Goal: Complete application form

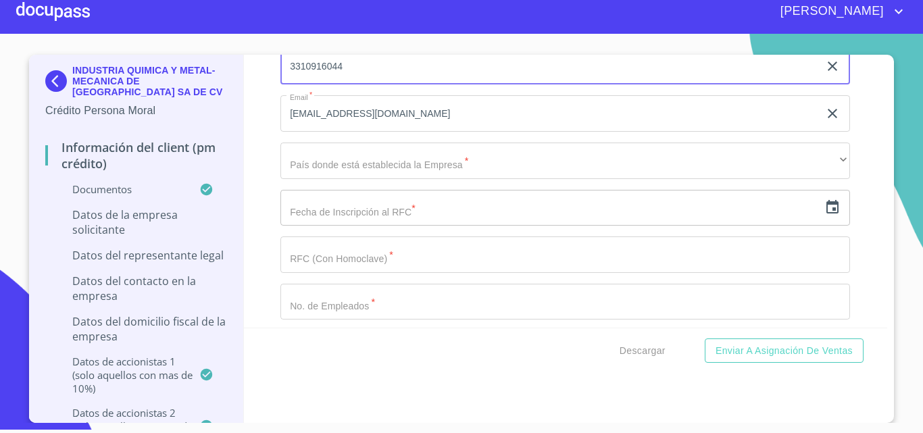
scroll to position [10752, 0]
click at [263, 251] on div "Información del Client (PM crédito) Documentos Documento de identificación repr…" at bounding box center [566, 191] width 644 height 273
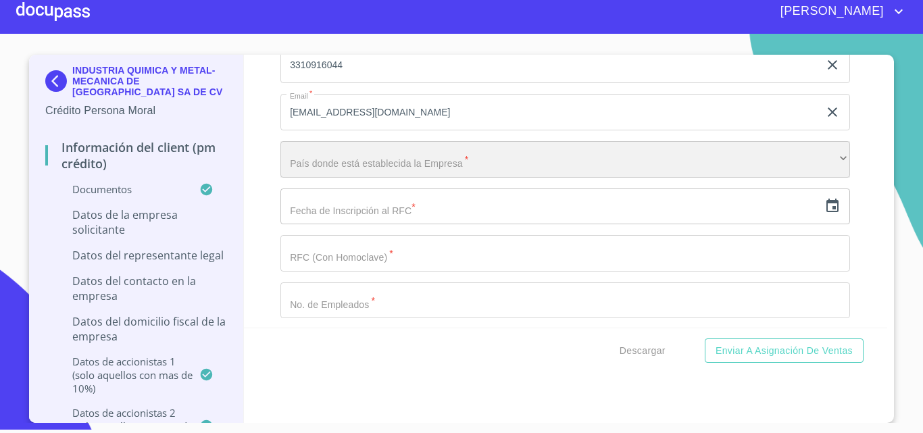
click at [313, 177] on div "​" at bounding box center [564, 159] width 569 height 36
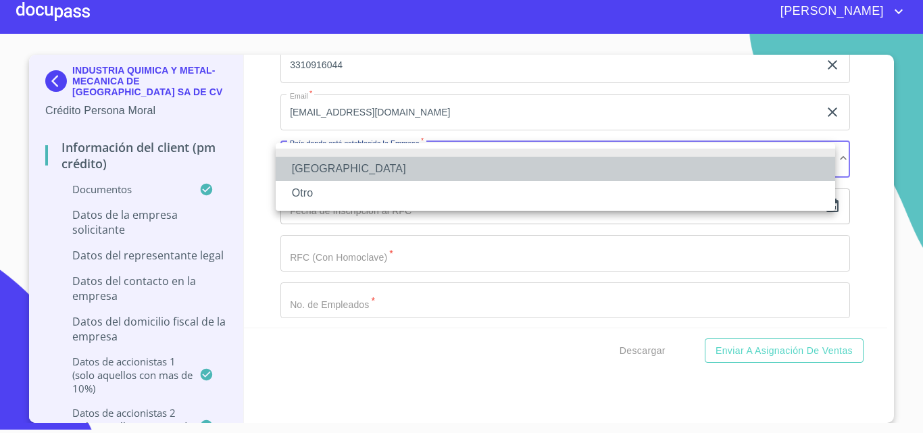
click at [311, 174] on li "[GEOGRAPHIC_DATA]" at bounding box center [555, 169] width 559 height 24
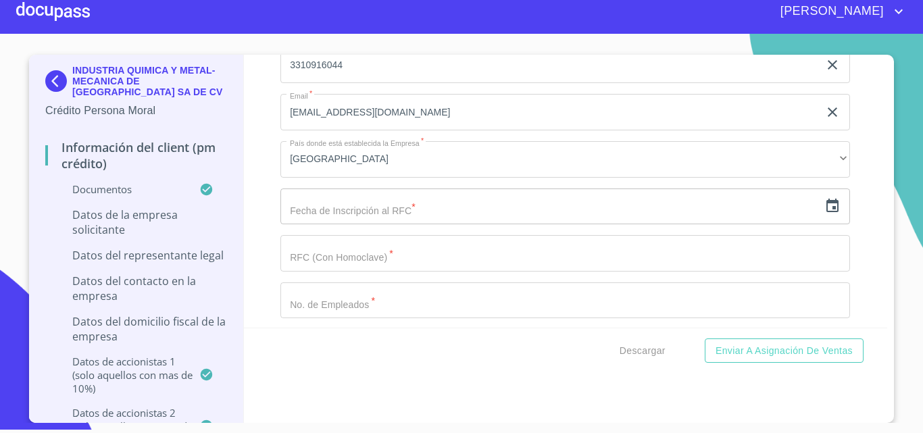
click at [293, 213] on input "text" at bounding box center [549, 206] width 538 height 36
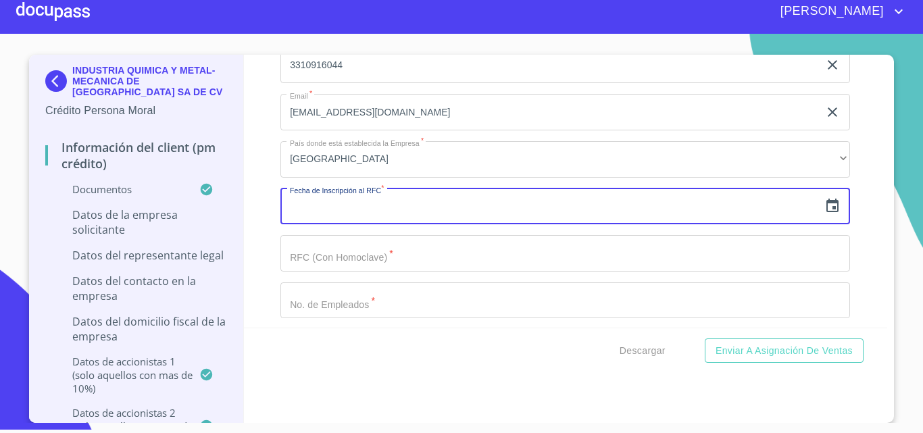
click at [826, 203] on icon "button" at bounding box center [832, 206] width 12 height 14
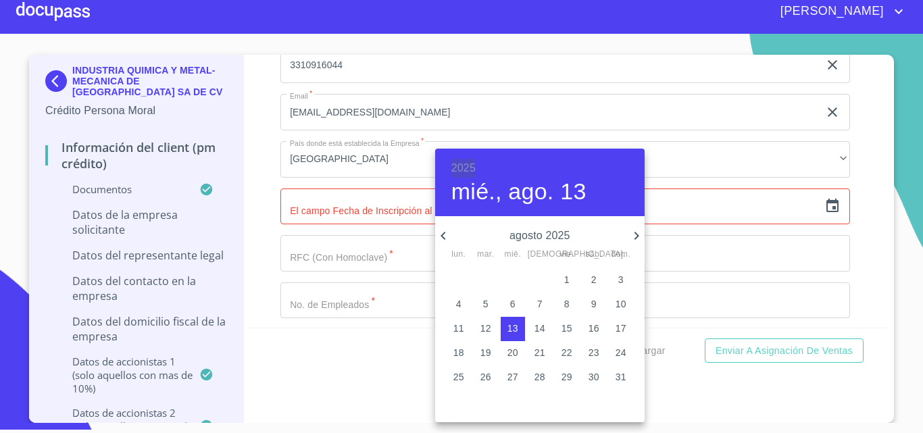
drag, startPoint x: 459, startPoint y: 167, endPoint x: 495, endPoint y: 210, distance: 56.6
click at [458, 167] on h6 "2025" at bounding box center [463, 168] width 24 height 19
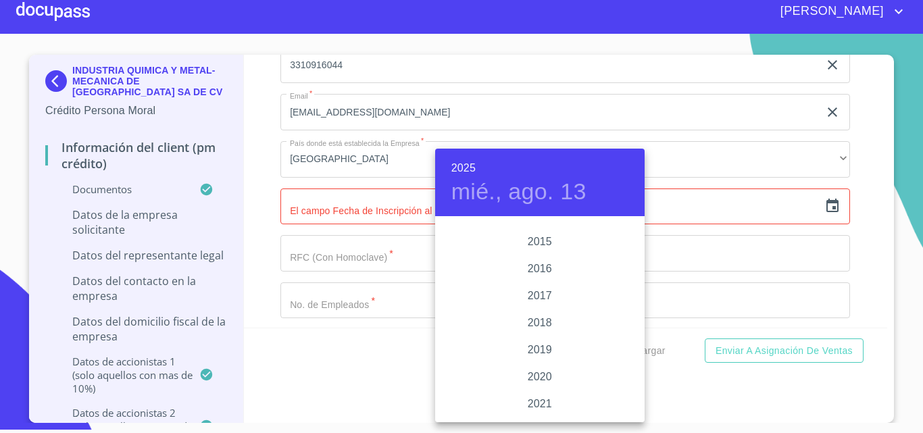
scroll to position [2418, 0]
click at [529, 244] on div "2015" at bounding box center [539, 245] width 209 height 27
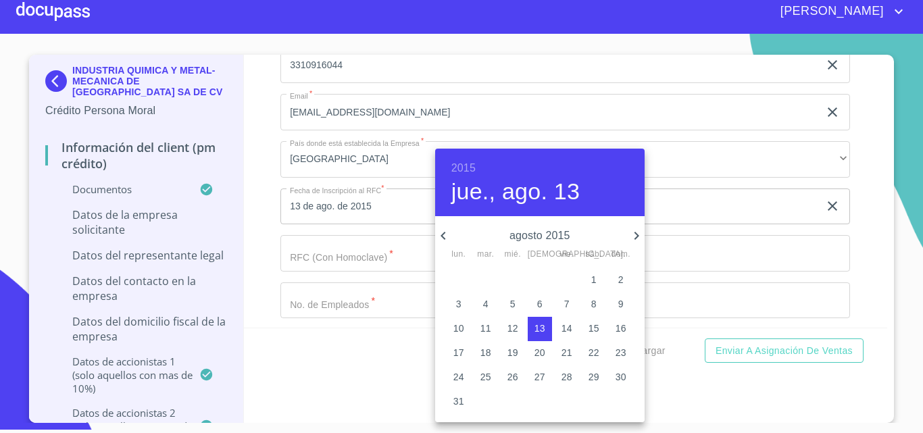
click at [633, 235] on icon "button" at bounding box center [636, 236] width 16 height 16
click at [460, 376] on p "28" at bounding box center [458, 377] width 11 height 14
type input "28 de sep. de 2015"
click at [252, 228] on div at bounding box center [461, 216] width 923 height 433
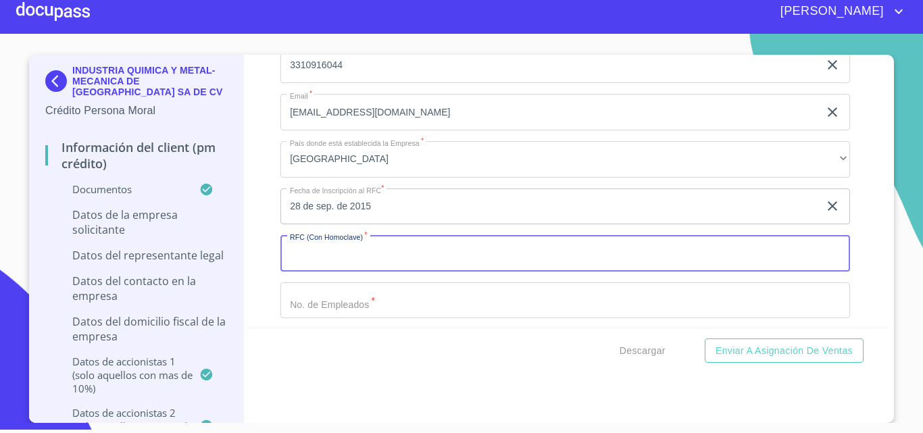
click at [313, 258] on input "Documento de identificación representante legal.   *" at bounding box center [564, 253] width 569 height 36
paste input "IQM150928KJ6"
type input "IQM150928KJ6"
click at [246, 271] on div "Información del Client (PM crédito) Documentos Documento de identificación repr…" at bounding box center [566, 191] width 644 height 273
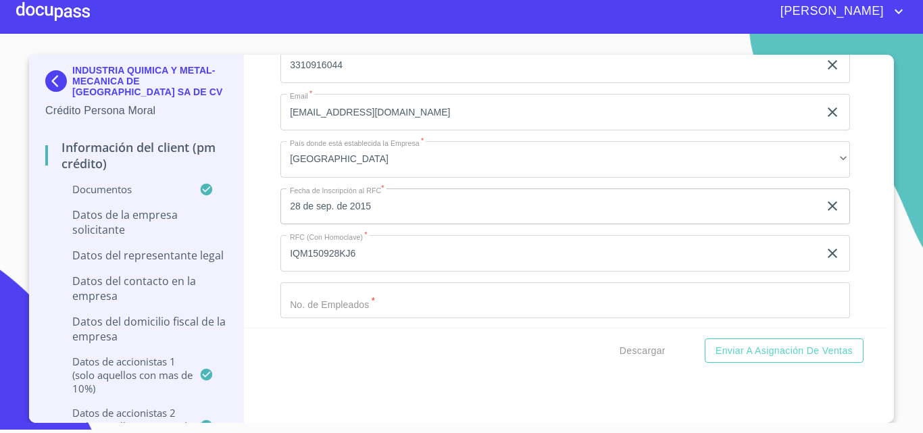
scroll to position [10819, 0]
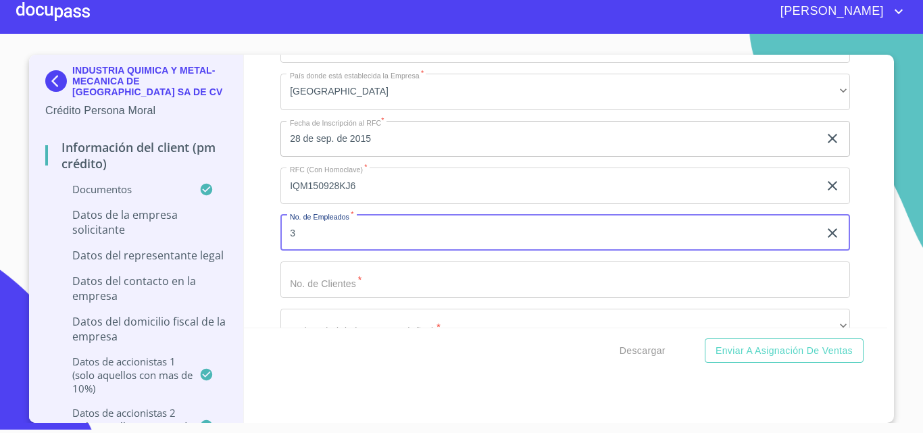
type input "3"
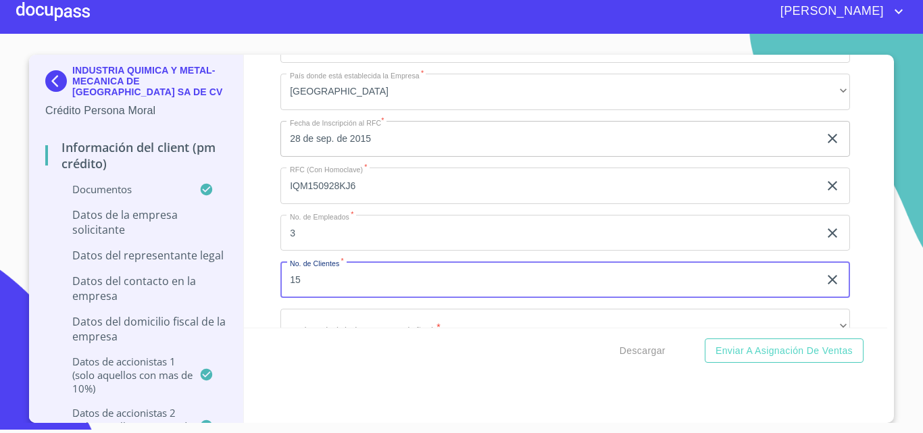
type input "15"
click at [271, 240] on div "Información del Client (PM crédito) Documentos Documento de identificación repr…" at bounding box center [566, 191] width 644 height 273
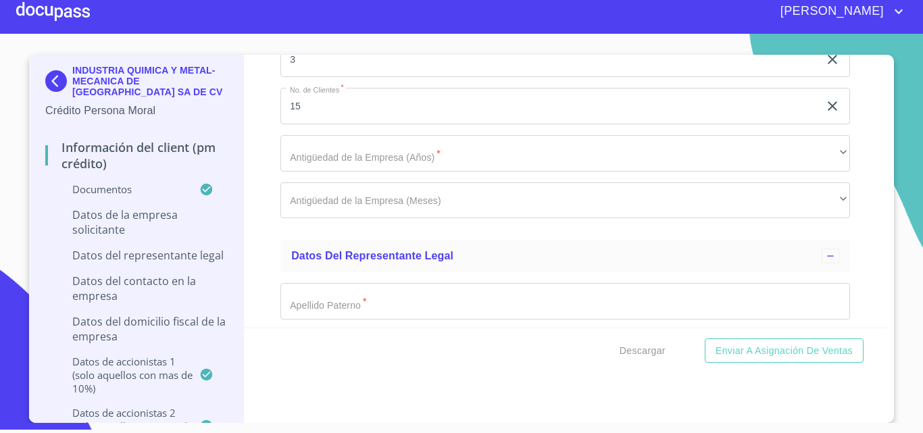
scroll to position [11022, 0]
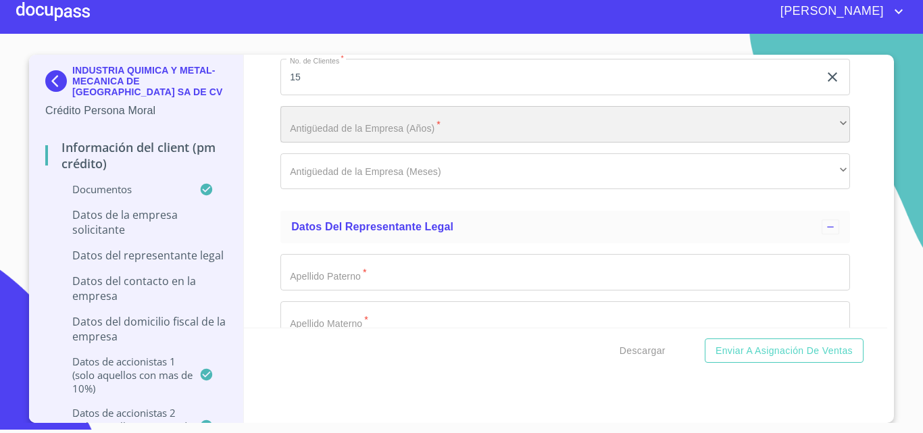
click at [355, 135] on div "​" at bounding box center [564, 124] width 569 height 36
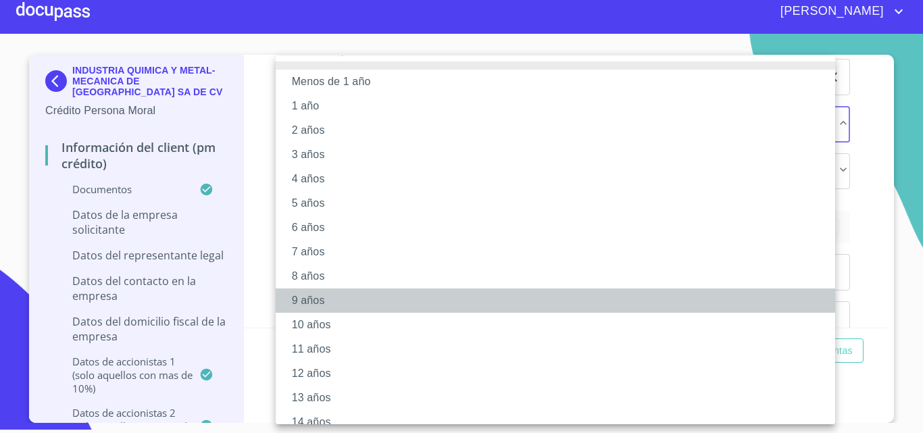
click at [318, 303] on li "9 años" at bounding box center [560, 300] width 569 height 24
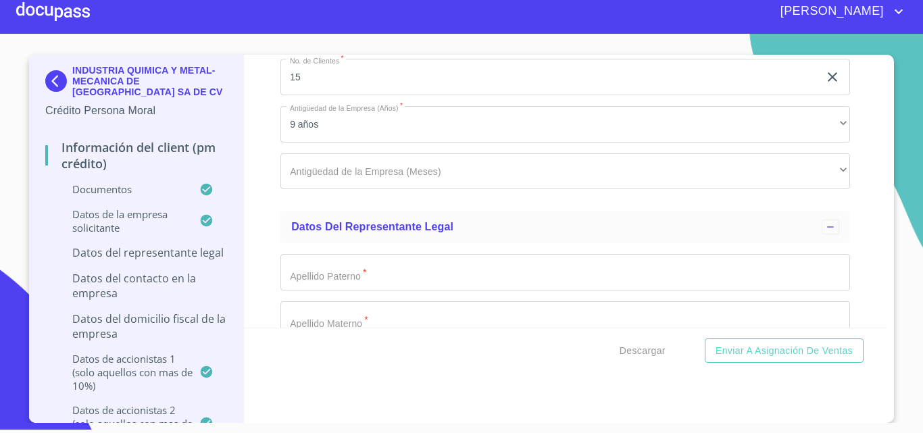
click at [259, 161] on div "Información del Client (PM crédito) Documentos Documento de identificación repr…" at bounding box center [566, 191] width 644 height 273
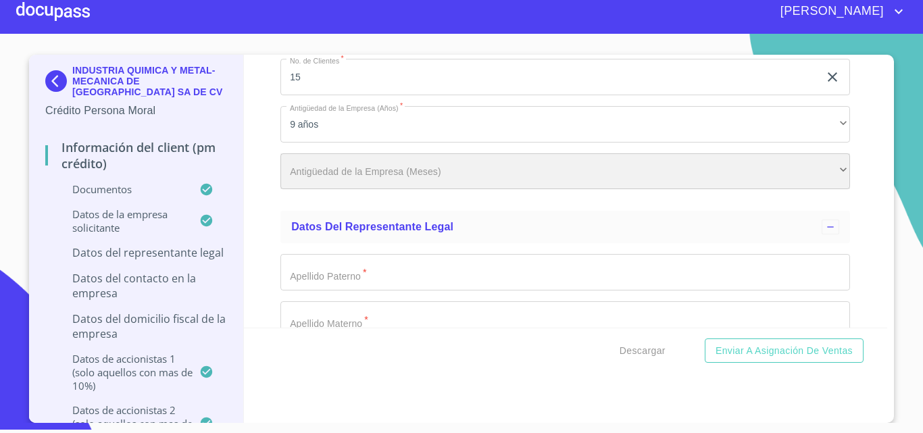
click at [321, 163] on div "​" at bounding box center [564, 171] width 569 height 36
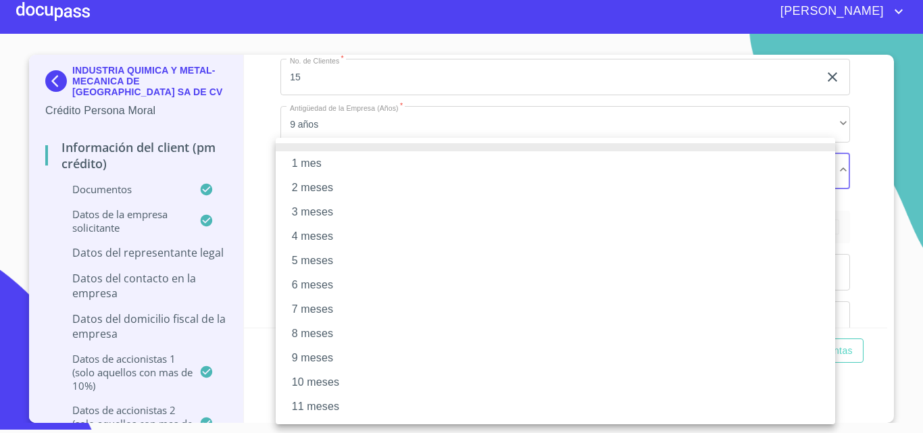
click at [301, 377] on li "10 meses" at bounding box center [555, 382] width 559 height 24
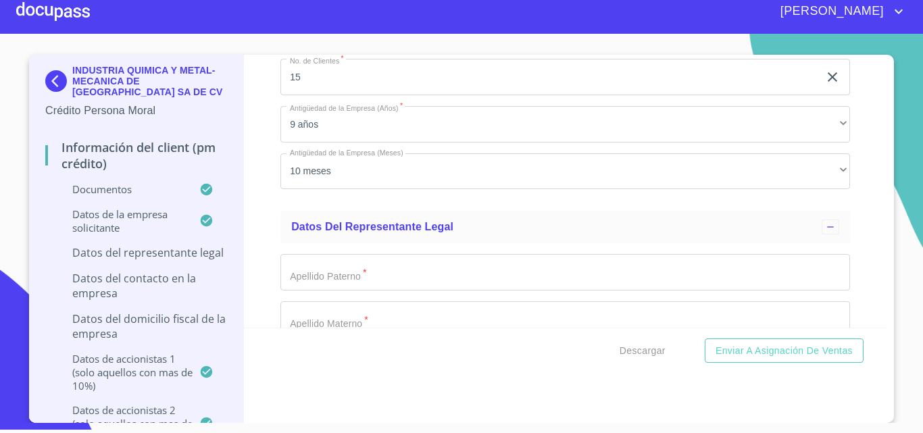
click at [267, 189] on div "Información del Client (PM crédito) Documentos Documento de identificación repr…" at bounding box center [566, 191] width 644 height 273
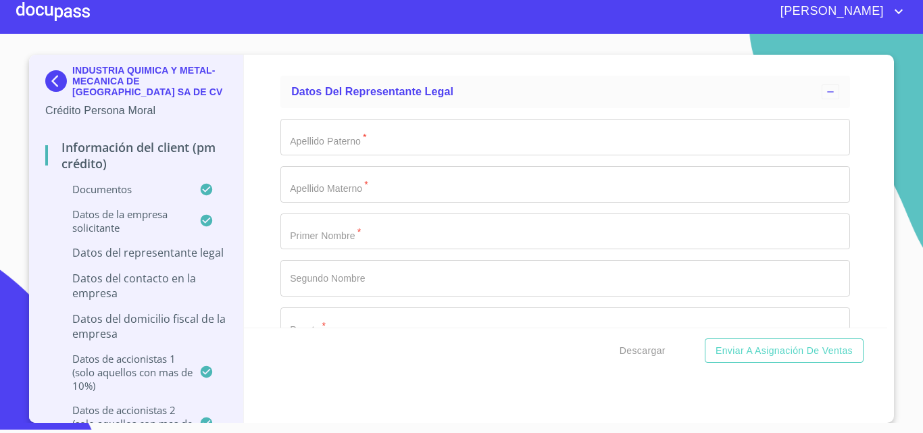
scroll to position [11225, 0]
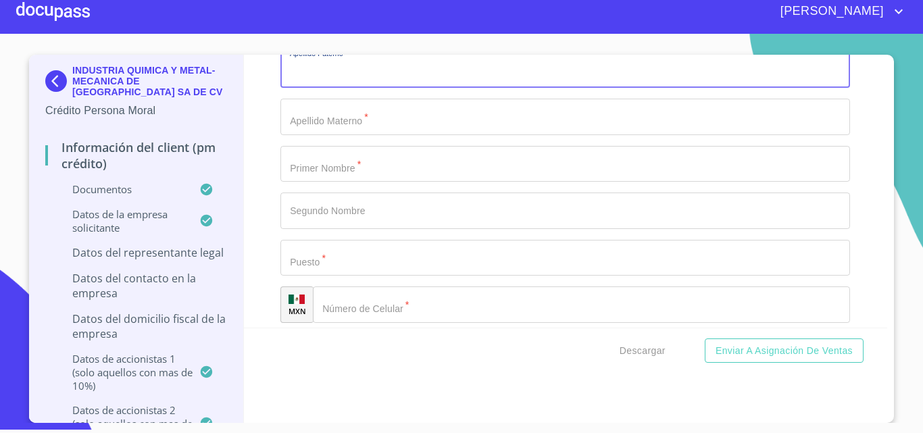
click at [288, 74] on input "Documento de identificación representante legal.   *" at bounding box center [564, 69] width 569 height 36
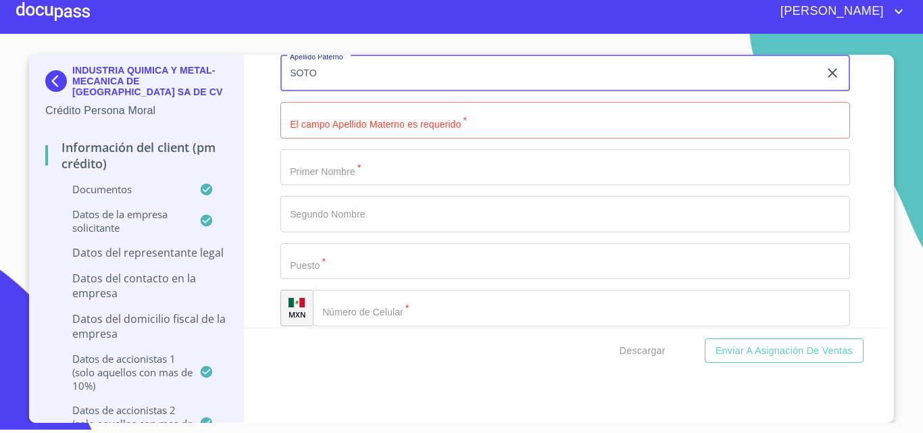
type input "SOTO"
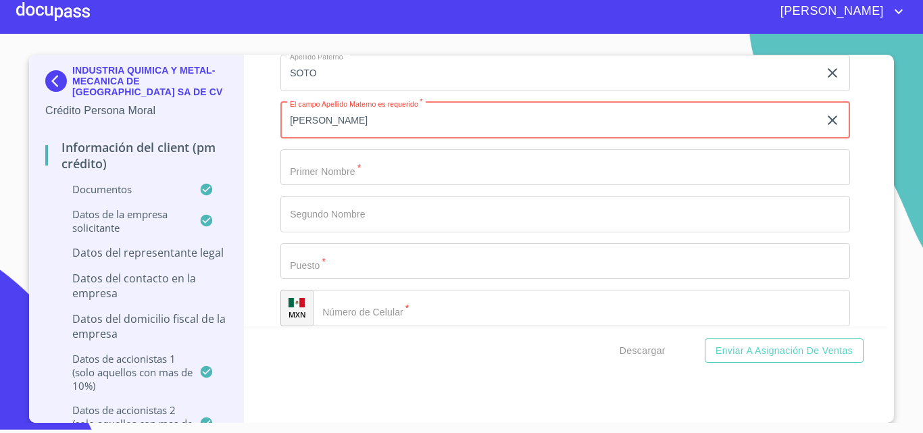
type input "[PERSON_NAME]"
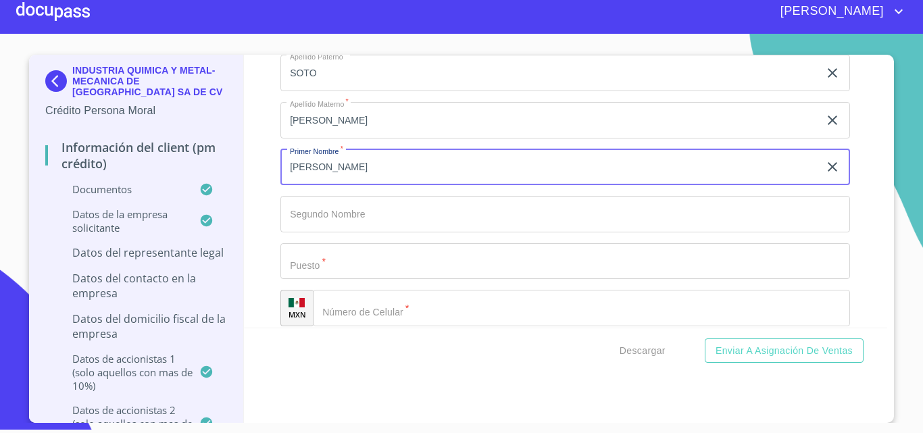
type input "[PERSON_NAME]"
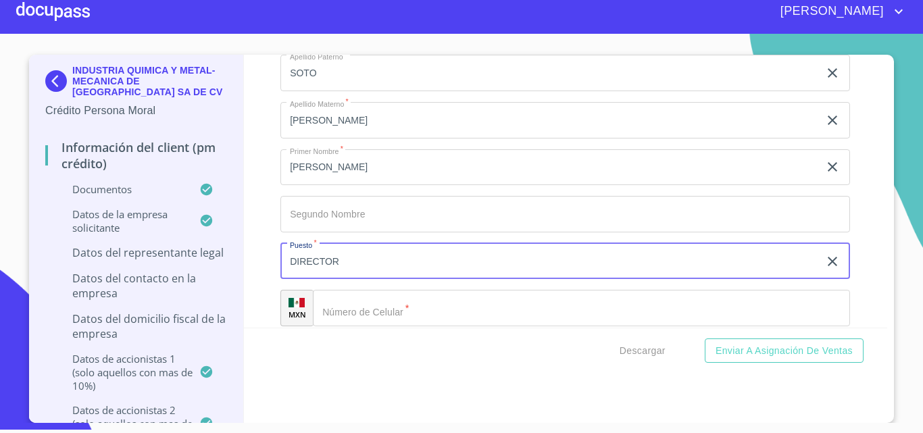
type input "DIRECTOR"
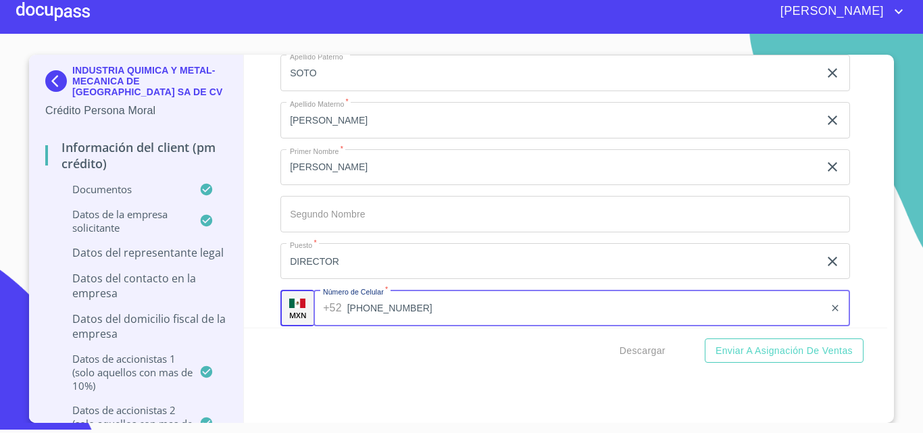
type input "[PHONE_NUMBER]"
click at [253, 292] on div "Información del Client (PM crédito) Documentos Documento de identificación repr…" at bounding box center [566, 191] width 644 height 273
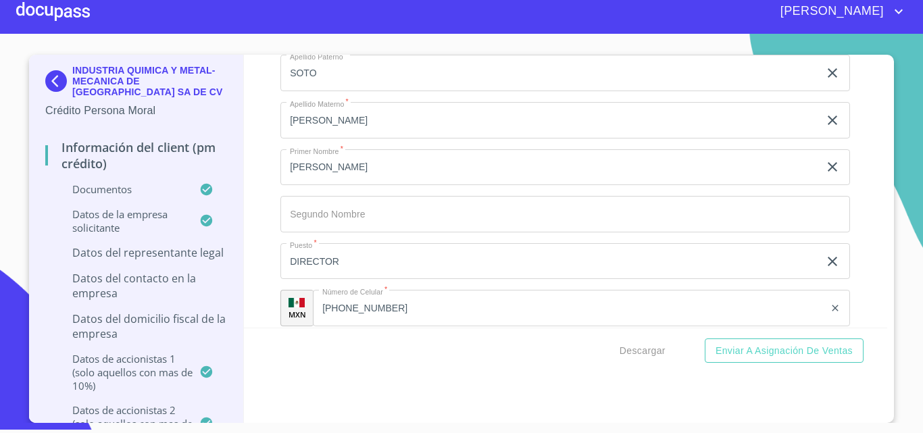
click at [255, 213] on div "Información del Client (PM crédito) Documentos Documento de identificación repr…" at bounding box center [566, 191] width 644 height 273
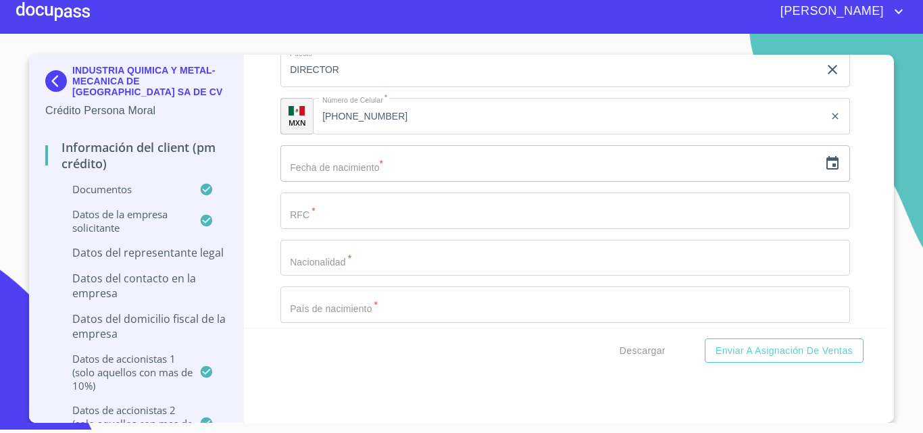
scroll to position [11424, 0]
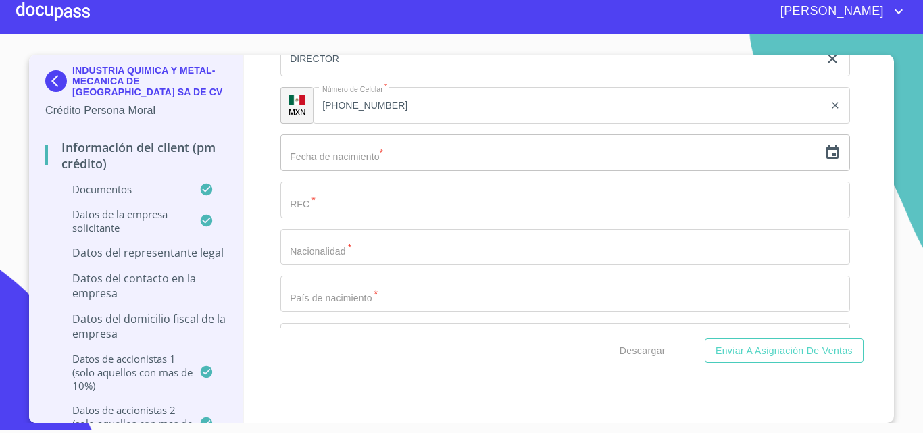
click at [326, 152] on input "text" at bounding box center [549, 152] width 538 height 36
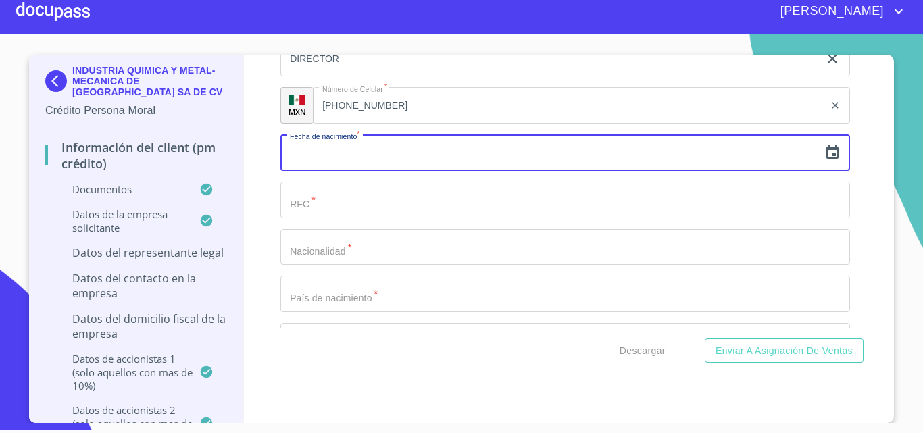
click at [826, 153] on icon "button" at bounding box center [832, 152] width 12 height 14
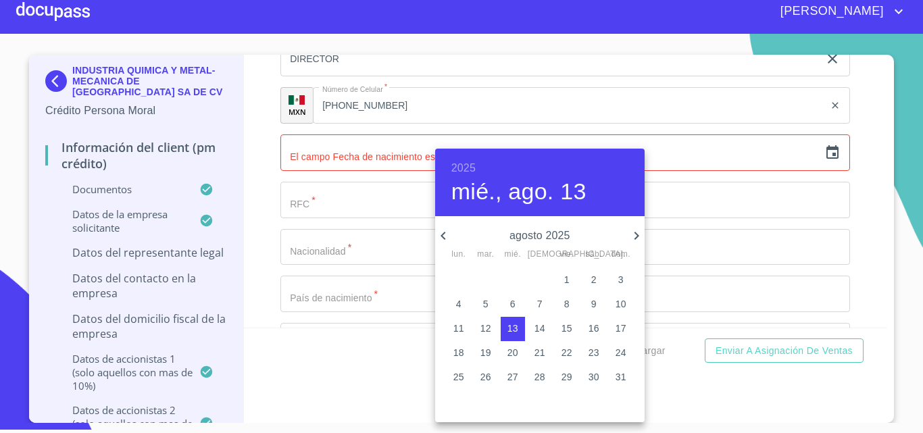
click at [468, 161] on h6 "2025" at bounding box center [463, 168] width 24 height 19
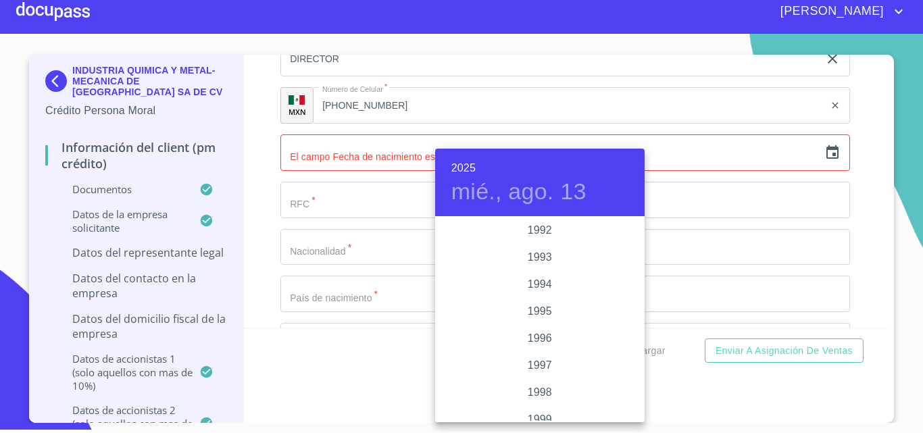
scroll to position [1810, 0]
click at [536, 259] on div "1993" at bounding box center [539, 258] width 209 height 27
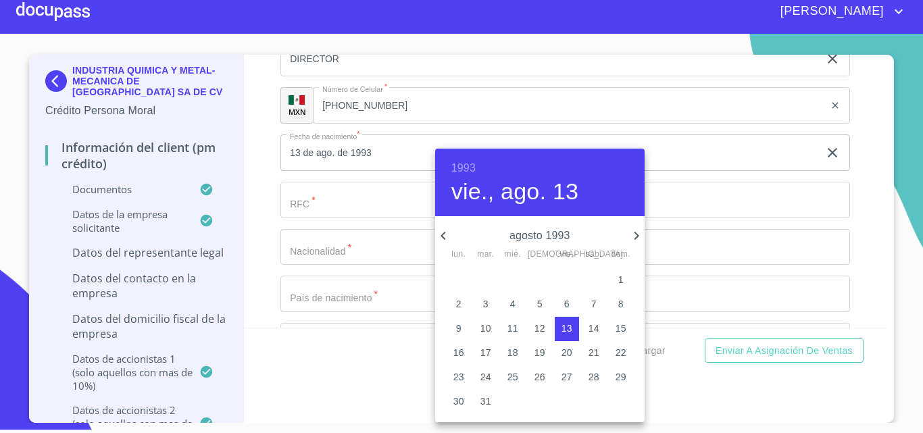
click at [637, 236] on icon "button" at bounding box center [635, 236] width 5 height 8
click at [638, 236] on icon "button" at bounding box center [635, 236] width 5 height 8
click at [588, 327] on p "18" at bounding box center [593, 328] width 11 height 14
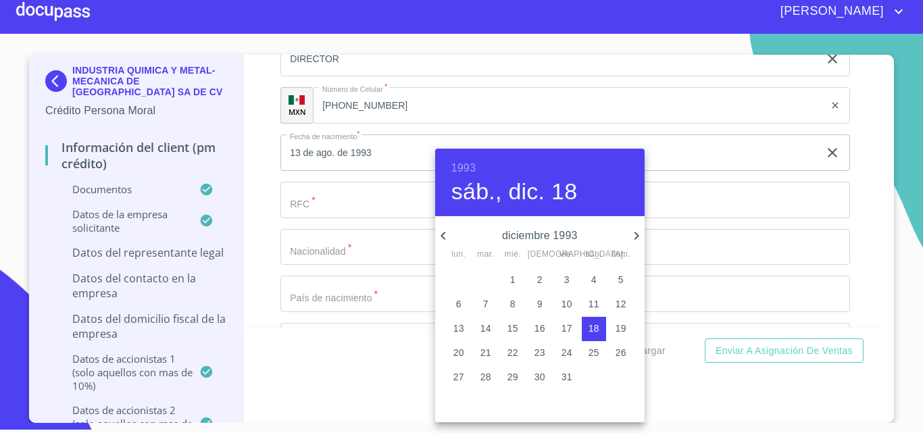
type input "18 de dic. de 1993"
click at [264, 224] on div at bounding box center [461, 216] width 923 height 433
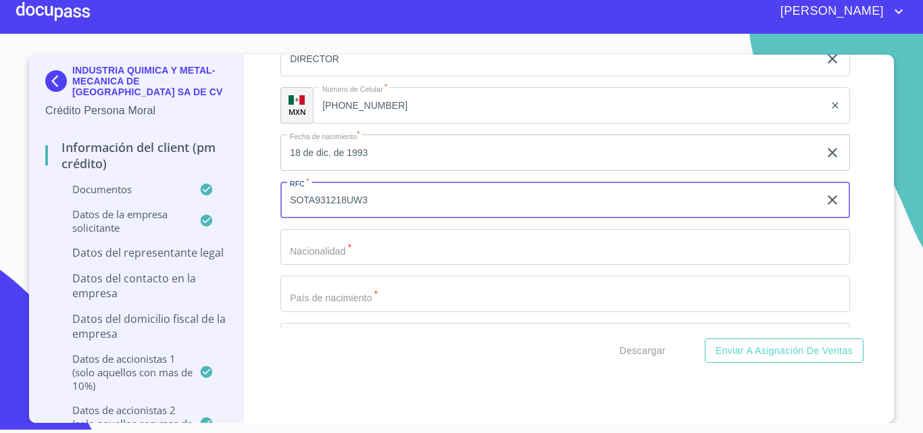
type input "SOTA931218UW3"
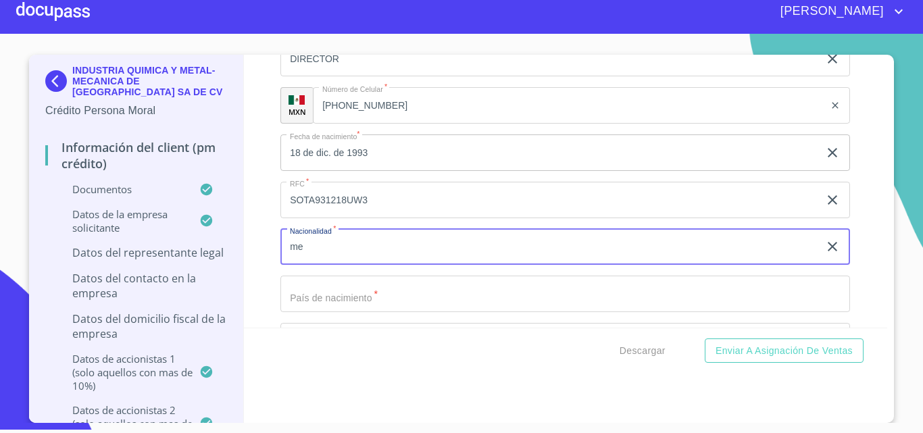
type input "m"
type input "MEXICANA"
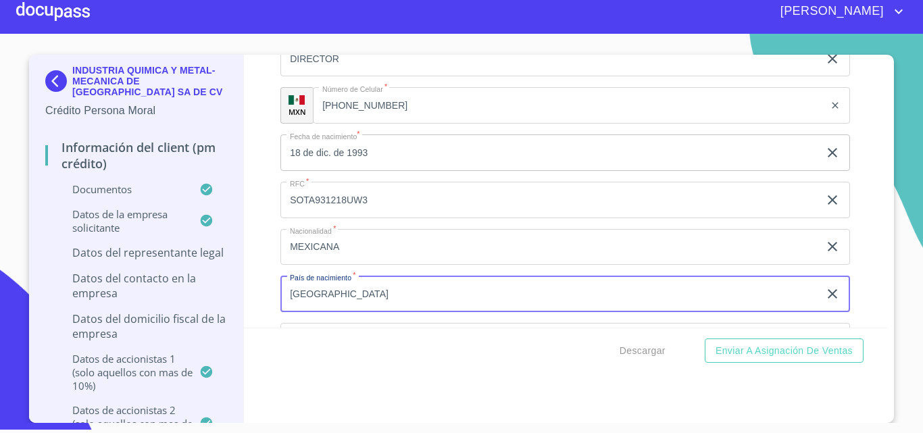
type input "[GEOGRAPHIC_DATA]"
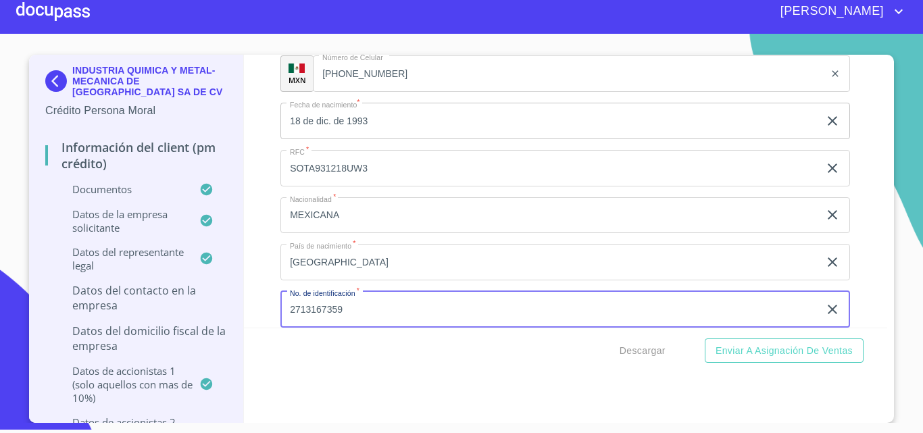
type input "2713167359"
click at [244, 313] on div "Información del Client (PM crédito) Documentos Documento de identificación repr…" at bounding box center [566, 191] width 644 height 273
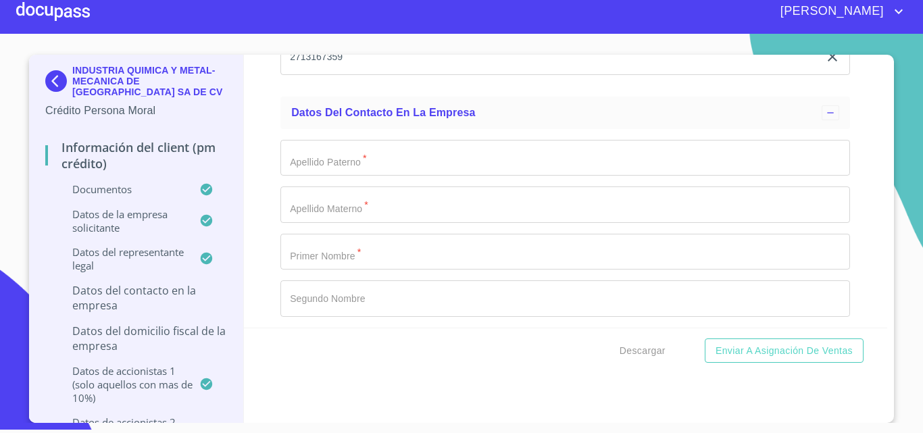
scroll to position [11726, 0]
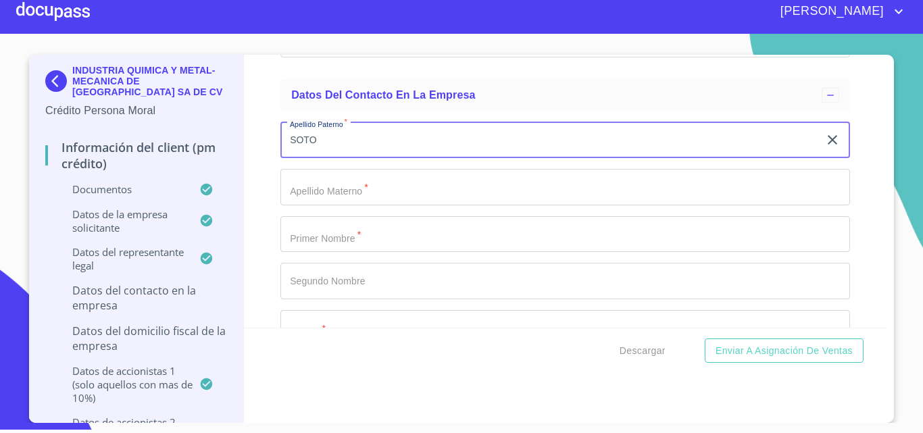
type input "SOTO"
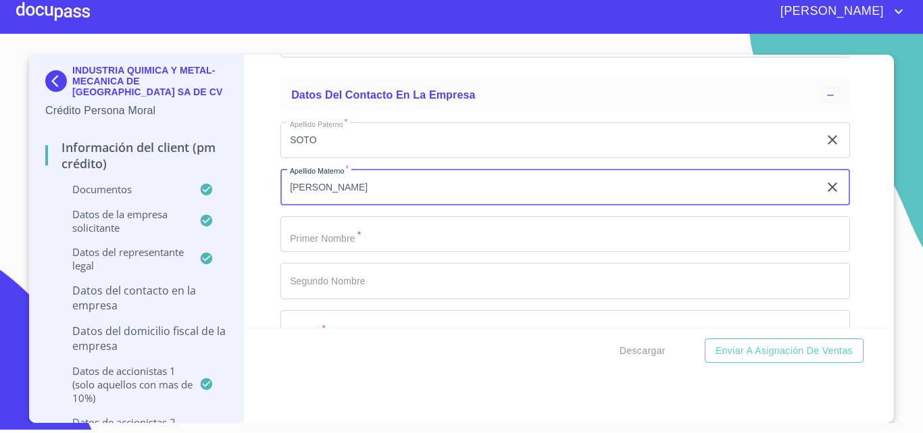
type input "[PERSON_NAME]"
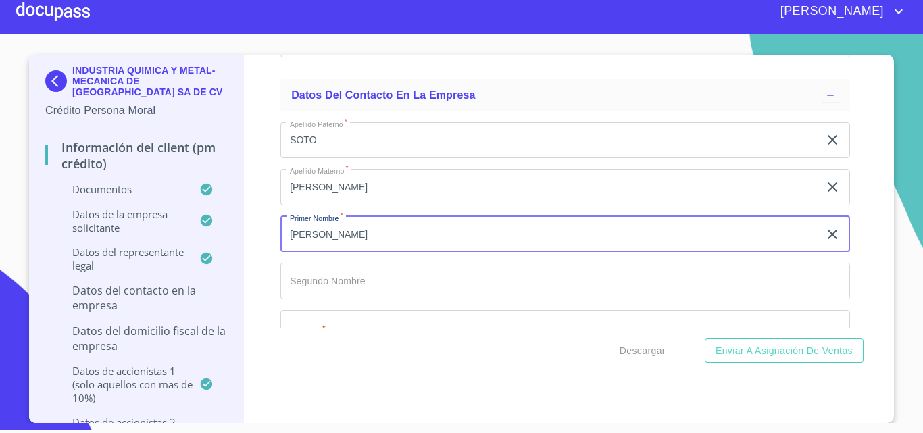
type input "[PERSON_NAME]"
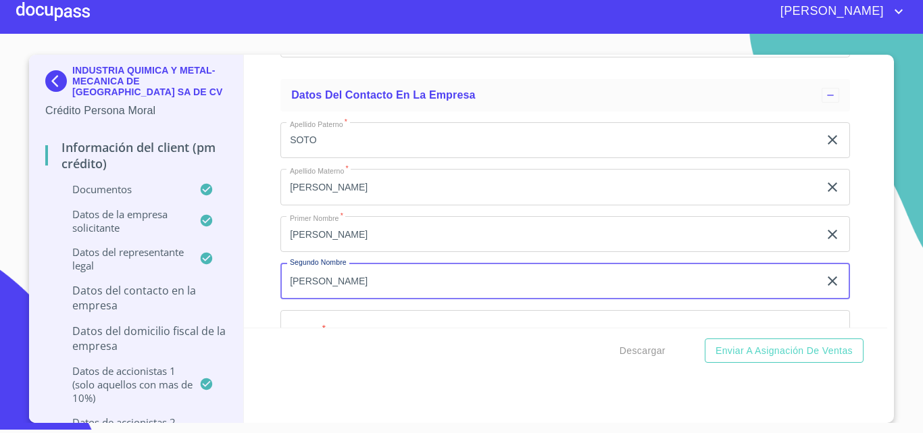
type input "[PERSON_NAME]"
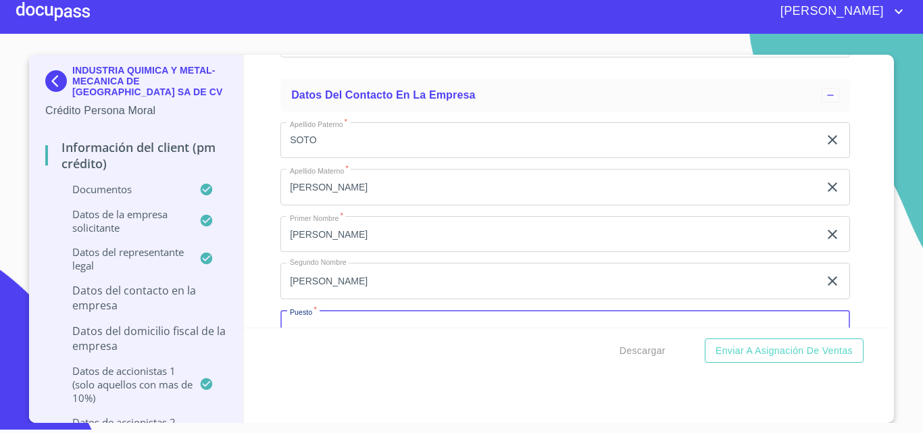
scroll to position [11745, 0]
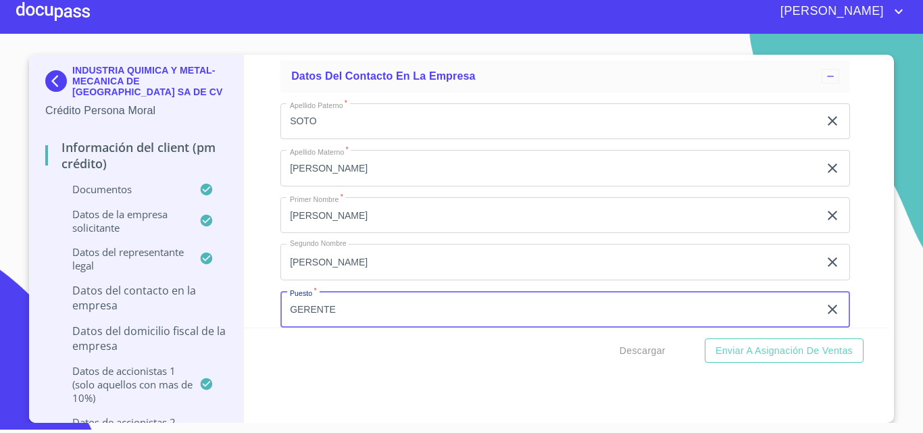
type input "GERENTE"
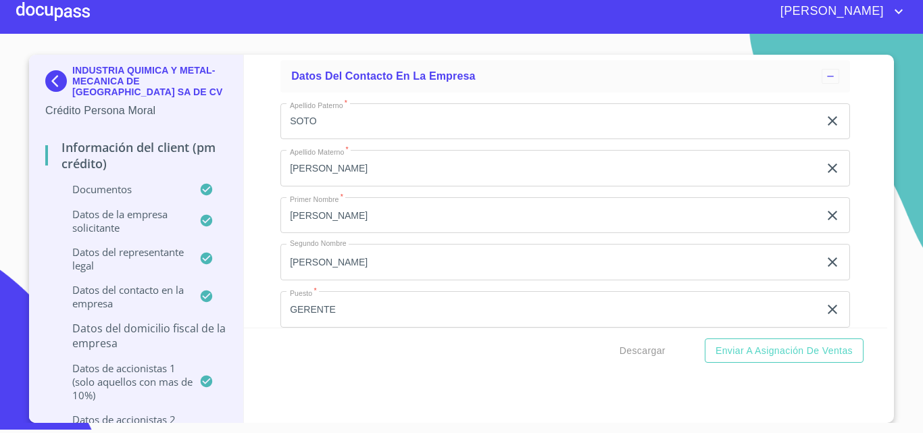
scroll to position [11910, 0]
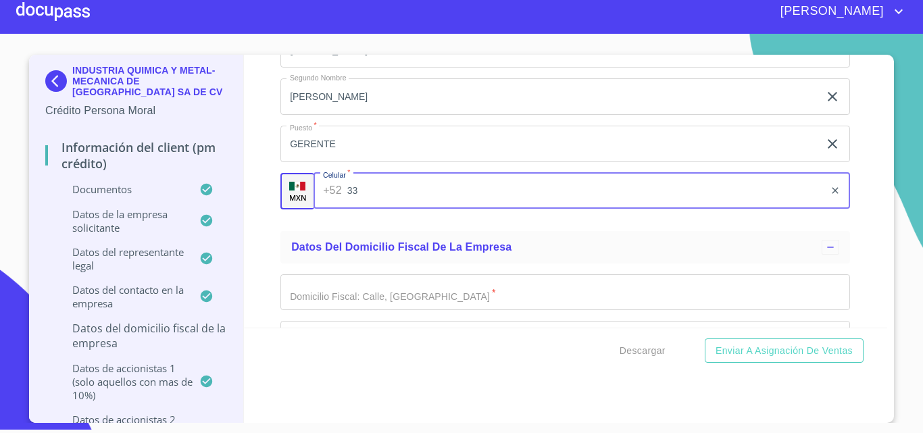
type input "3"
type input "[PHONE_NUMBER]"
click at [266, 242] on div "Información del Client (PM crédito) Documentos Documento de identificación repr…" at bounding box center [566, 191] width 644 height 273
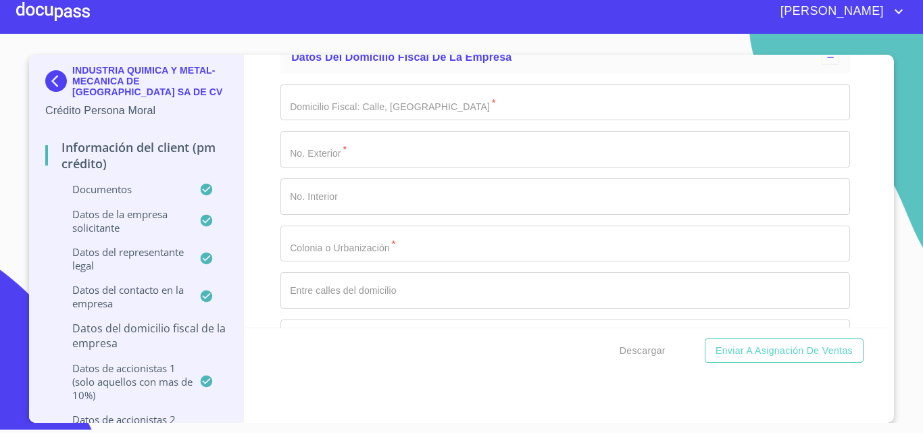
scroll to position [12113, 0]
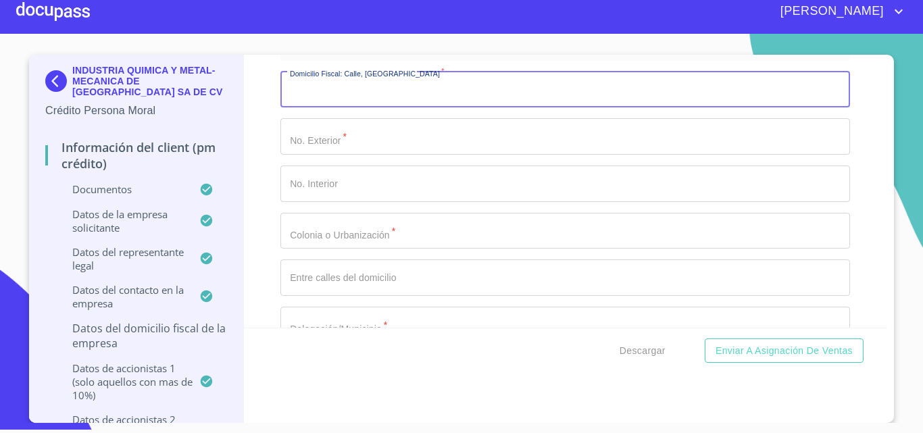
click at [319, 97] on input "Documento de identificación representante legal.   *" at bounding box center [564, 90] width 569 height 36
type input "[PERSON_NAME] DE [GEOGRAPHIC_DATA][PERSON_NAME]"
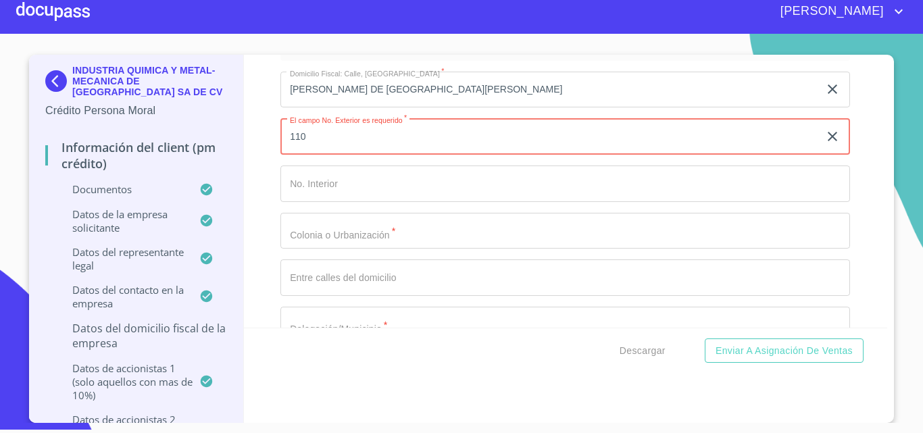
type input "110"
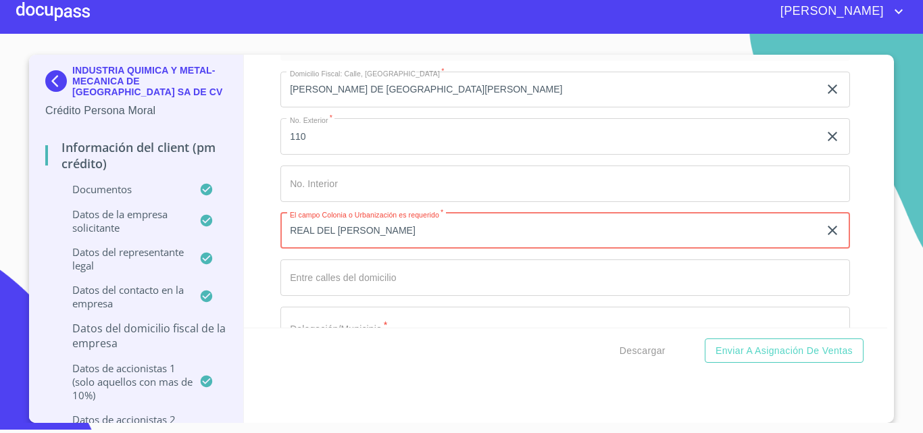
type input "REAL DEL [PERSON_NAME]"
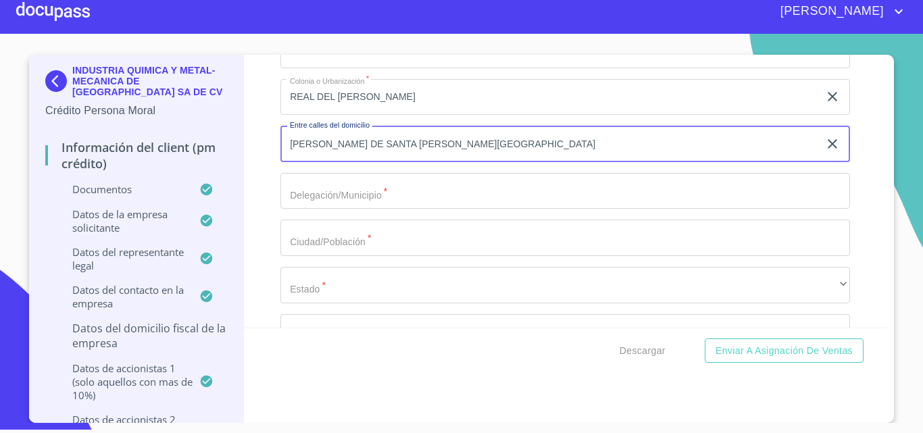
scroll to position [12248, 0]
type input "[PERSON_NAME] DE SANTA [PERSON_NAME][GEOGRAPHIC_DATA]"
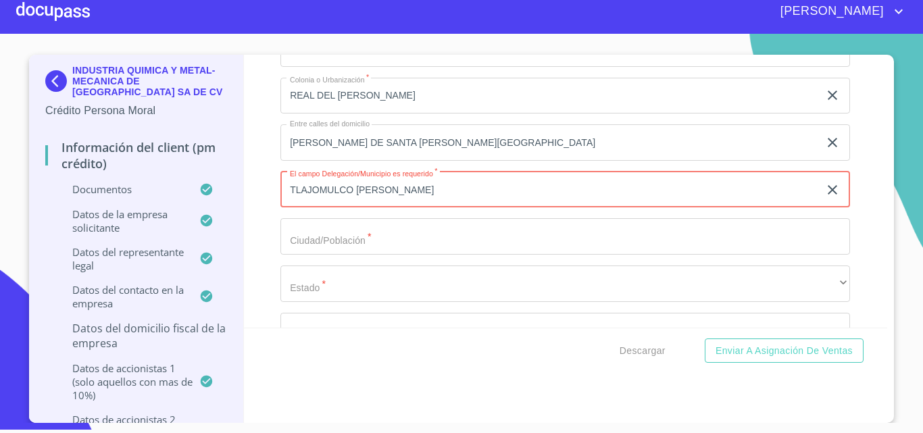
type input "TLAJOMULCO [PERSON_NAME]"
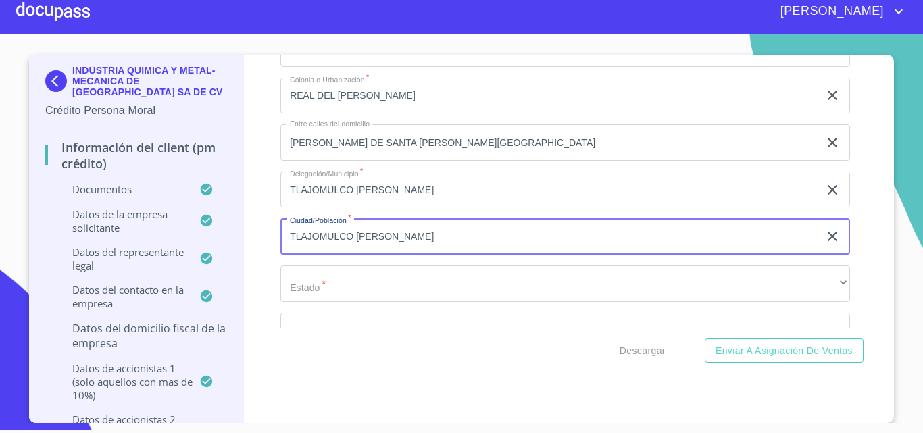
type input "TLAJOMULCO [PERSON_NAME]"
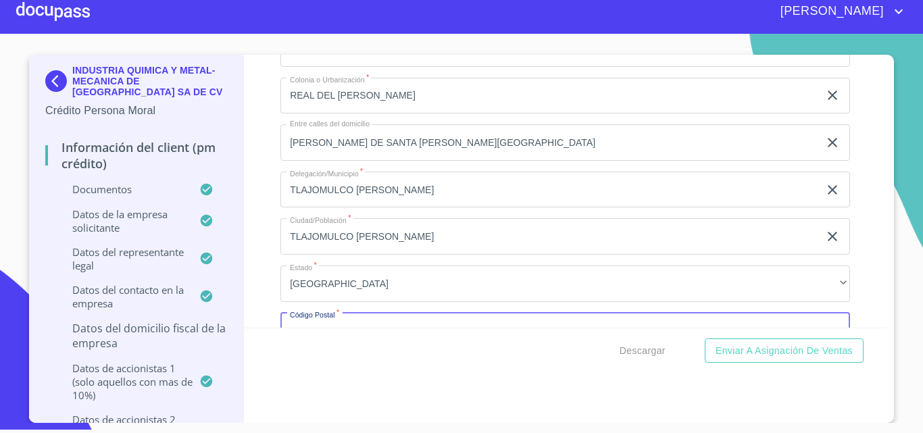
scroll to position [12269, 0]
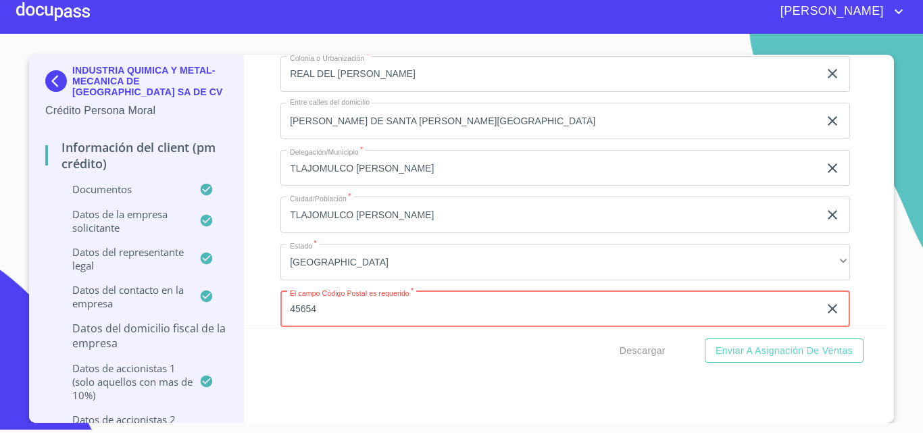
type input "45654"
click at [257, 226] on div "Información del Client (PM crédito) Documentos Documento de identificación repr…" at bounding box center [566, 191] width 644 height 273
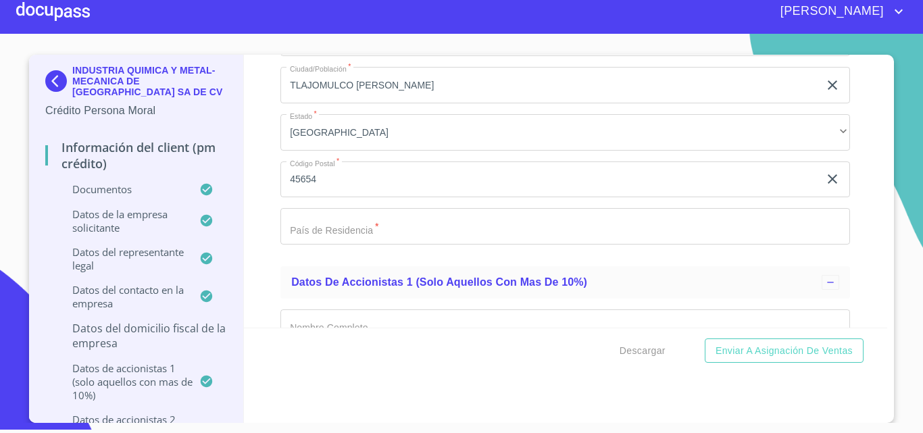
scroll to position [12404, 0]
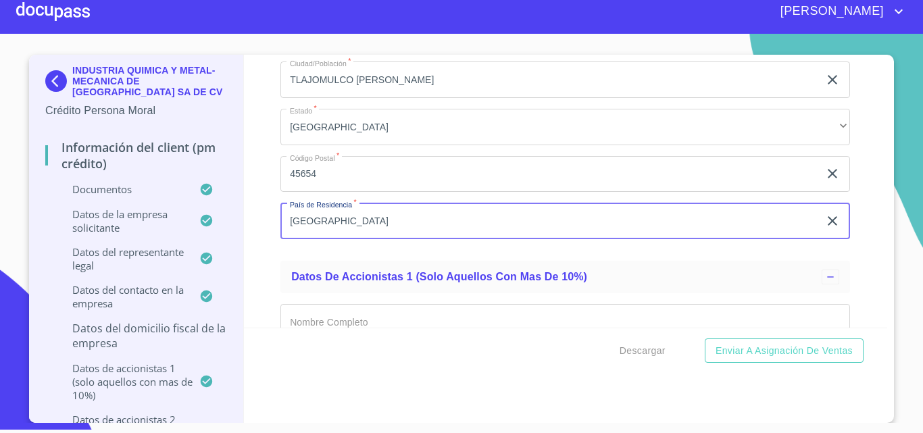
type input "[GEOGRAPHIC_DATA]"
click at [256, 267] on div "Información del Client (PM crédito) Documentos Documento de identificación repr…" at bounding box center [566, 191] width 644 height 273
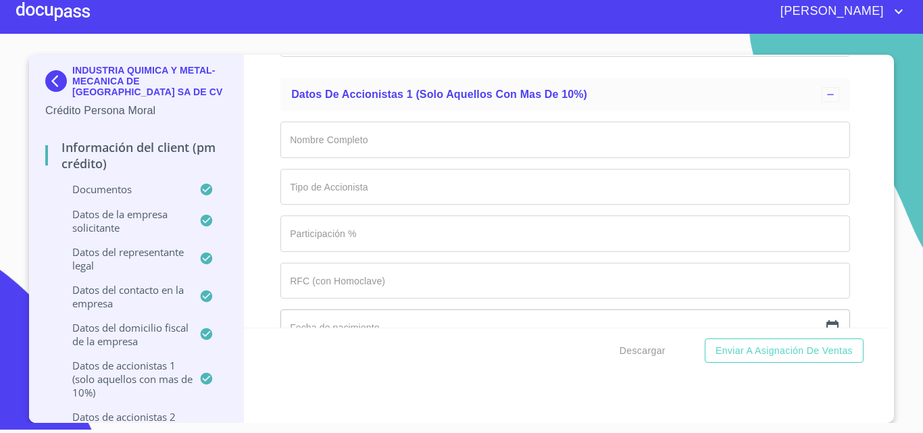
scroll to position [12607, 0]
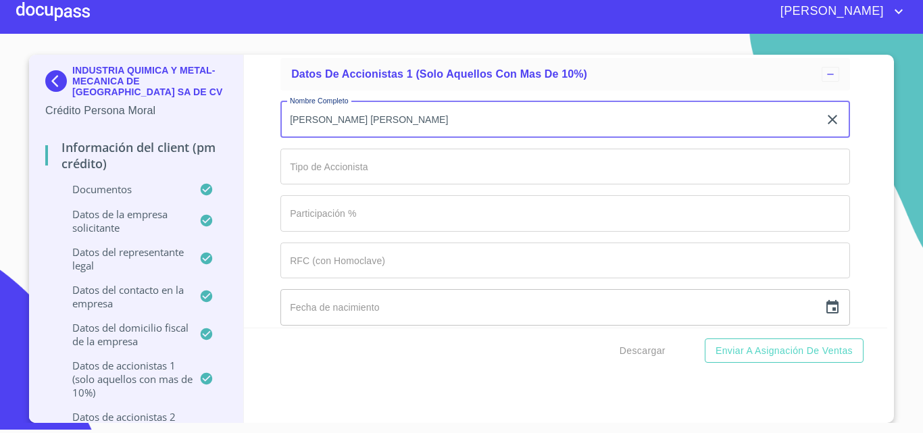
type input "[PERSON_NAME] [PERSON_NAME]"
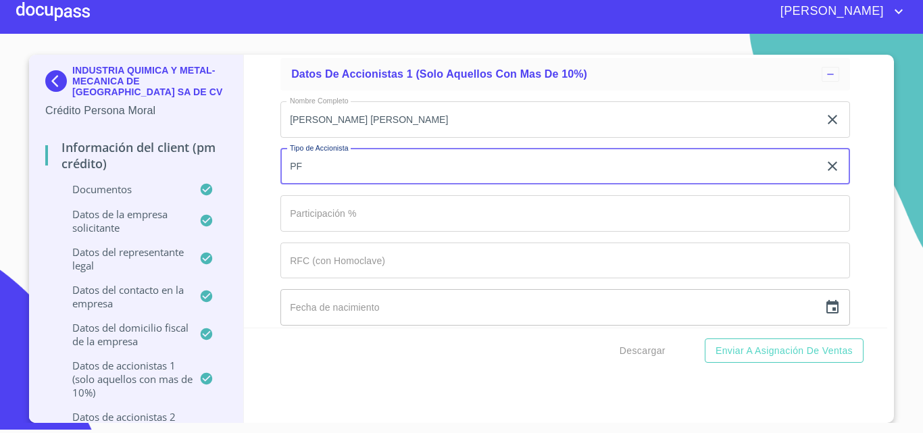
type input "PF"
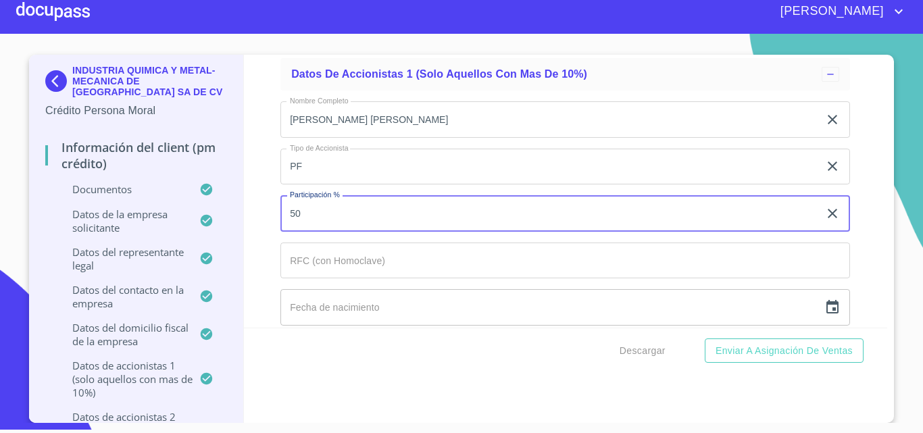
type input "50"
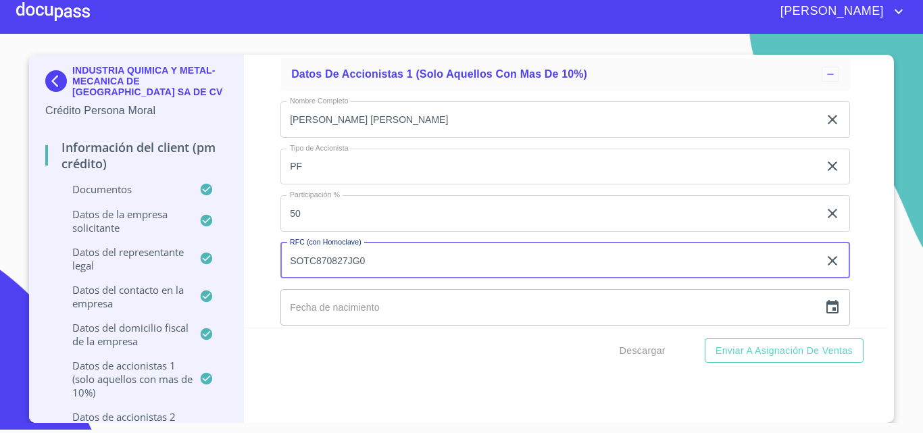
type input "SOTC870827JG0"
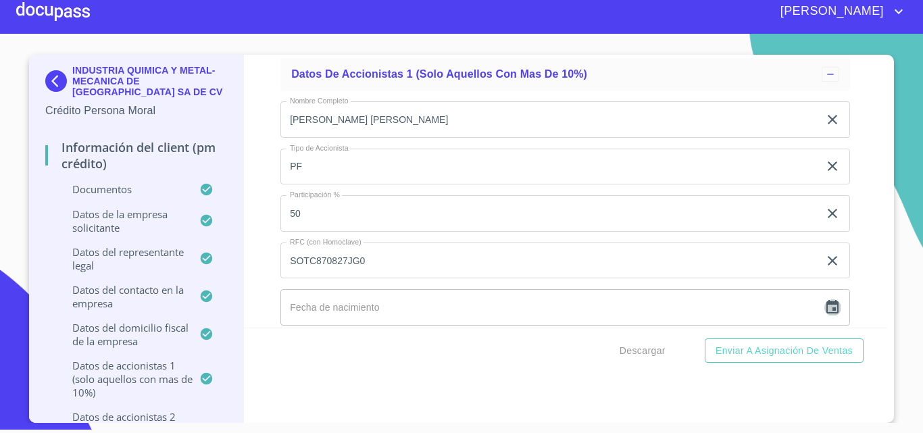
click at [824, 307] on icon "button" at bounding box center [832, 307] width 16 height 16
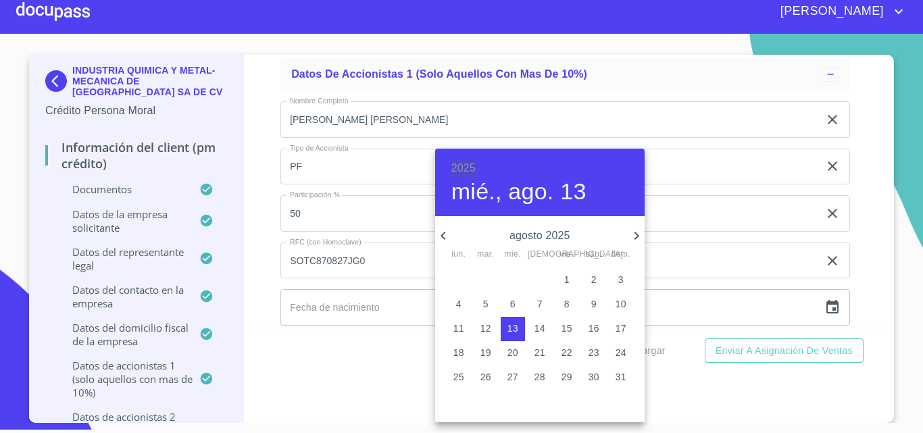
click at [456, 161] on h6 "2025" at bounding box center [463, 168] width 24 height 19
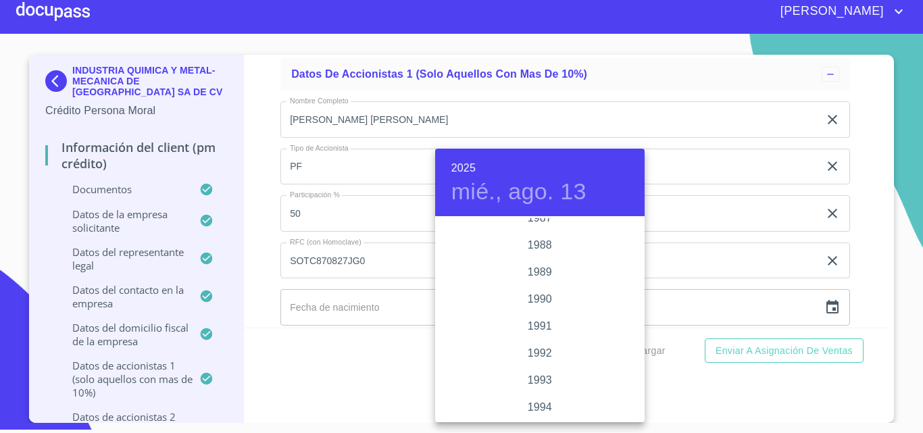
scroll to position [1675, 0]
click at [534, 230] on div "1987" at bounding box center [539, 231] width 209 height 27
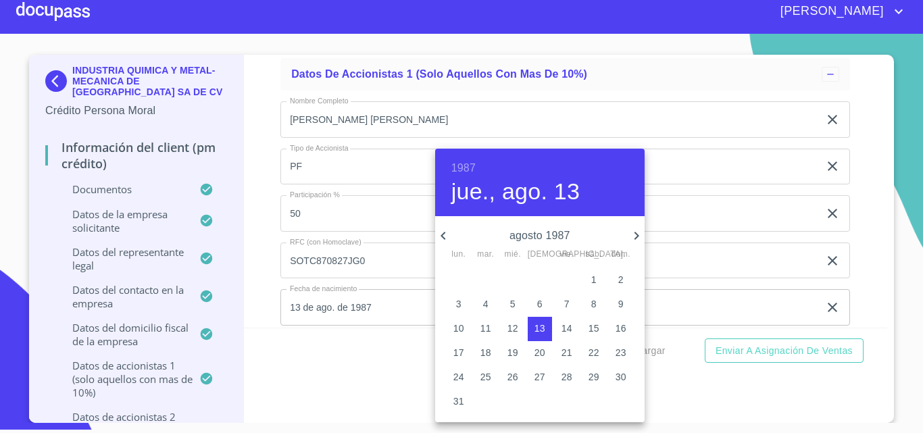
click at [542, 380] on p "27" at bounding box center [539, 377] width 11 height 14
type input "27 de ago. de 1987"
click at [261, 263] on div at bounding box center [461, 216] width 923 height 433
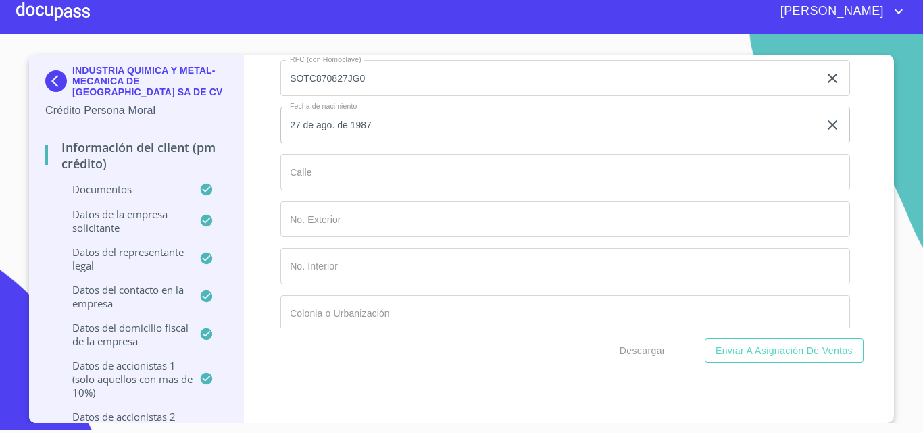
scroll to position [12810, 0]
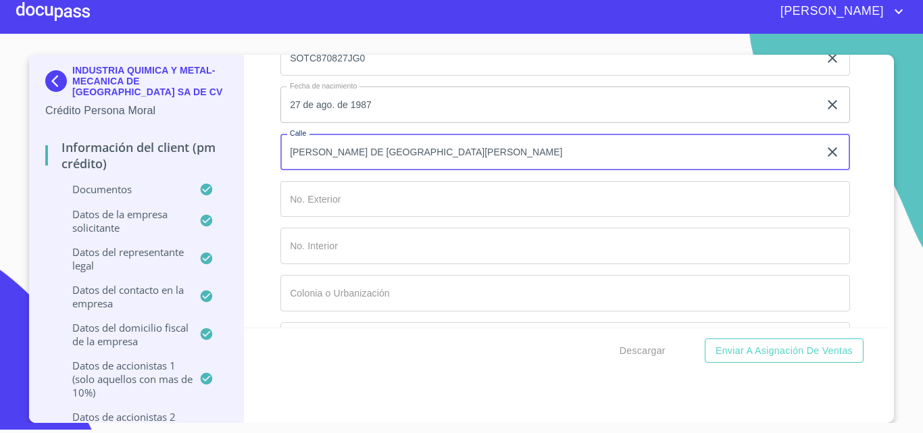
type input "[PERSON_NAME] DE [GEOGRAPHIC_DATA][PERSON_NAME]"
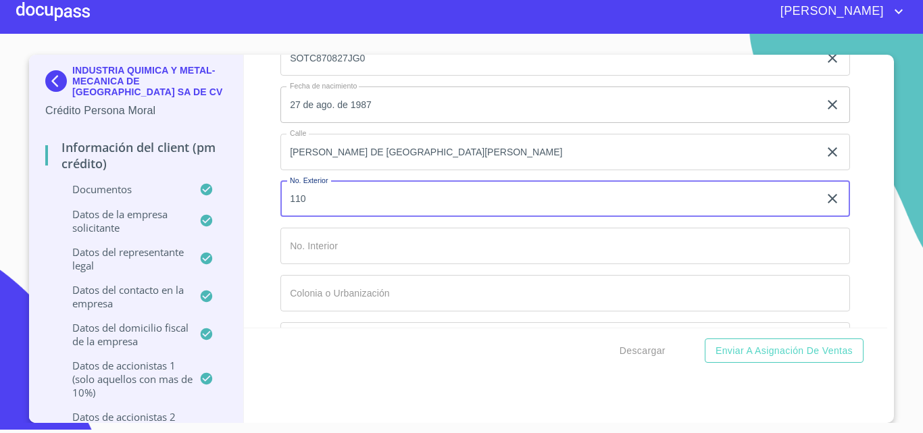
type input "110"
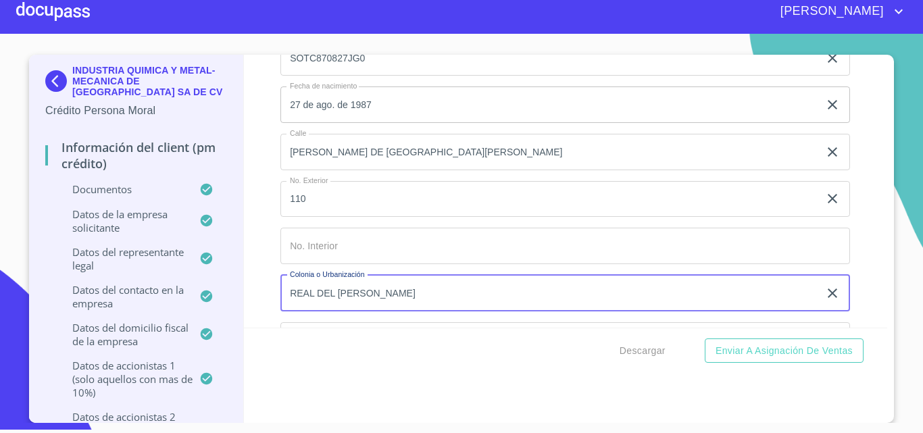
type input "REAL DEL [PERSON_NAME]"
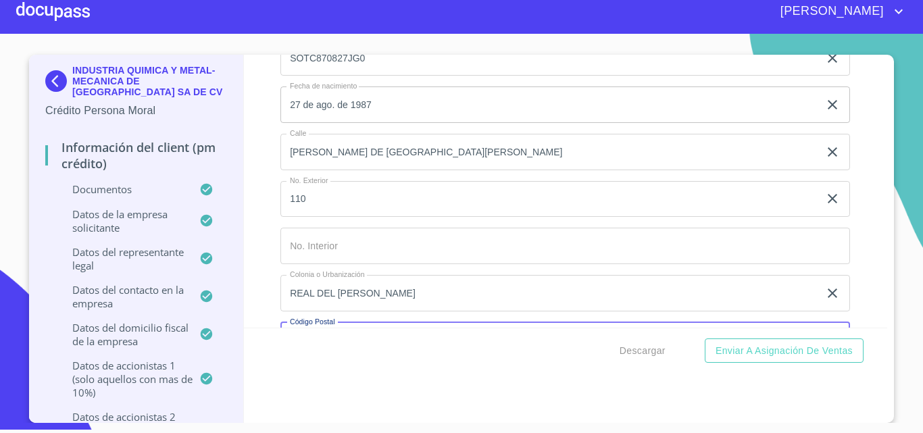
scroll to position [12841, 0]
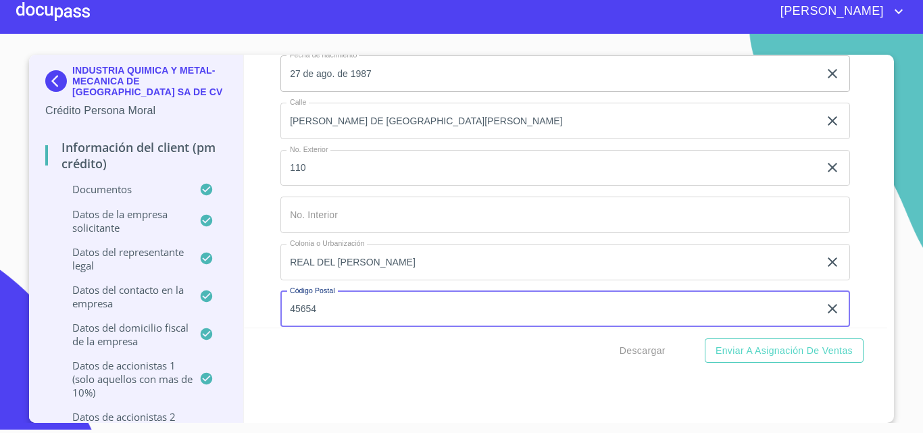
type input "45654"
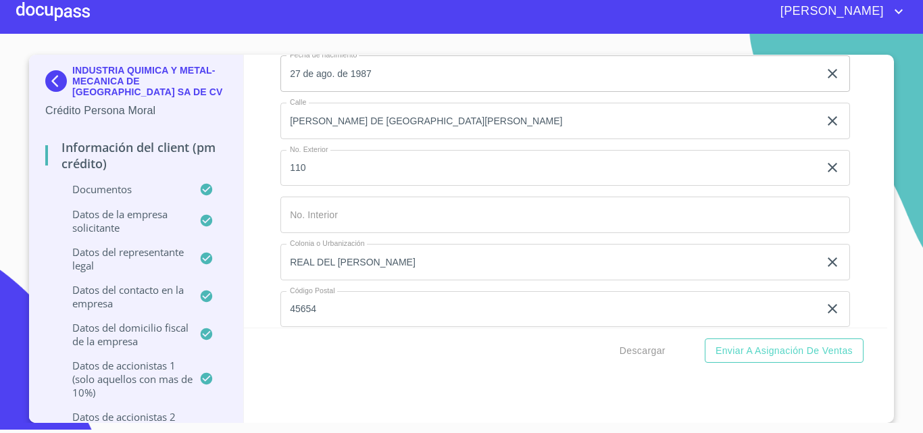
scroll to position [13005, 0]
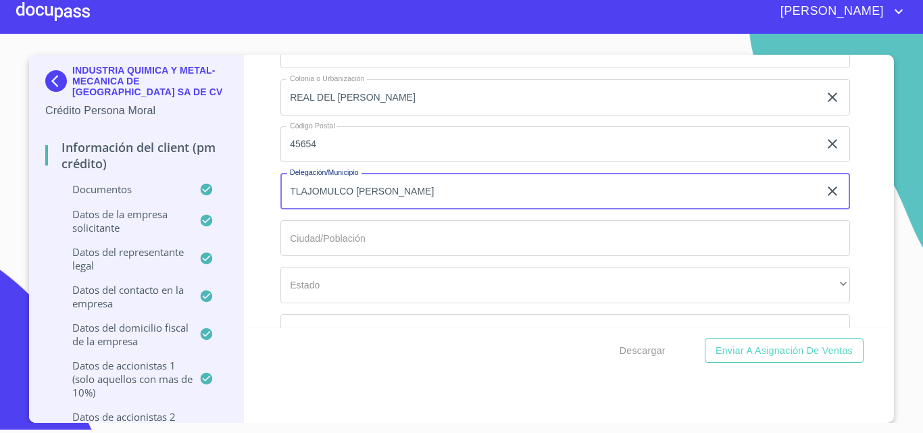
type input "TLAJOMULCO [PERSON_NAME]"
drag, startPoint x: 246, startPoint y: 179, endPoint x: 215, endPoint y: 179, distance: 30.4
click at [211, 178] on div "INDUSTRIA QUIMICA Y METAL-MECANICA DE MEXICO SA DE CV Crédito Persona Moral Inf…" at bounding box center [458, 239] width 858 height 368
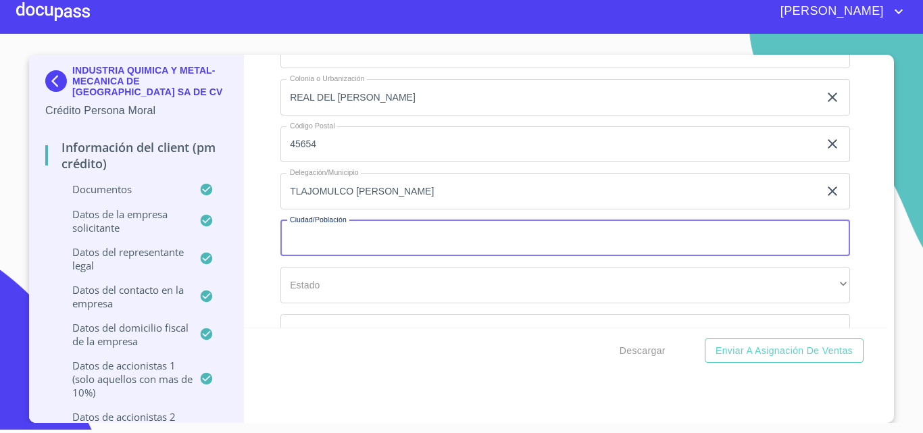
paste input "TLAJOMULCO [PERSON_NAME]"
type input "TLAJOMULCO [PERSON_NAME]"
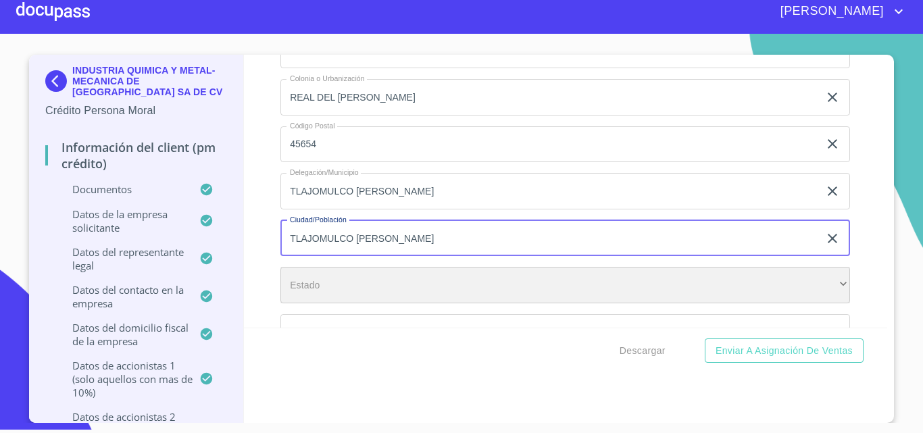
click at [309, 285] on div "​" at bounding box center [564, 285] width 569 height 36
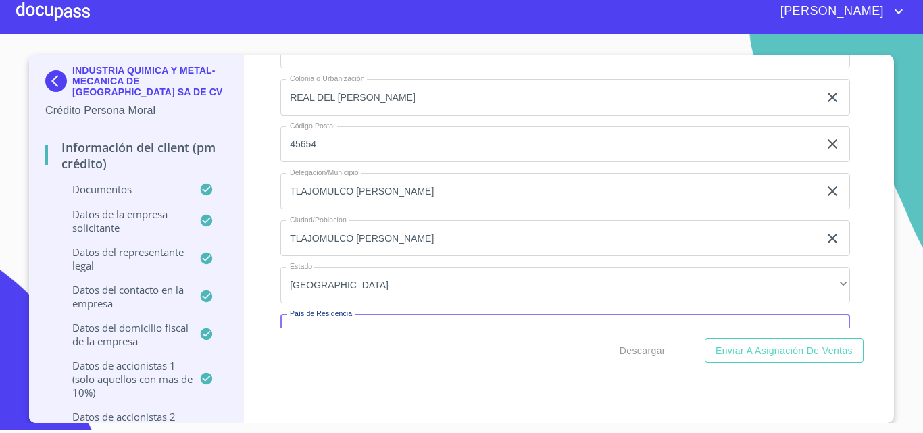
scroll to position [13028, 0]
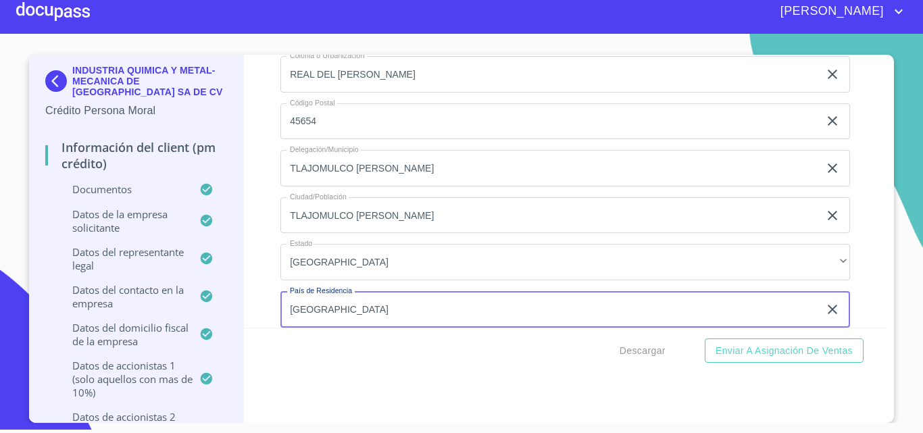
type input "[GEOGRAPHIC_DATA]"
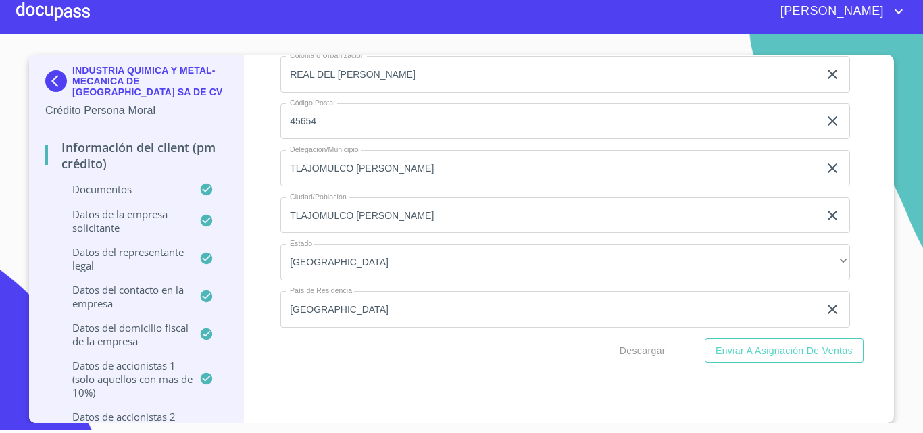
scroll to position [13203, 0]
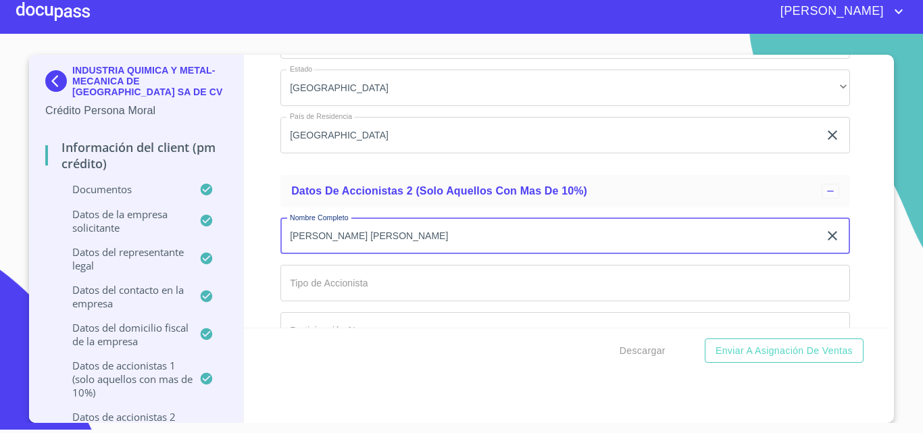
type input "[PERSON_NAME] [PERSON_NAME]"
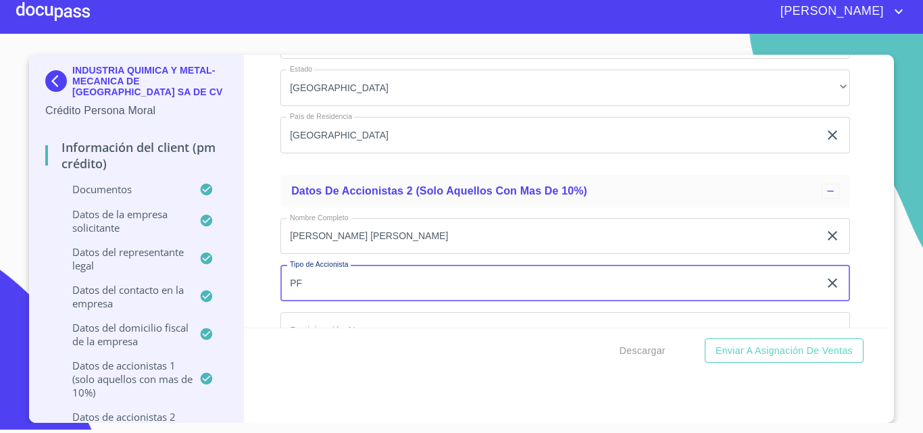
type input "PF"
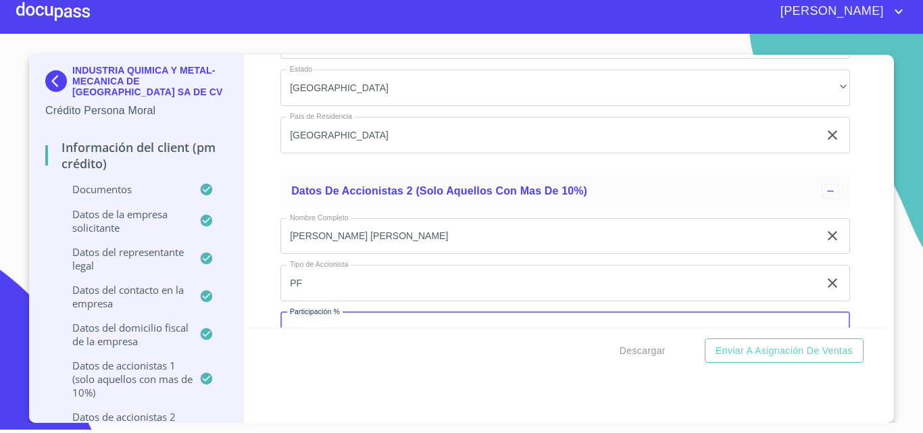
scroll to position [13224, 0]
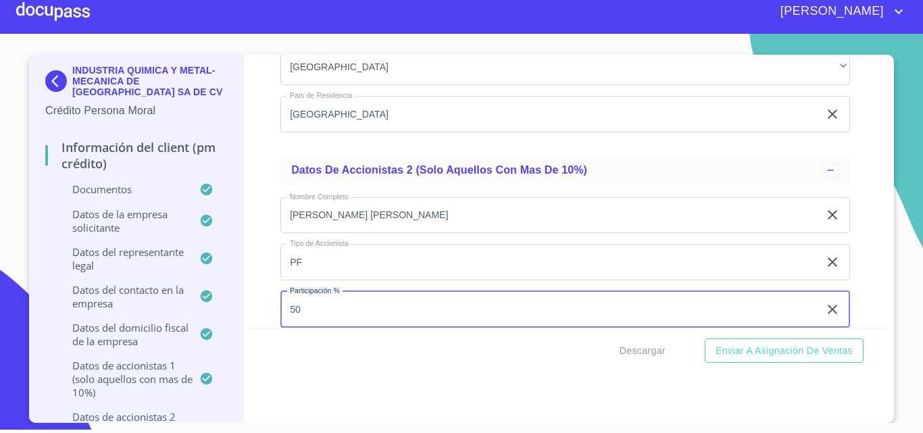
type input "50"
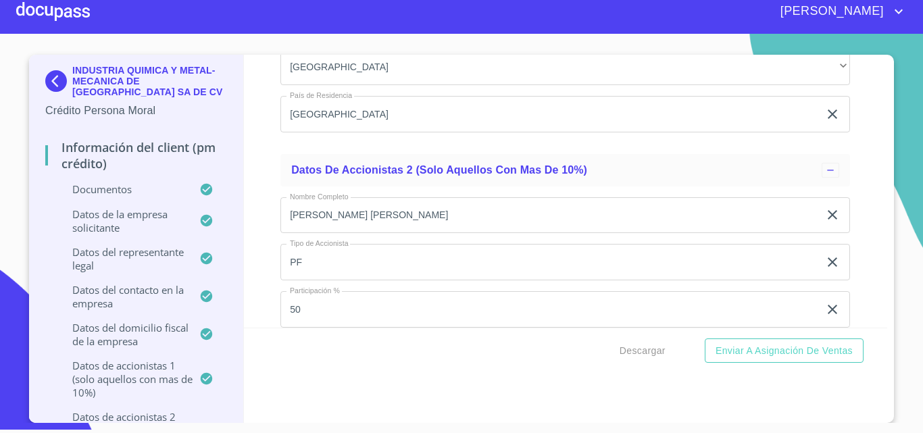
scroll to position [13389, 0]
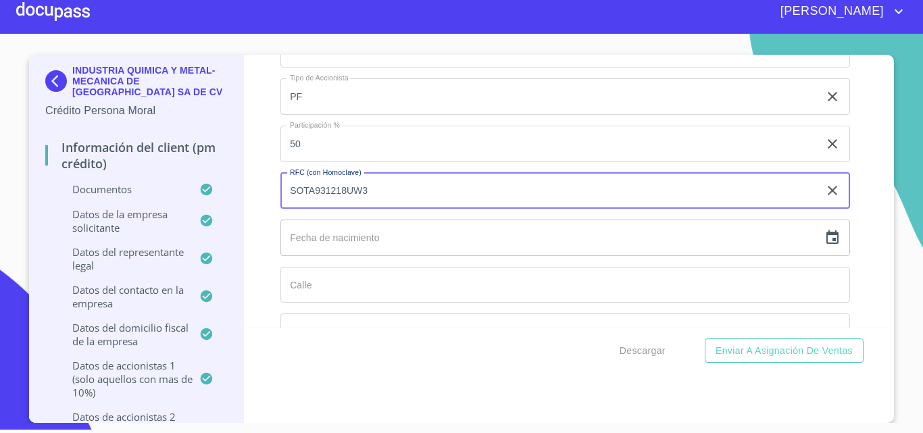
type input "SOTA931218UW3"
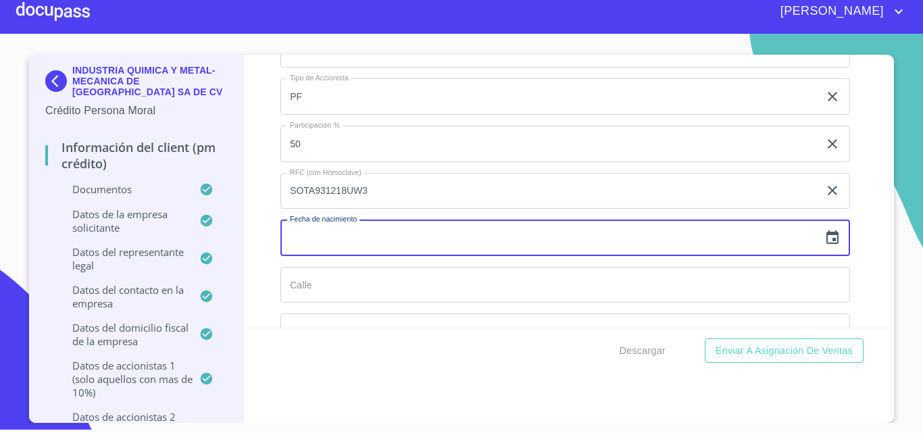
click at [826, 231] on icon "button" at bounding box center [832, 237] width 12 height 14
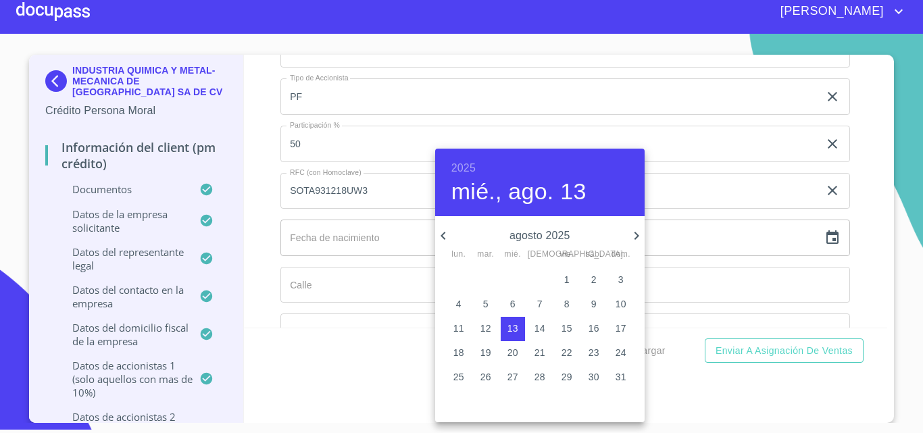
click at [470, 172] on h6 "2025" at bounding box center [463, 168] width 24 height 19
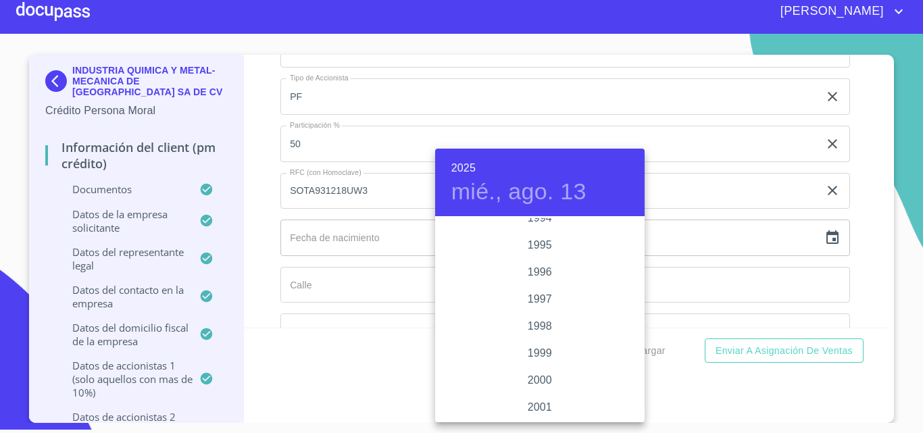
scroll to position [1810, 0]
click at [532, 255] on div "1993" at bounding box center [539, 258] width 209 height 27
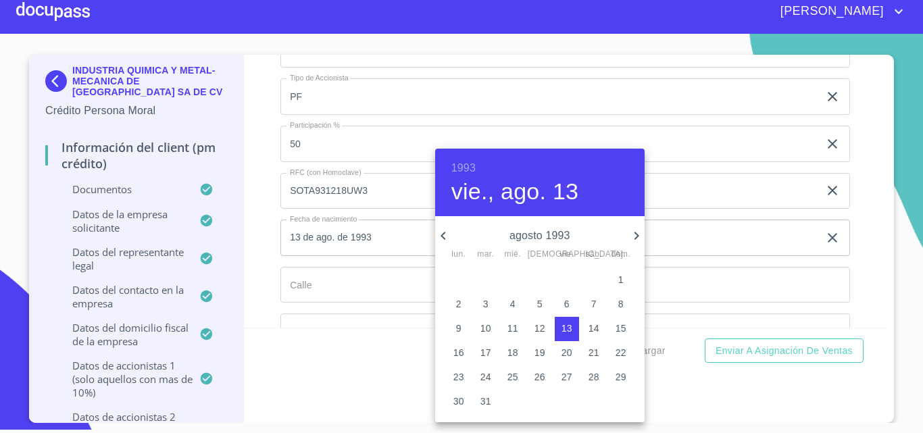
click at [633, 231] on icon "button" at bounding box center [636, 236] width 16 height 16
click at [588, 329] on p "18" at bounding box center [593, 328] width 11 height 14
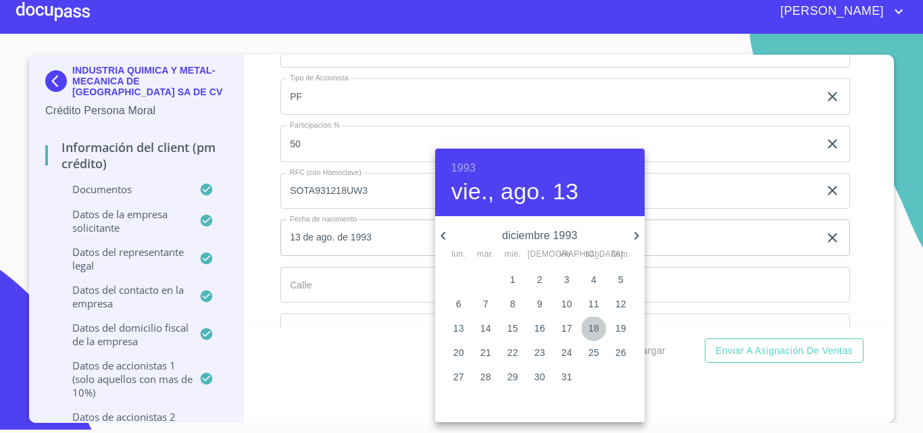
type input "18 de dic. de 1993"
click at [263, 268] on div at bounding box center [461, 216] width 923 height 433
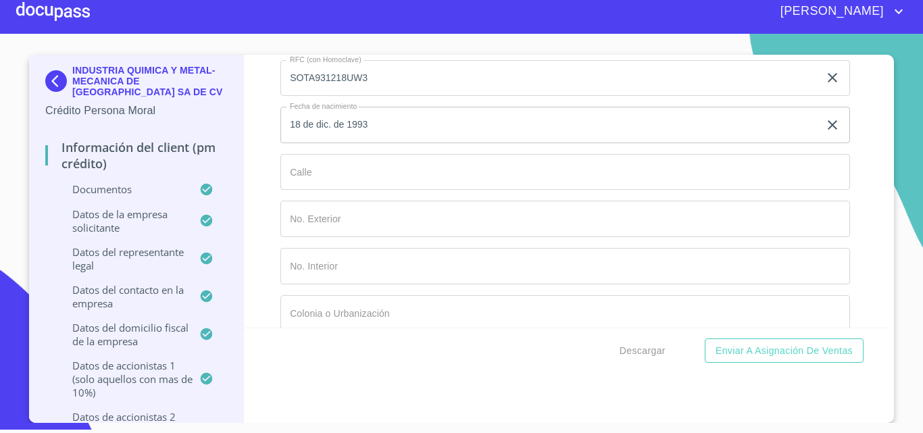
scroll to position [13524, 0]
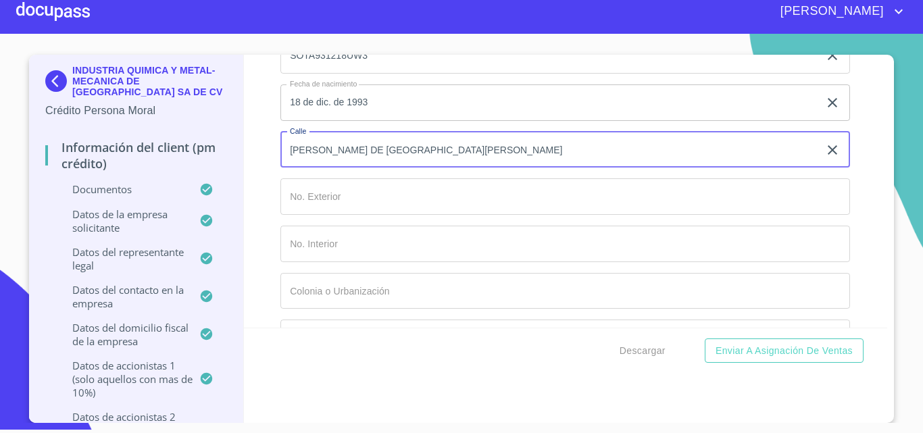
type input "[PERSON_NAME] DE [GEOGRAPHIC_DATA][PERSON_NAME]"
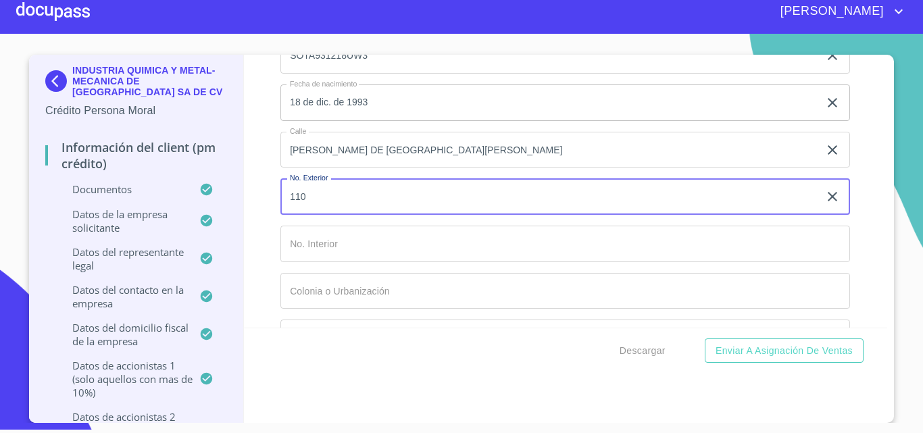
type input "110"
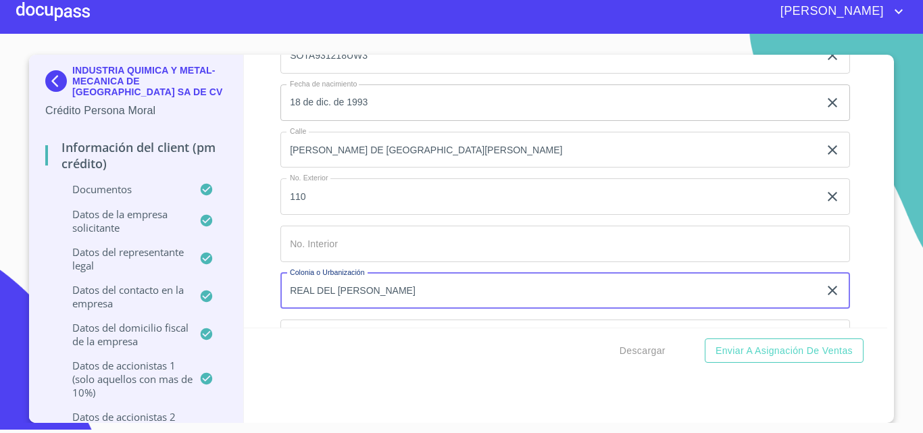
type input "REAL DEL [PERSON_NAME]"
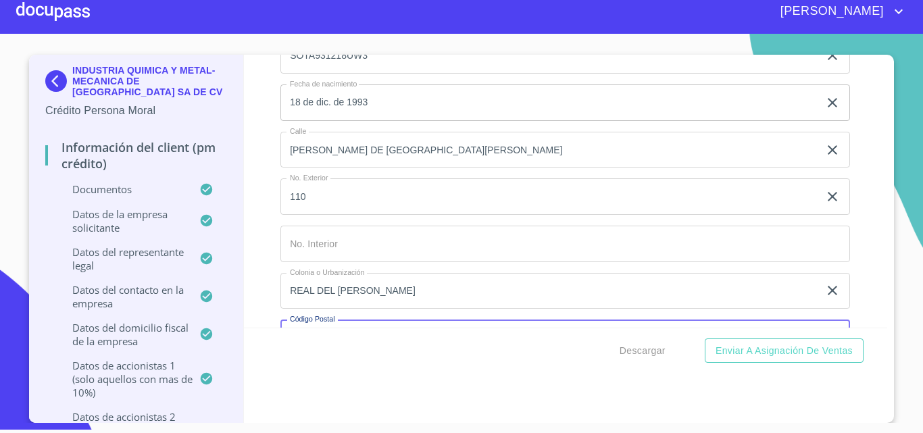
scroll to position [13553, 0]
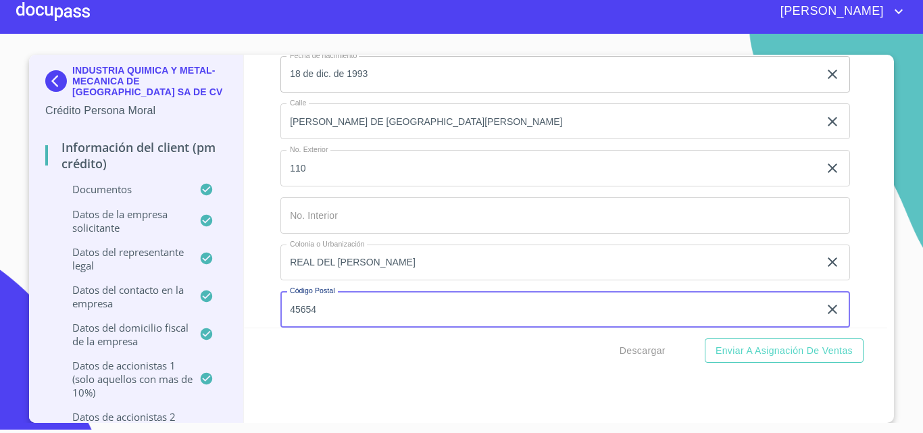
type input "45654"
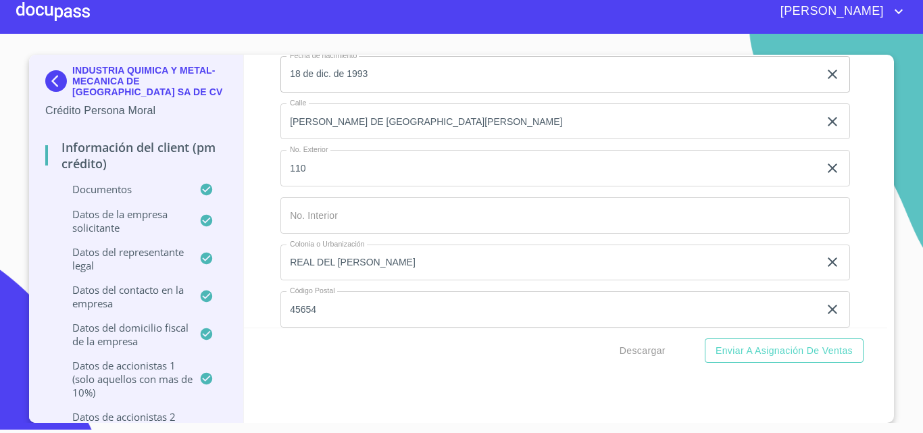
scroll to position [13718, 0]
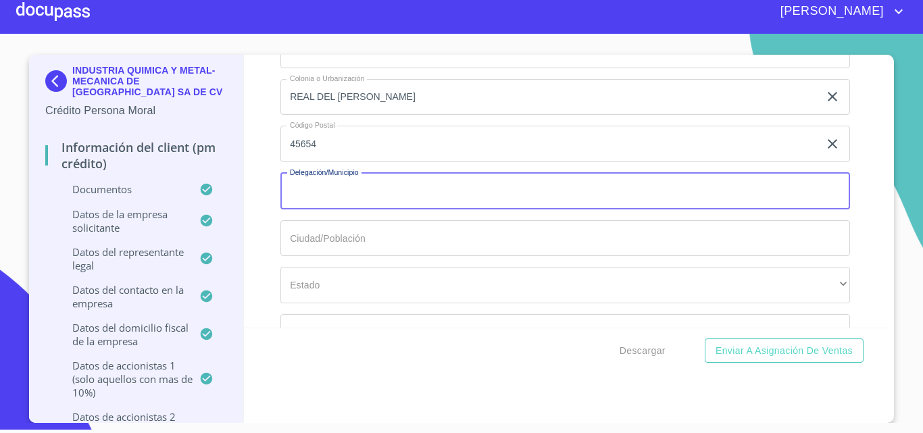
paste input "TLAJOMULCO [PERSON_NAME]"
type input "TLAJOMULCO [PERSON_NAME]"
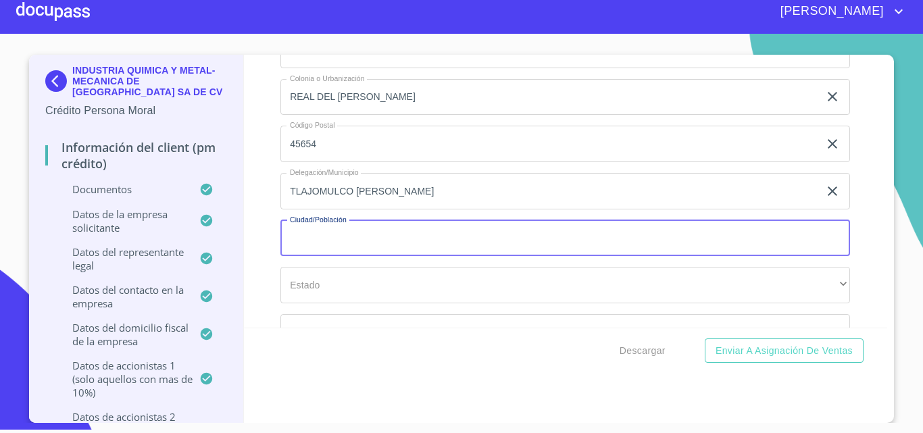
paste input "TLAJOMULCO [PERSON_NAME]"
type input "TLAJOMULCO [PERSON_NAME]"
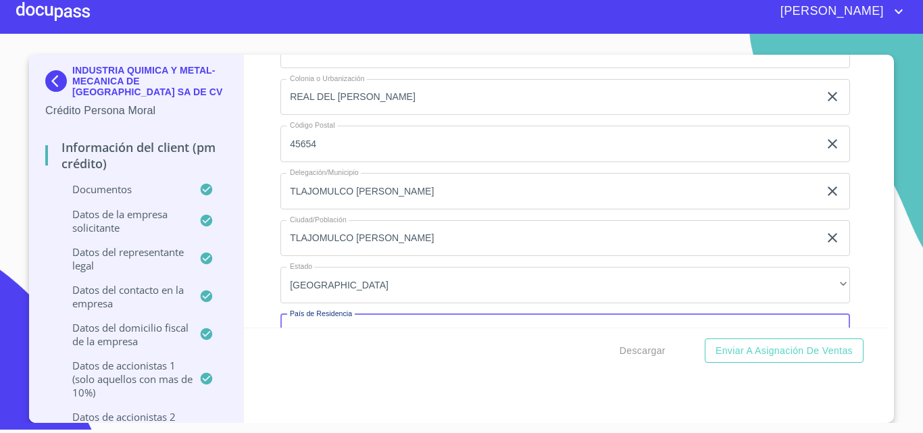
scroll to position [13741, 0]
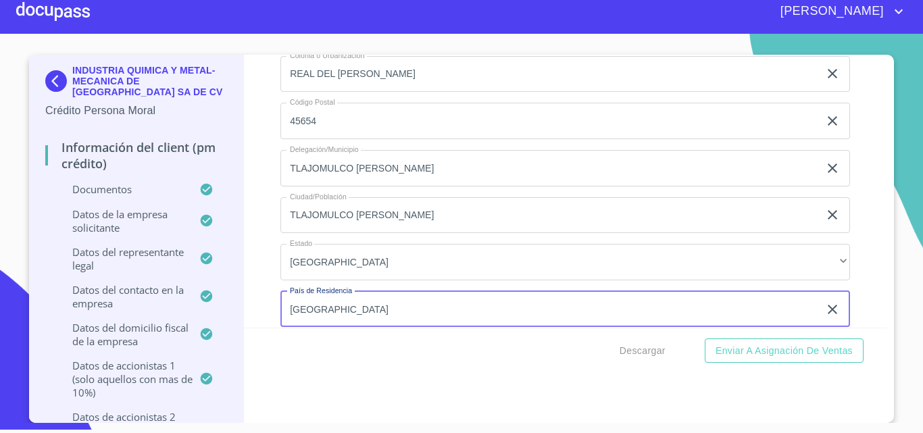
type input "[GEOGRAPHIC_DATA]"
click at [253, 268] on div "Información del Client (PM crédito) Documentos Documento de identificación repr…" at bounding box center [566, 191] width 644 height 273
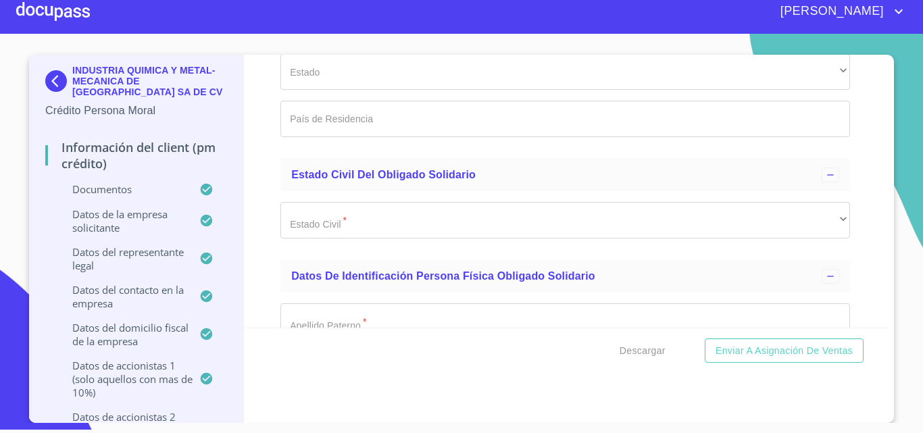
scroll to position [15429, 0]
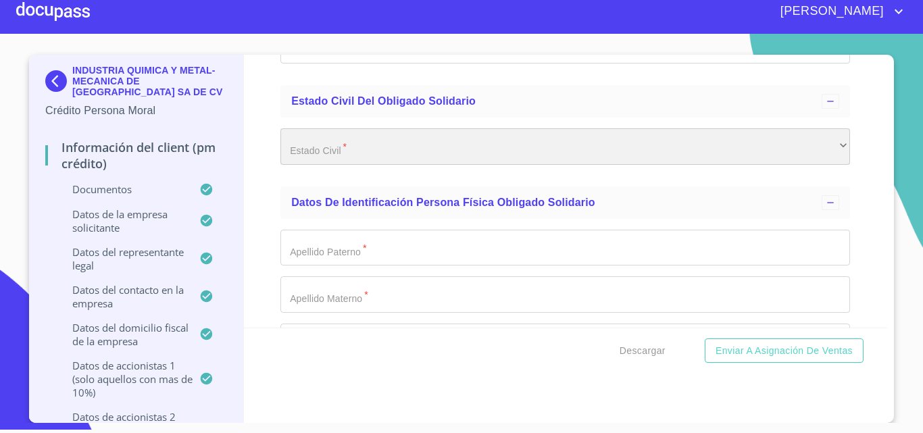
click at [336, 157] on div "​" at bounding box center [564, 146] width 569 height 36
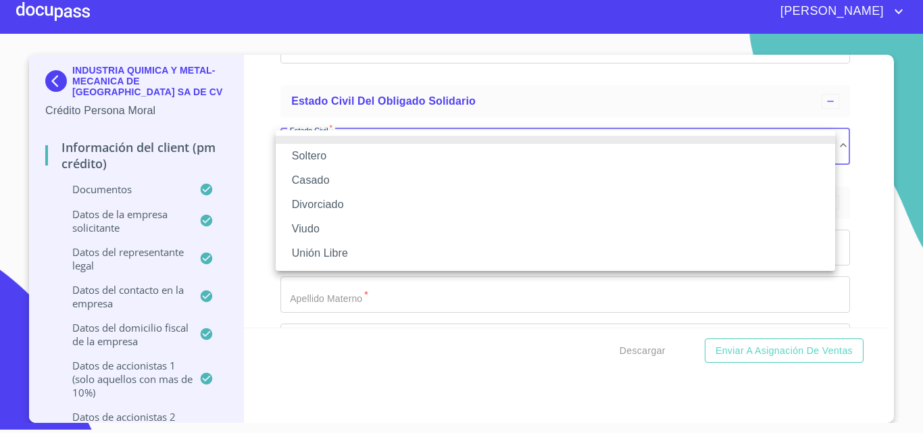
click at [342, 162] on li "Soltero" at bounding box center [555, 156] width 559 height 24
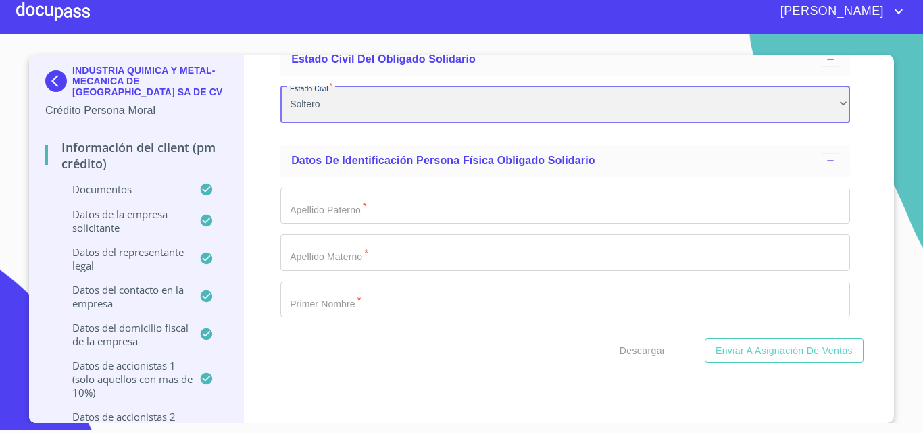
scroll to position [15497, 0]
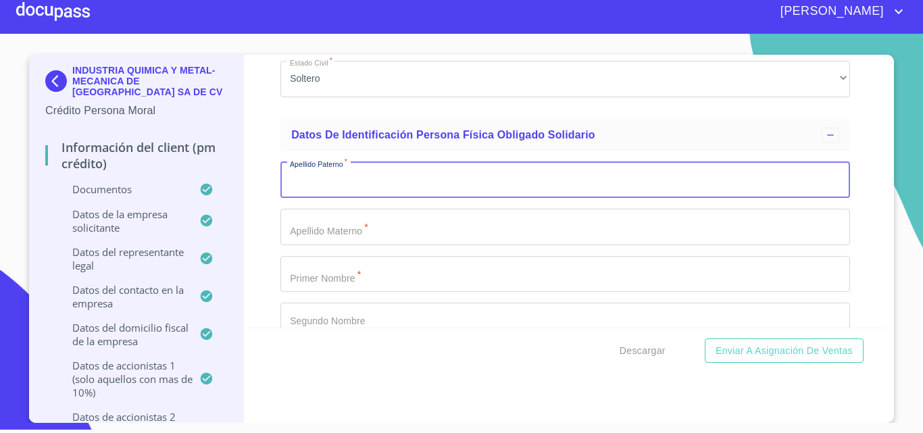
click at [280, 185] on input "Documento de identificación representante legal.   *" at bounding box center [564, 180] width 569 height 36
type input "SOTO"
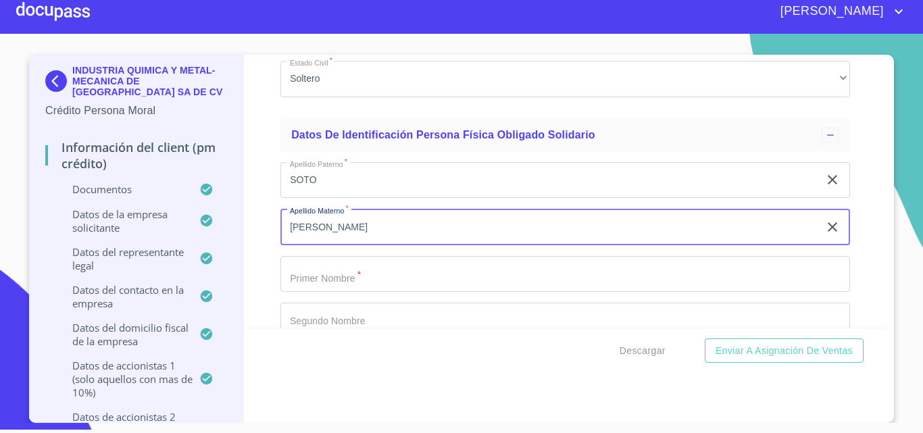
type input "[PERSON_NAME]"
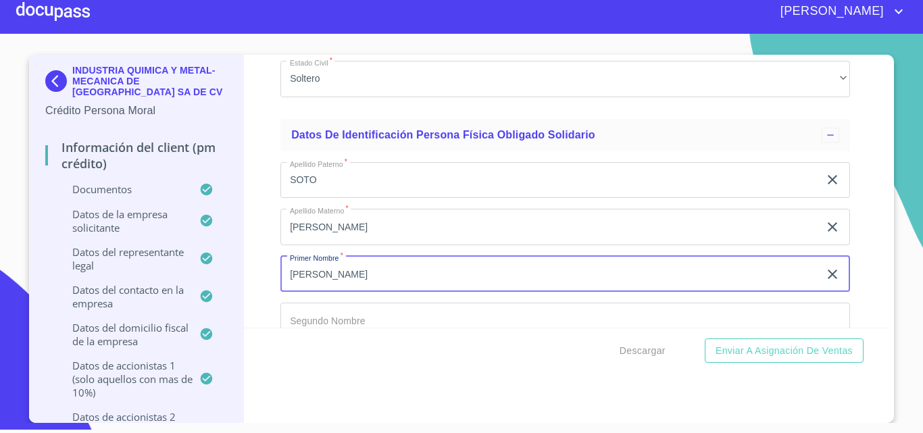
type input "[PERSON_NAME]"
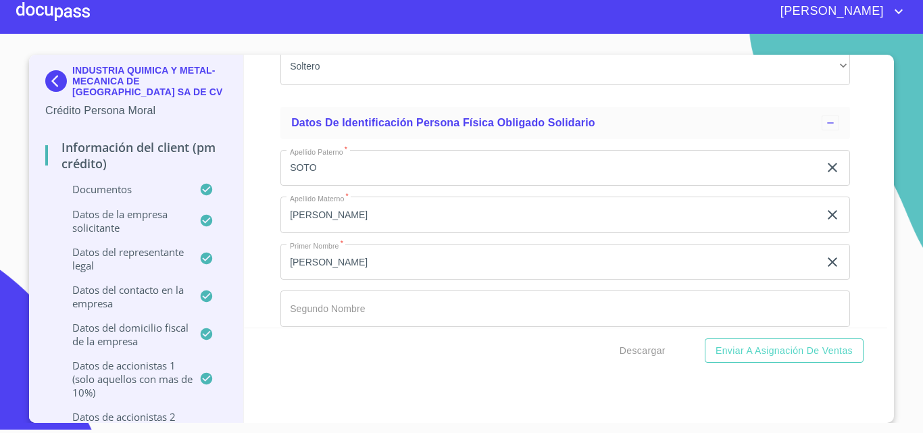
scroll to position [15674, 0]
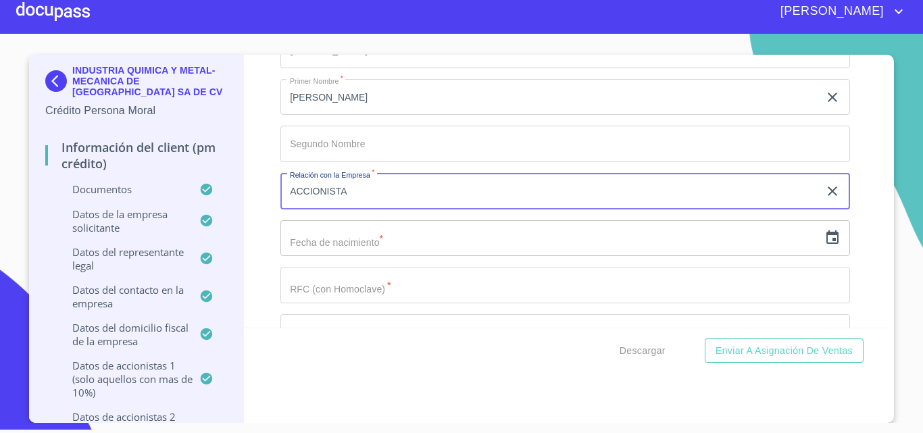
type input "ACCIONISTA"
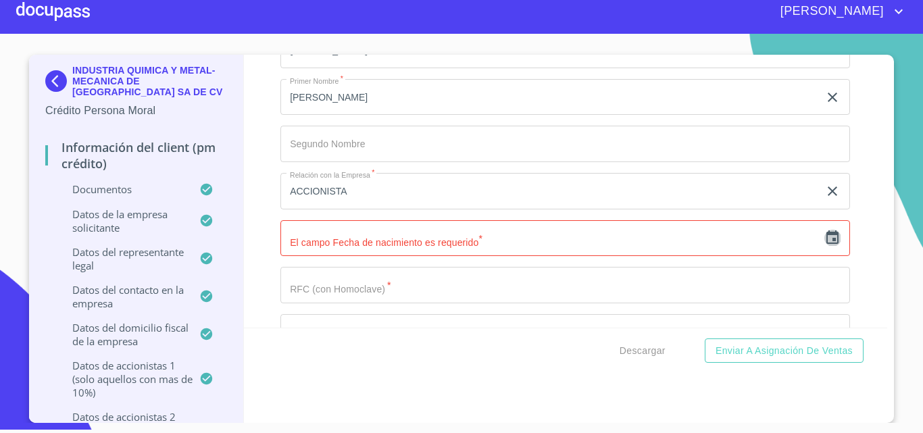
click at [824, 240] on icon "button" at bounding box center [832, 238] width 16 height 16
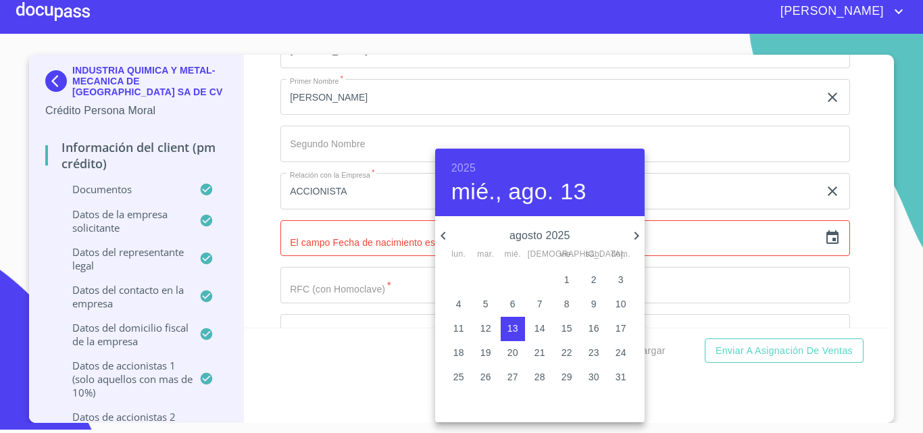
click at [465, 163] on h6 "2025" at bounding box center [463, 168] width 24 height 19
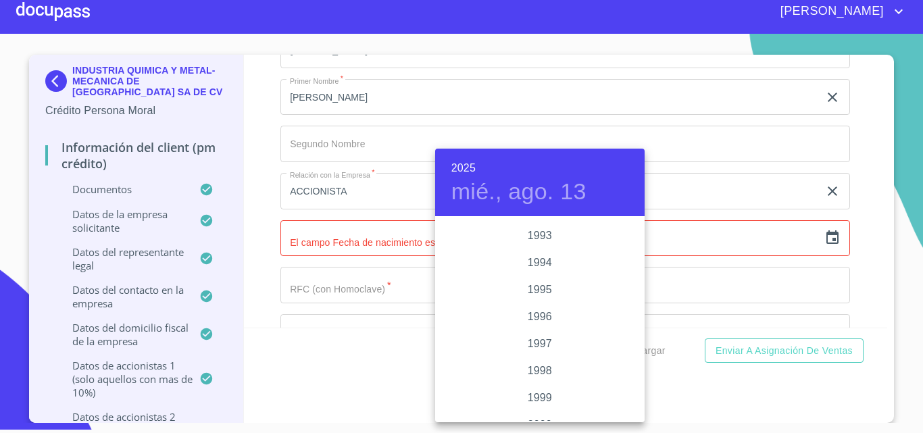
scroll to position [1810, 0]
click at [542, 261] on div "1993" at bounding box center [539, 258] width 209 height 27
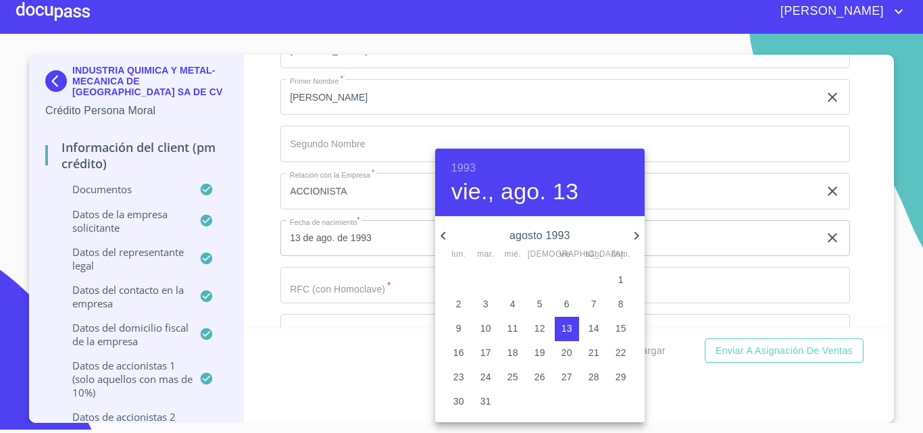
click at [630, 237] on icon "button" at bounding box center [636, 236] width 16 height 16
click at [590, 330] on p "18" at bounding box center [593, 328] width 11 height 14
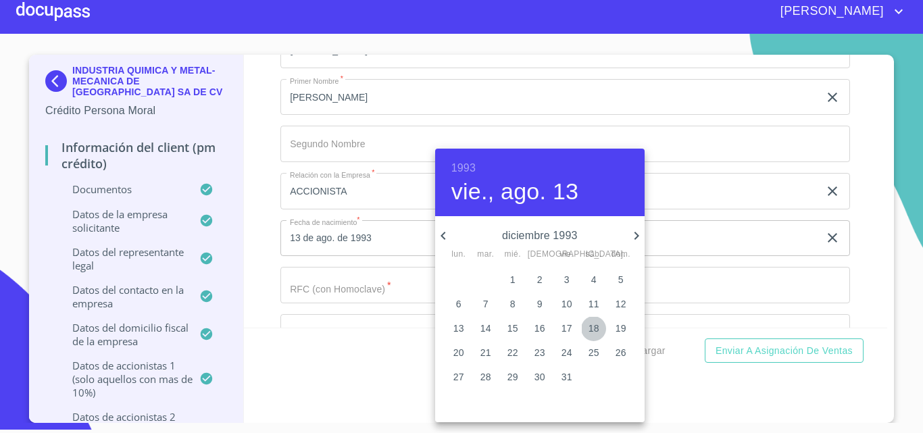
type input "18 de dic. de 1993"
click at [260, 269] on div at bounding box center [461, 216] width 923 height 433
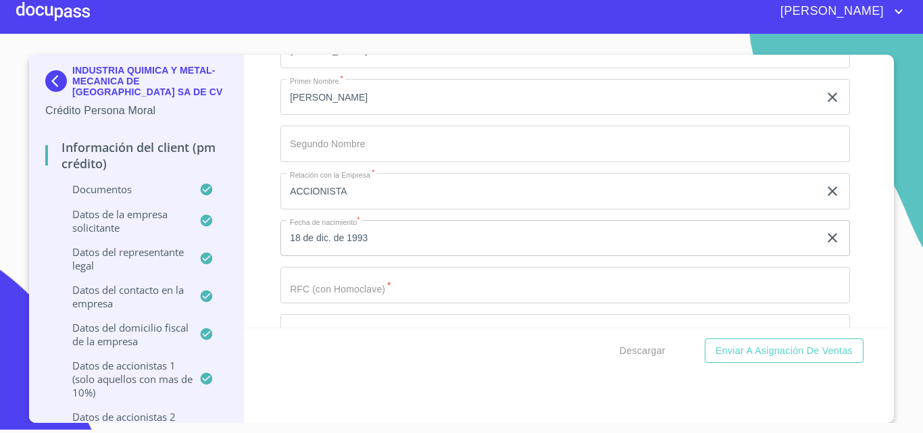
click at [301, 279] on div "1993 sáb., dic. 18 diciembre 1993 lun. mar. mié. jue. vie. sáb. dom. 29 30 1 2 …" at bounding box center [461, 216] width 923 height 433
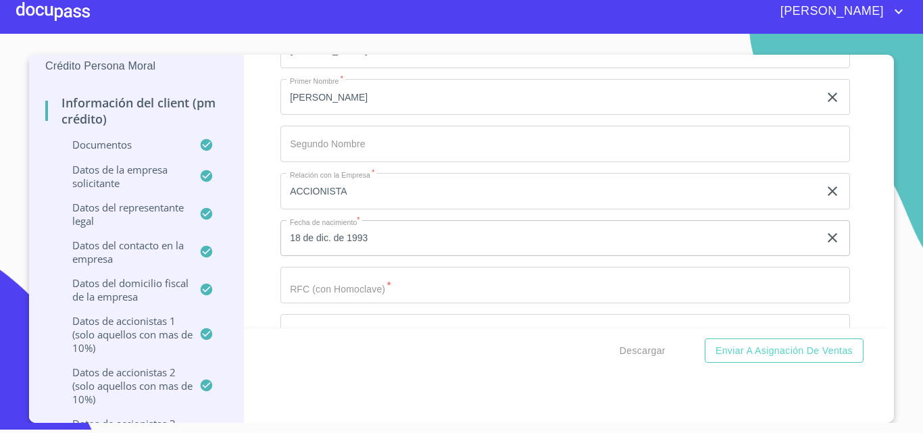
scroll to position [68, 0]
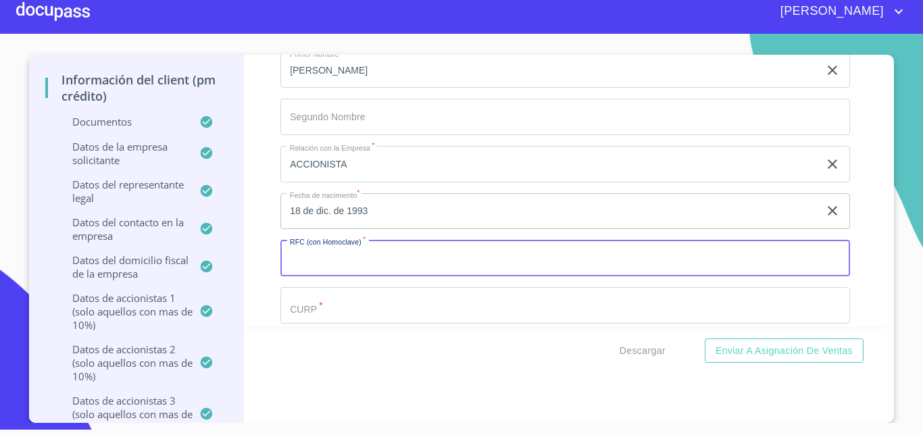
scroll to position [15741, 0]
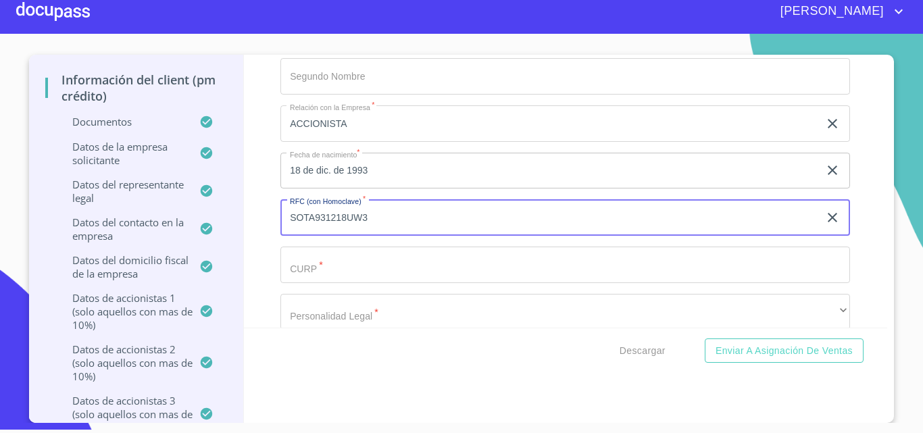
type input "SOTA931218UW3"
click at [267, 267] on div "Información del Client (PM crédito) Documentos Documento de identificación repr…" at bounding box center [566, 191] width 644 height 273
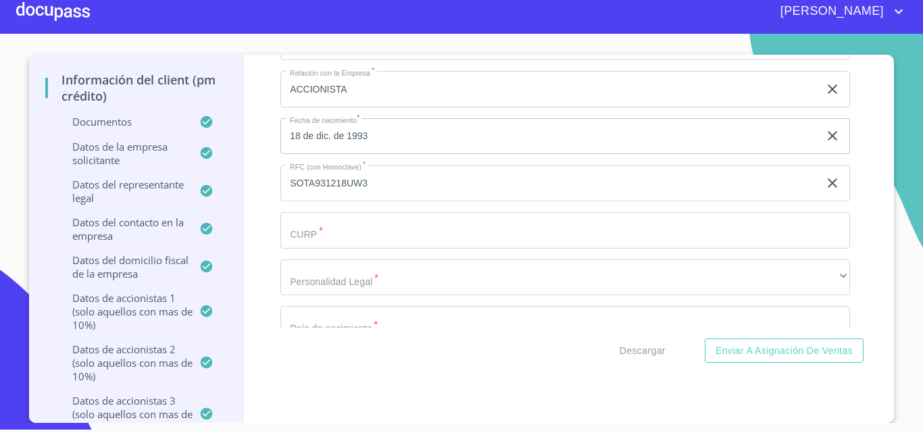
scroll to position [15809, 0]
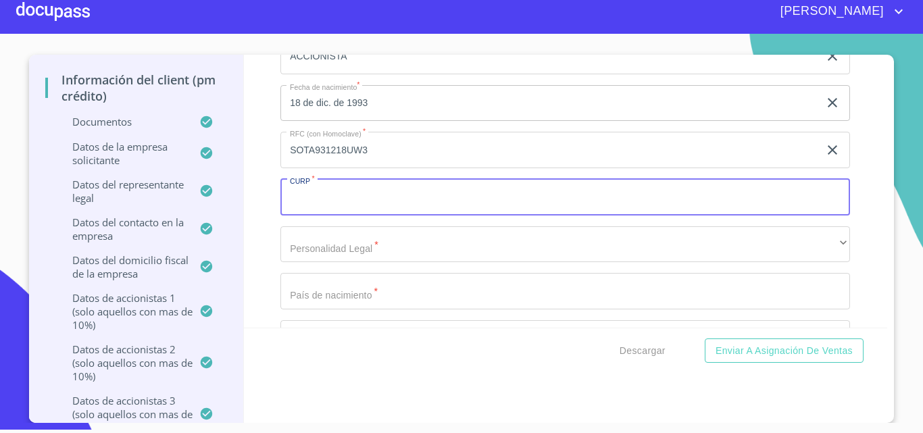
paste input "SOTA931218HJCTNN00"
type input "SOTA931218HJCTNN00"
click at [273, 230] on div "Información del Client (PM crédito) Documentos Documento de identificación repr…" at bounding box center [566, 191] width 644 height 273
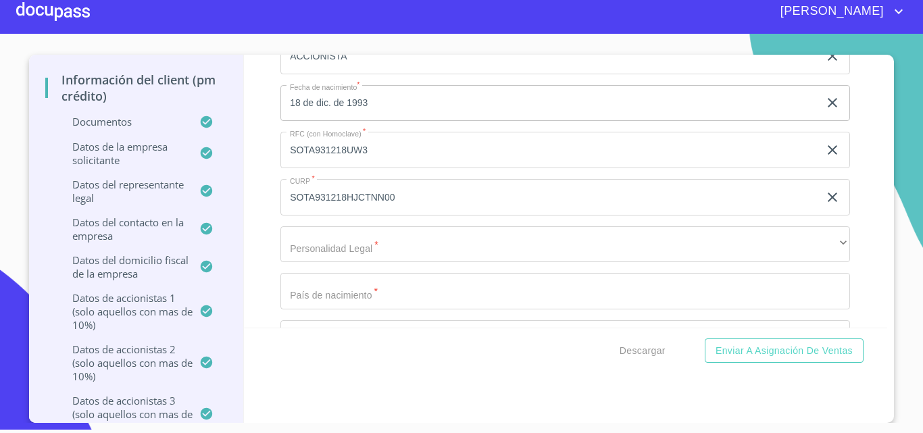
scroll to position [15876, 0]
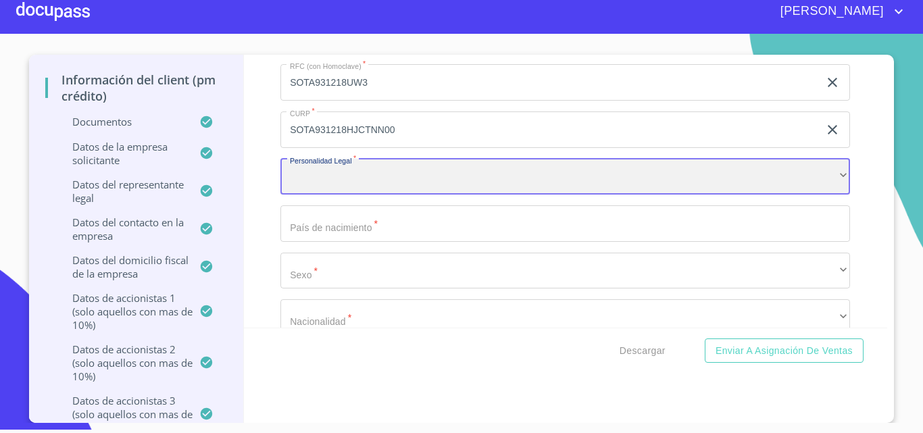
click at [313, 187] on div "​" at bounding box center [564, 177] width 569 height 36
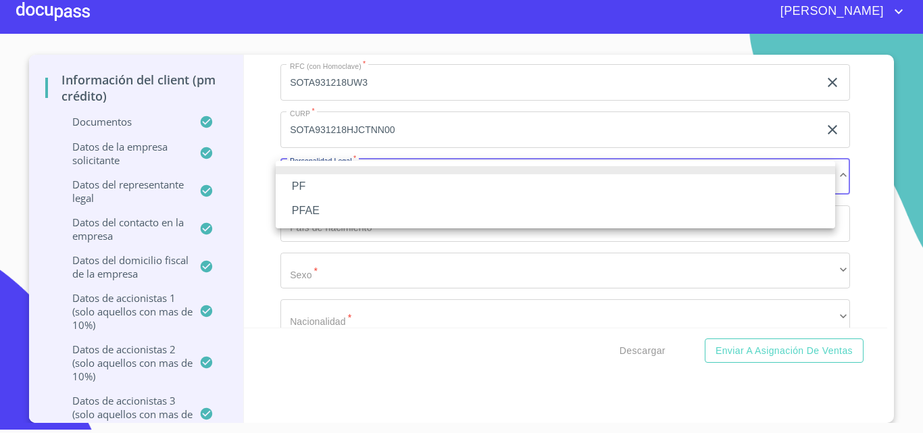
click at [313, 187] on li "PF" at bounding box center [555, 186] width 559 height 24
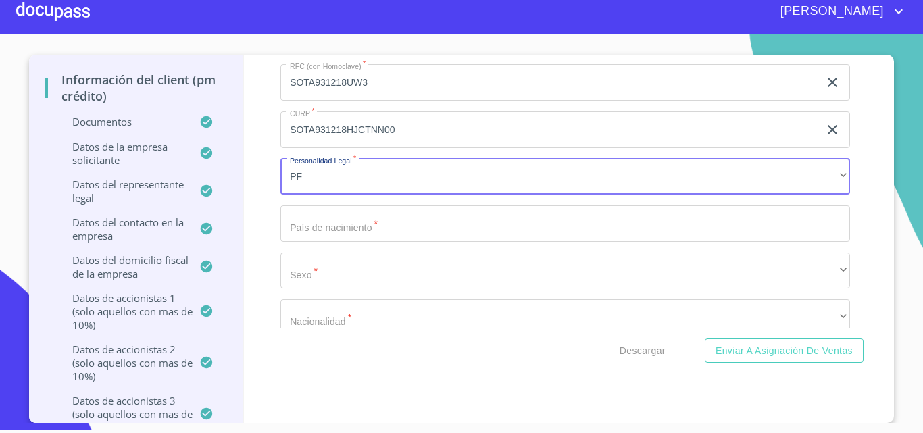
click at [246, 201] on div "PF PFAE" at bounding box center [461, 216] width 923 height 433
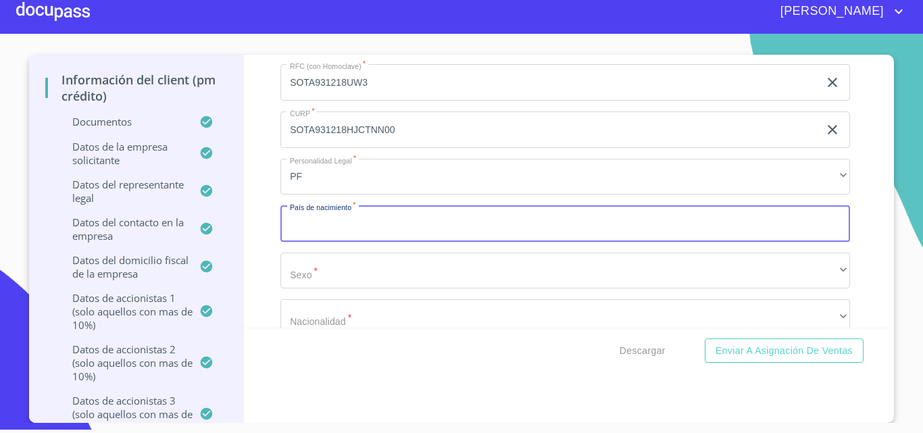
click at [294, 228] on input "Documento de identificación representante legal.   *" at bounding box center [564, 223] width 569 height 36
type input "[GEOGRAPHIC_DATA]"
click at [249, 244] on div "Información del Client (PM crédito) Documentos Documento de identificación repr…" at bounding box center [566, 191] width 644 height 273
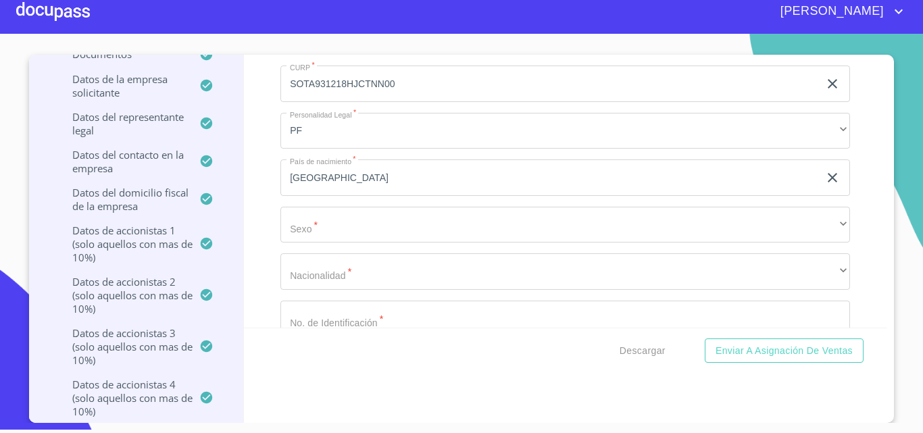
scroll to position [15944, 0]
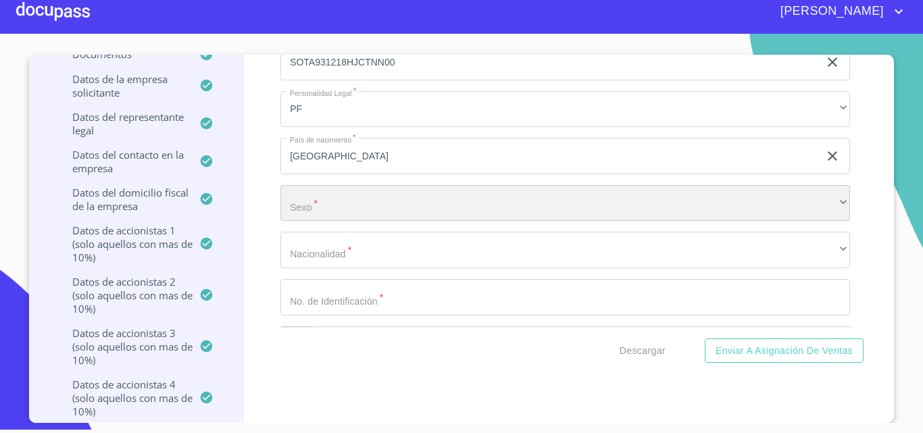
click at [315, 207] on div "​" at bounding box center [564, 203] width 569 height 36
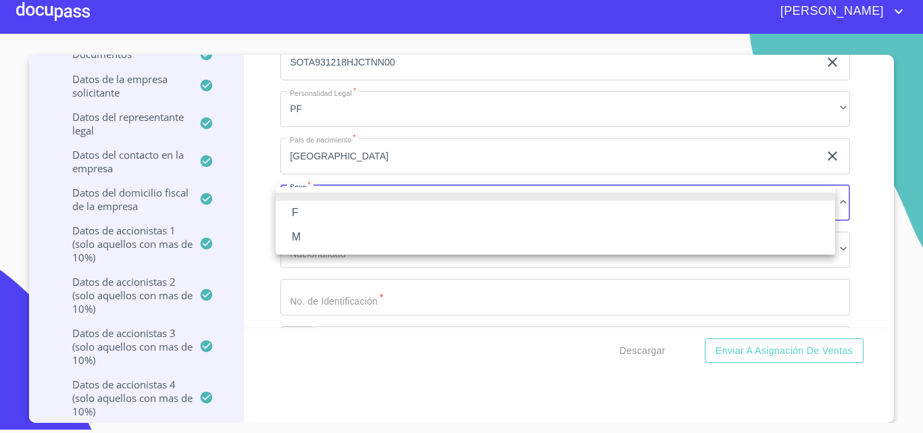
click at [307, 232] on li "M" at bounding box center [555, 237] width 559 height 24
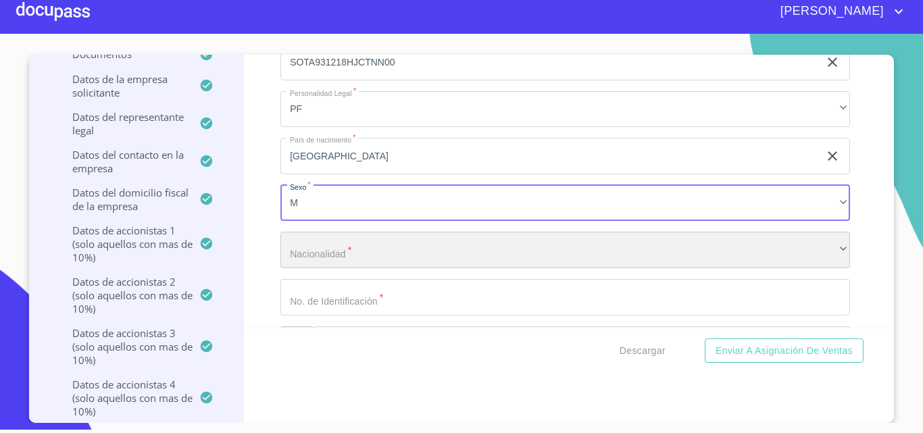
click at [301, 244] on div "​" at bounding box center [564, 250] width 569 height 36
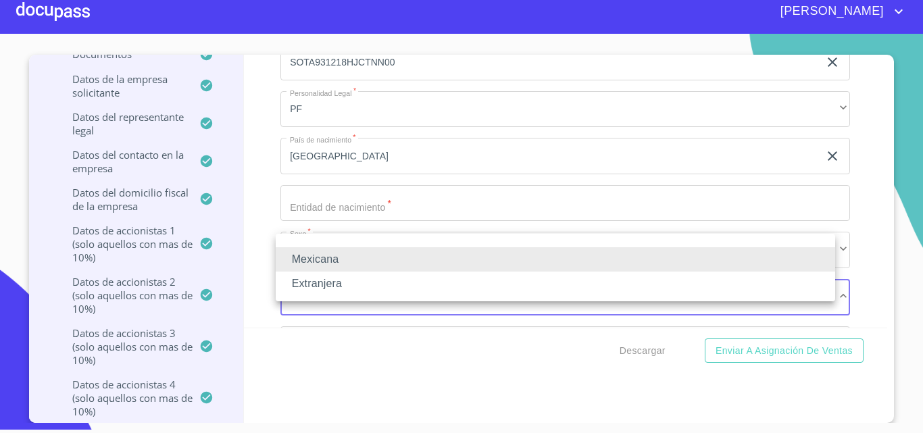
click at [247, 251] on div at bounding box center [461, 216] width 923 height 433
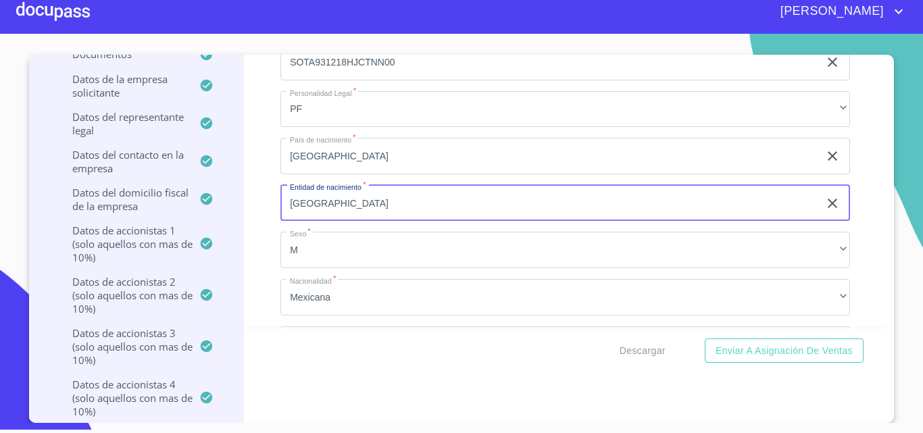
type input "[GEOGRAPHIC_DATA]"
click at [261, 247] on div "Información del Client (PM crédito) Documentos Documento de identificación repr…" at bounding box center [566, 191] width 644 height 273
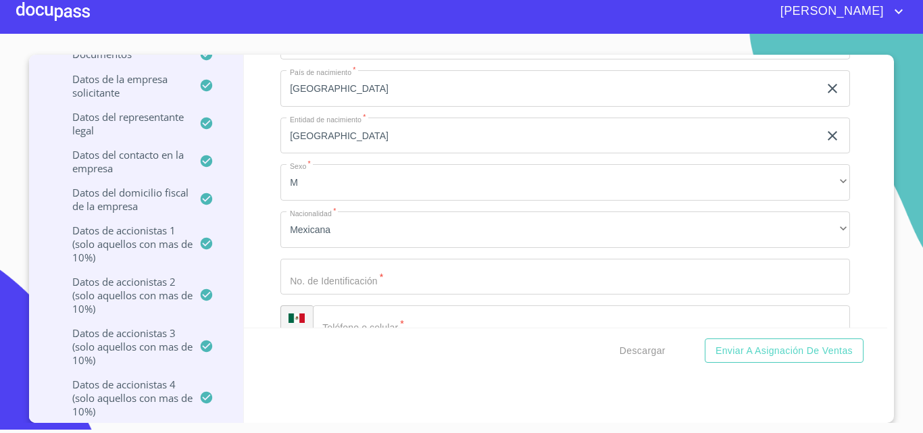
scroll to position [16079, 0]
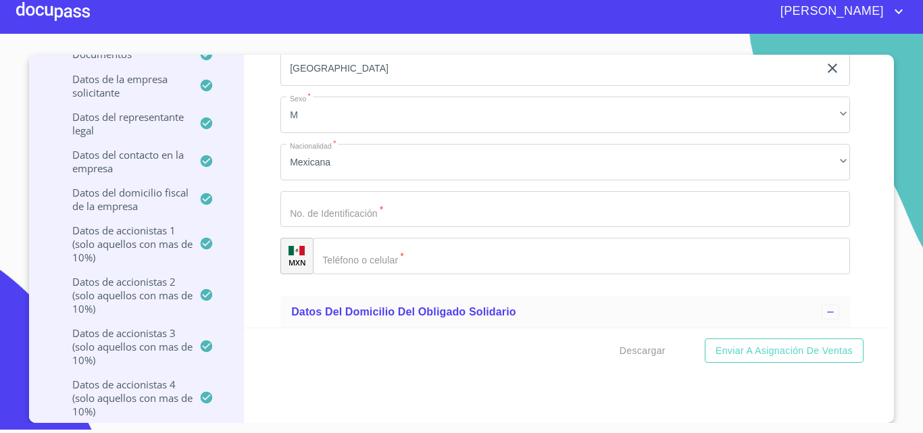
drag, startPoint x: 302, startPoint y: 208, endPoint x: 259, endPoint y: 222, distance: 44.6
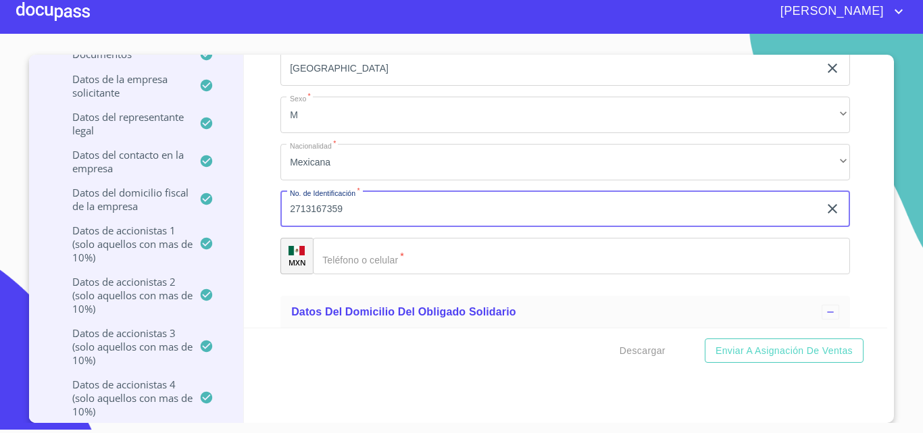
type input "2713167359"
click at [259, 228] on div "Información del Client (PM crédito) Documentos Documento de identificación repr…" at bounding box center [566, 191] width 644 height 273
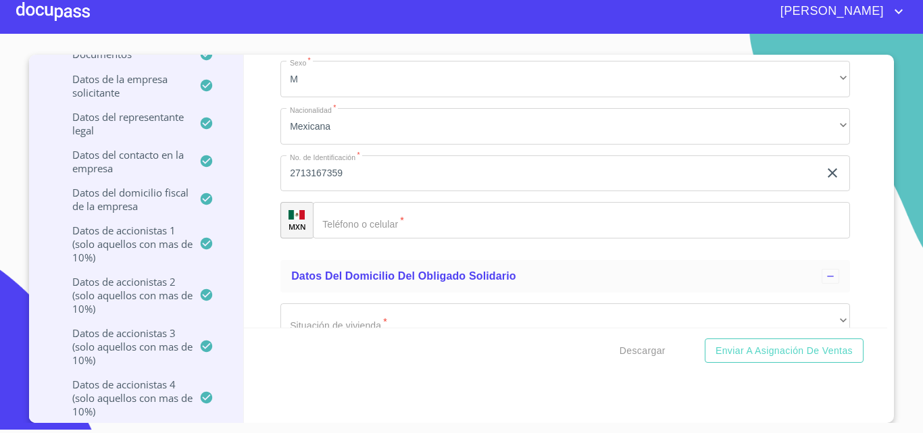
scroll to position [16147, 0]
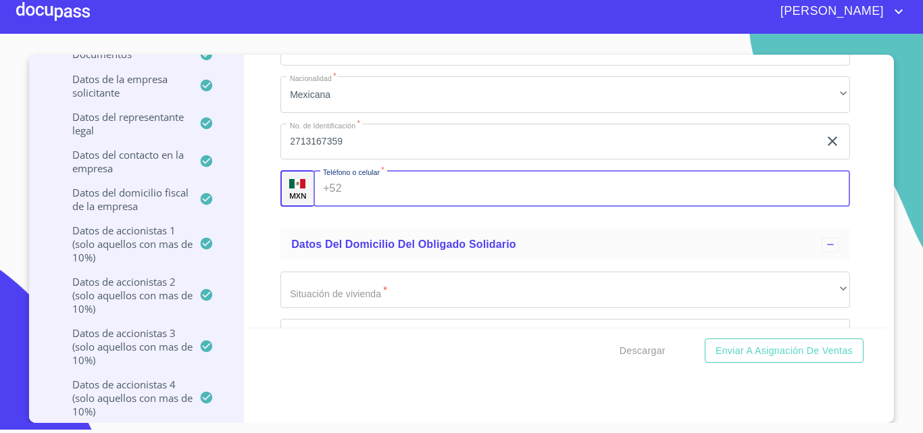
click at [348, 198] on input "Documento de identificación representante legal.   *" at bounding box center [598, 188] width 503 height 36
type input "[PHONE_NUMBER]"
click at [267, 228] on div "Información del Client (PM crédito) Documentos Documento de identificación repr…" at bounding box center [566, 191] width 644 height 273
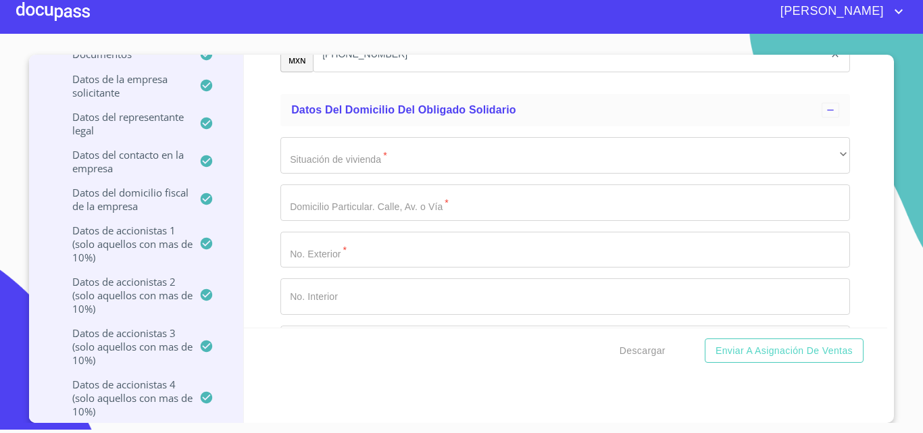
scroll to position [16282, 0]
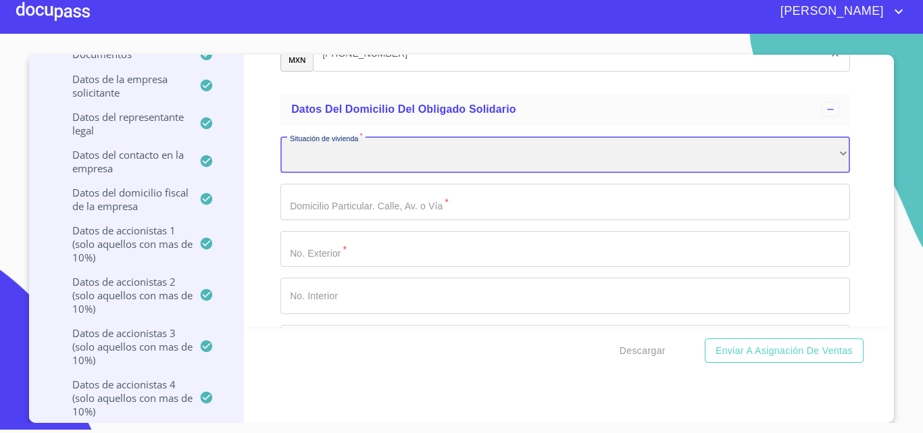
click at [316, 152] on div "​" at bounding box center [564, 154] width 569 height 36
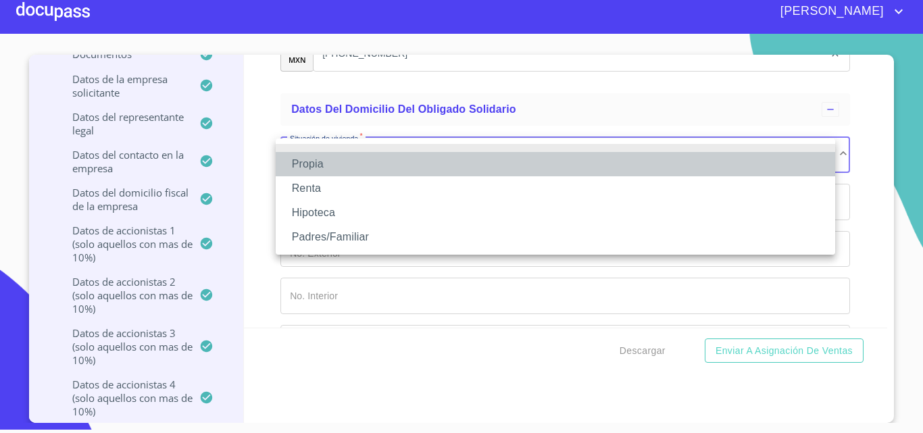
click at [314, 160] on li "Propia" at bounding box center [555, 164] width 559 height 24
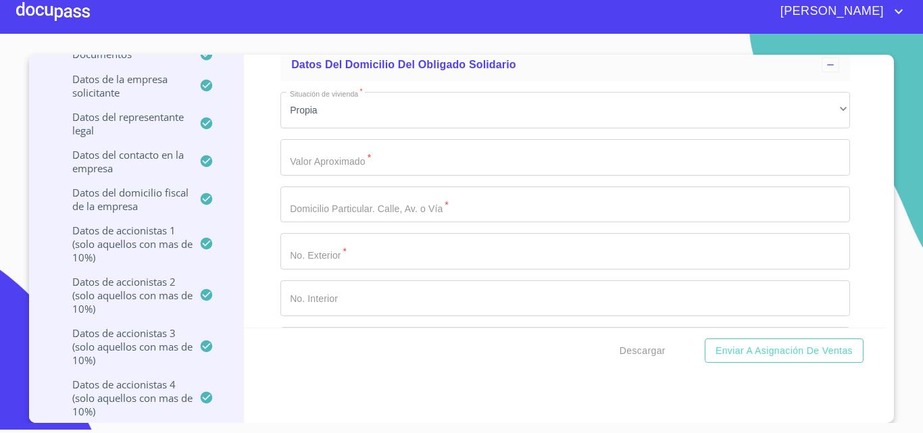
scroll to position [16349, 0]
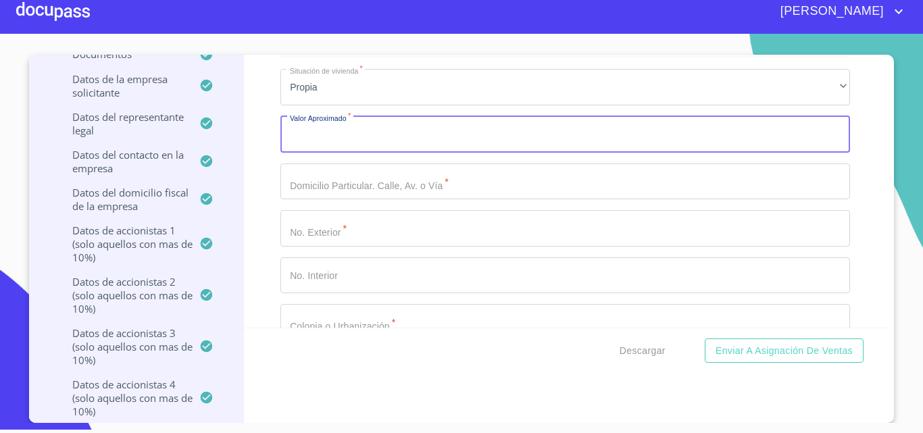
click at [307, 146] on input "Documento de identificación representante legal.   *" at bounding box center [564, 134] width 569 height 36
type input "$2,000,000"
click at [263, 172] on div "Información del Client (PM crédito) Documentos Documento de identificación repr…" at bounding box center [566, 191] width 644 height 273
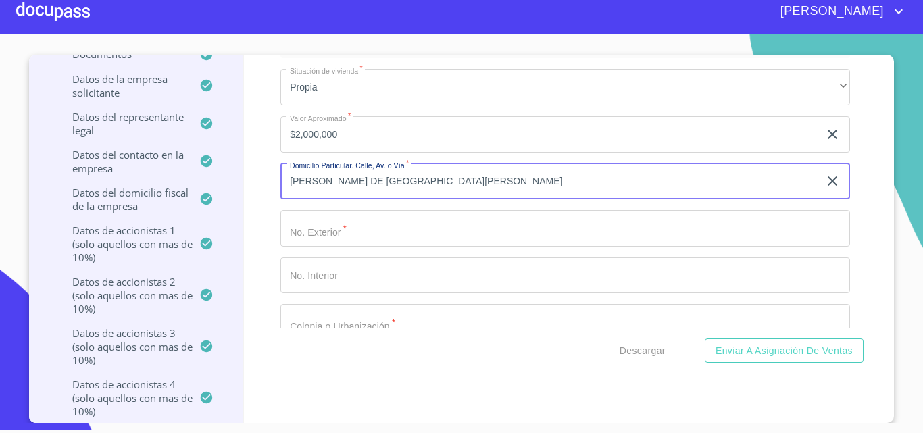
type input "[PERSON_NAME] DE [GEOGRAPHIC_DATA][PERSON_NAME]"
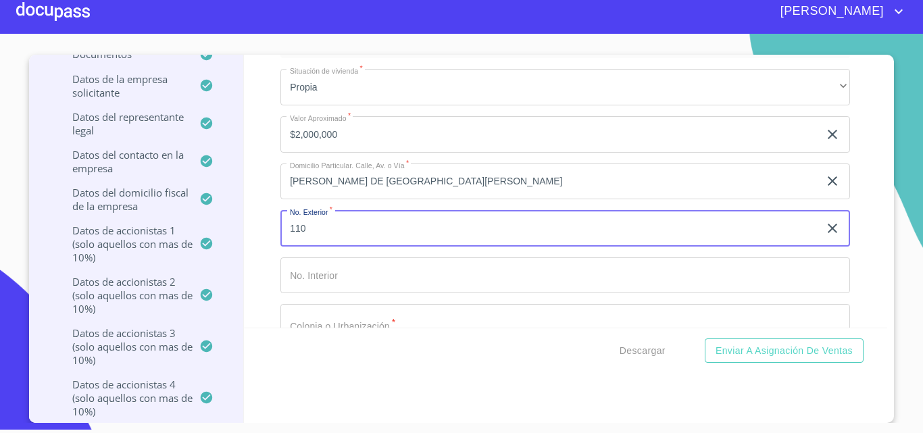
type input "110"
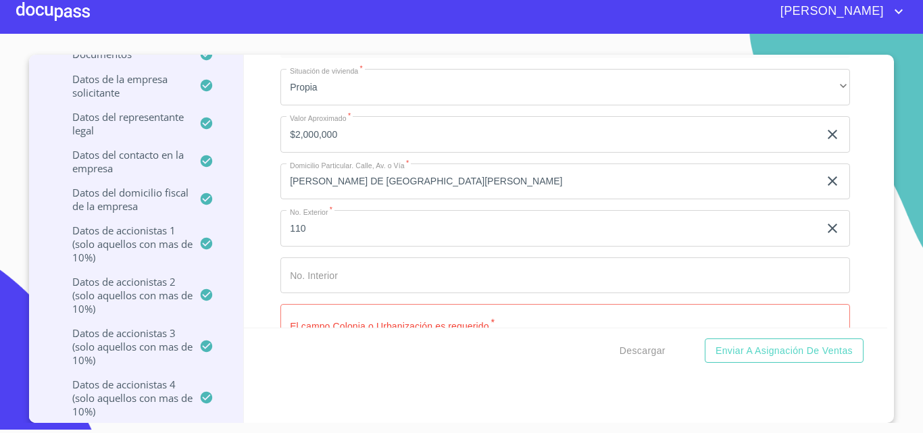
scroll to position [16363, 0]
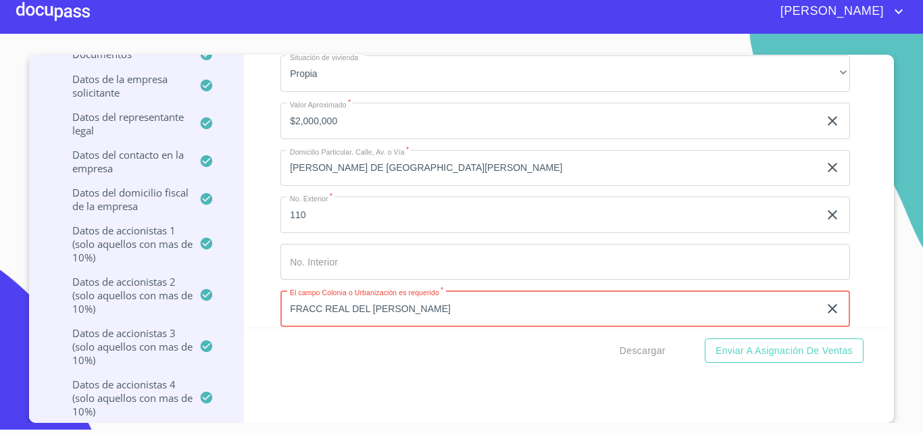
type input "FRACC REAL DEL [PERSON_NAME]"
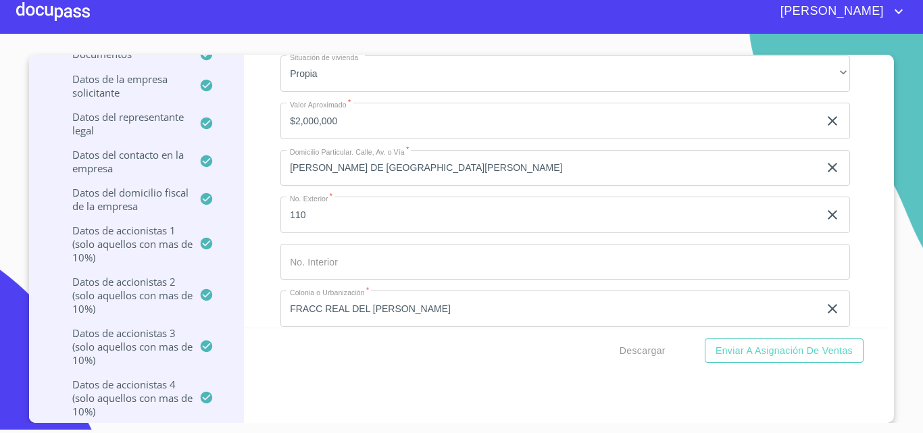
scroll to position [16528, 0]
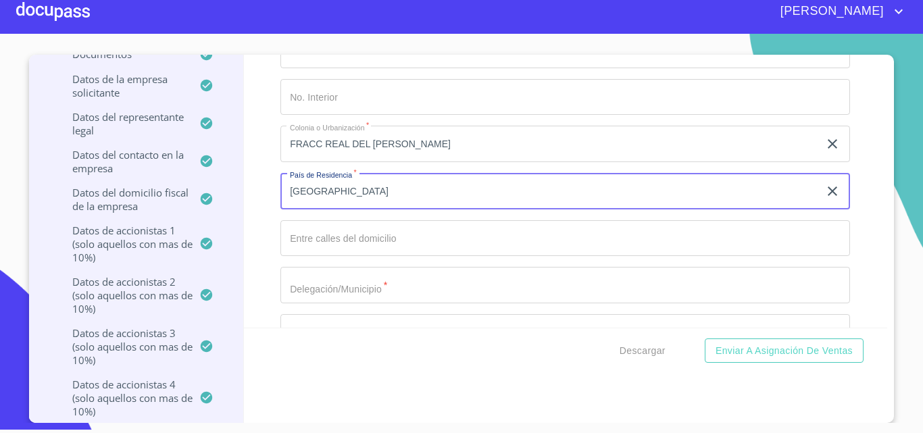
type input "[GEOGRAPHIC_DATA]"
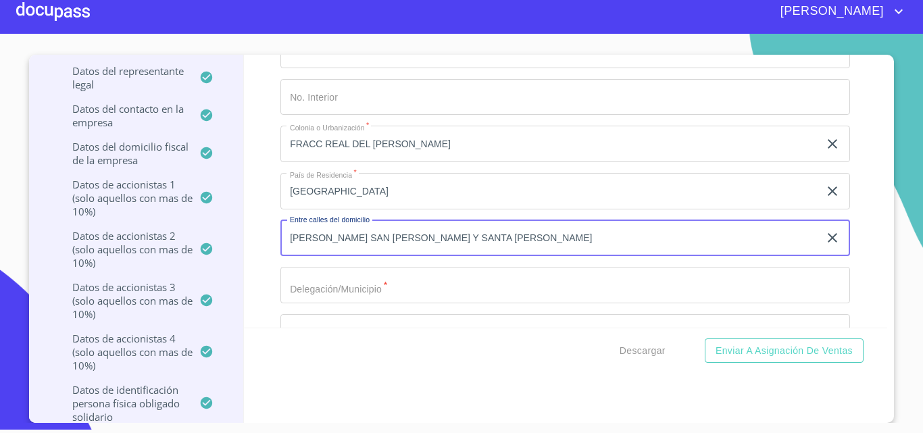
scroll to position [203, 0]
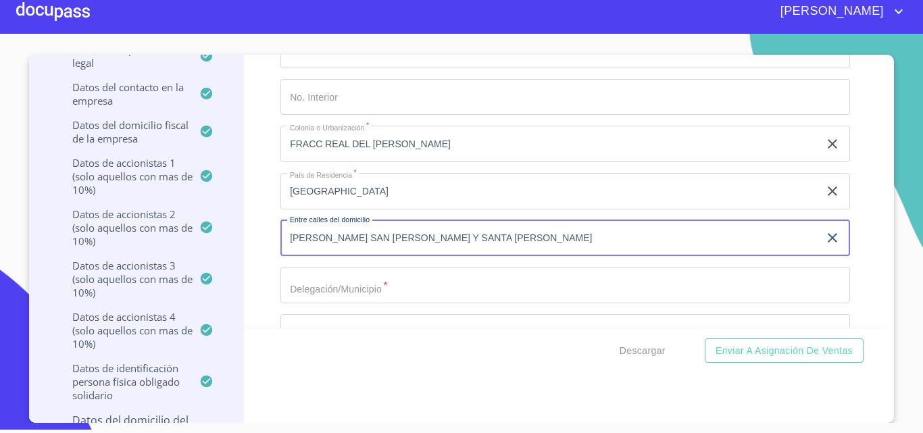
type input "[PERSON_NAME] SAN [PERSON_NAME] Y SANTA [PERSON_NAME]"
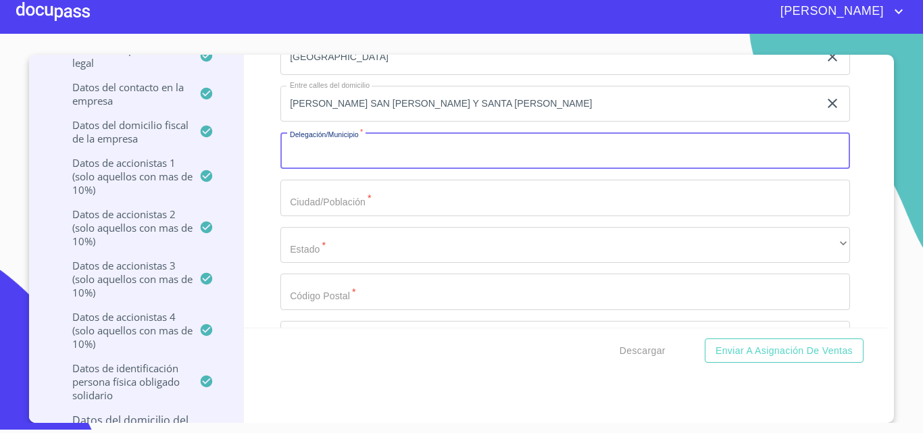
scroll to position [16663, 0]
paste input "SOTA931218HJCTNN00"
type input "S"
type input "TLAJOMULCO [PERSON_NAME]"
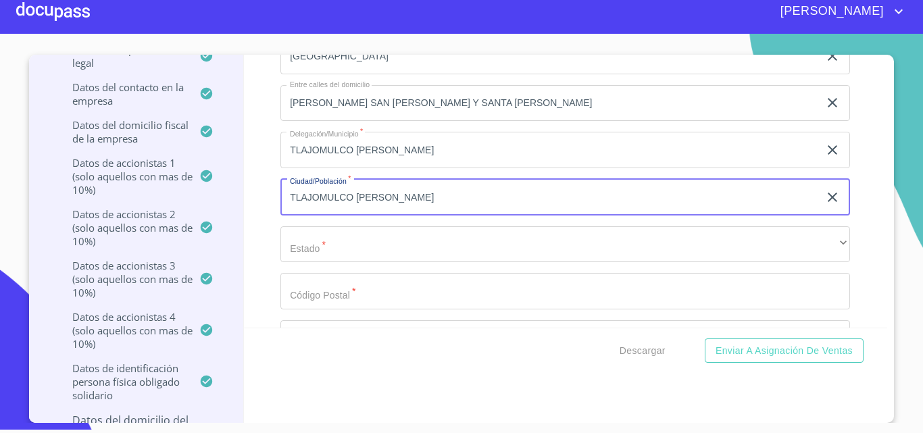
type input "TLAJOMULCO [PERSON_NAME]"
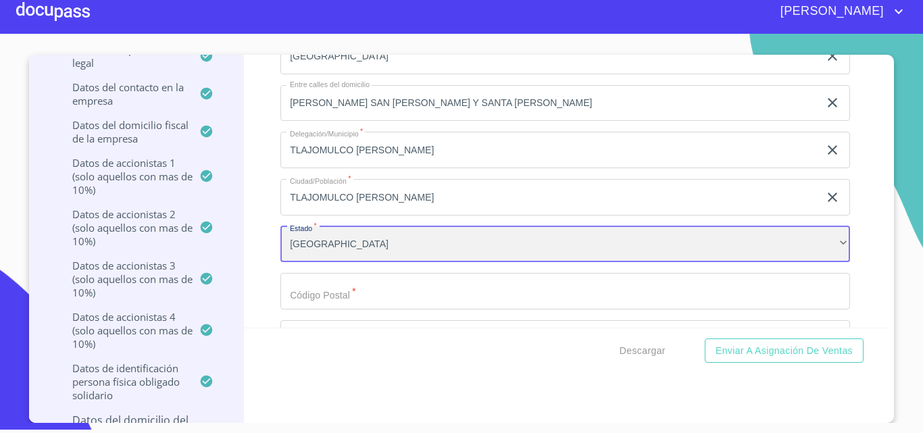
scroll to position [10, 0]
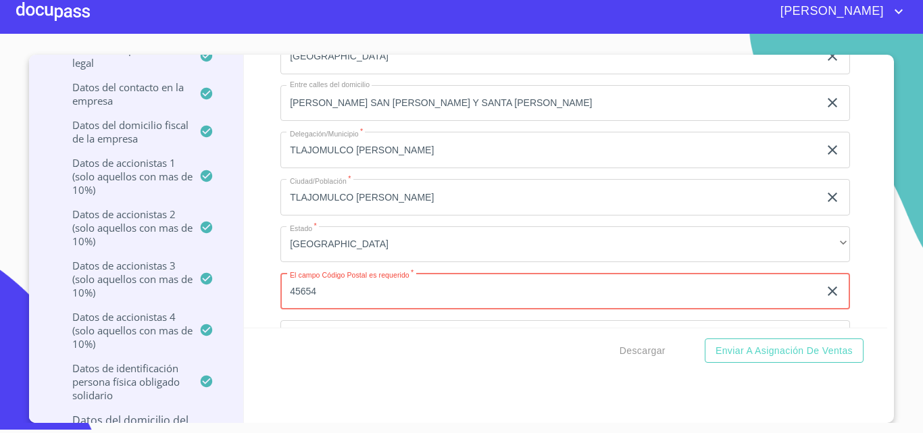
type input "45654"
click at [254, 266] on div "Información del Client (PM crédito) Documentos Documento de identificación repr…" at bounding box center [566, 191] width 644 height 273
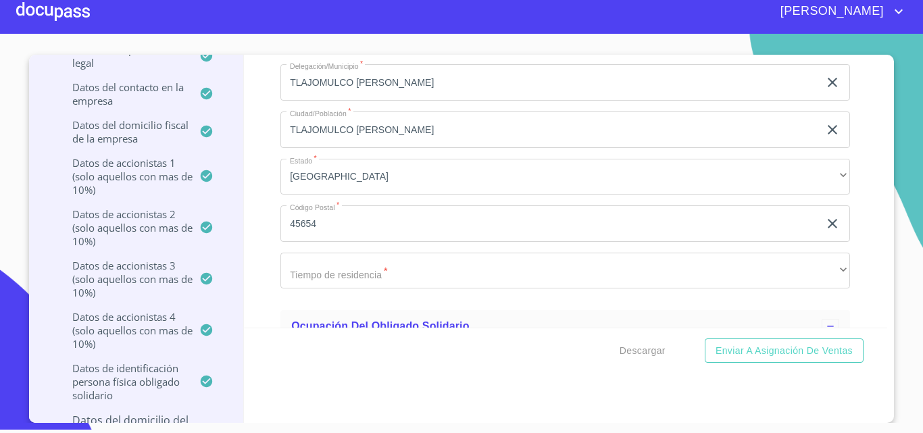
scroll to position [16798, 0]
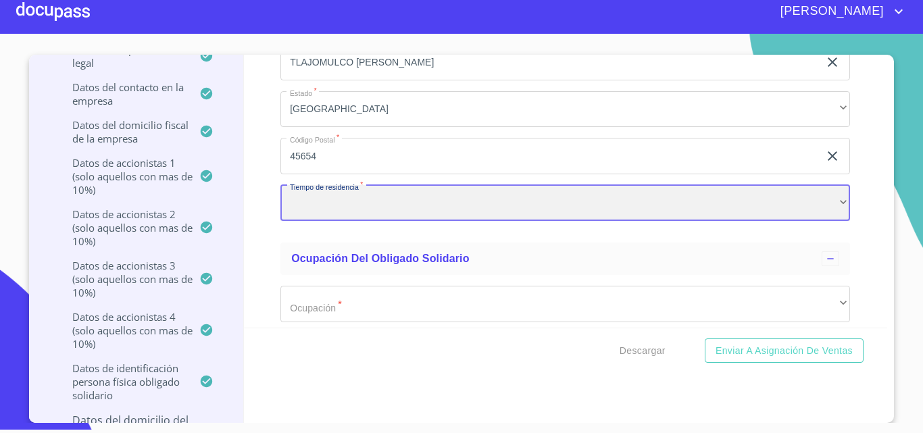
click at [311, 202] on div "​" at bounding box center [564, 203] width 569 height 36
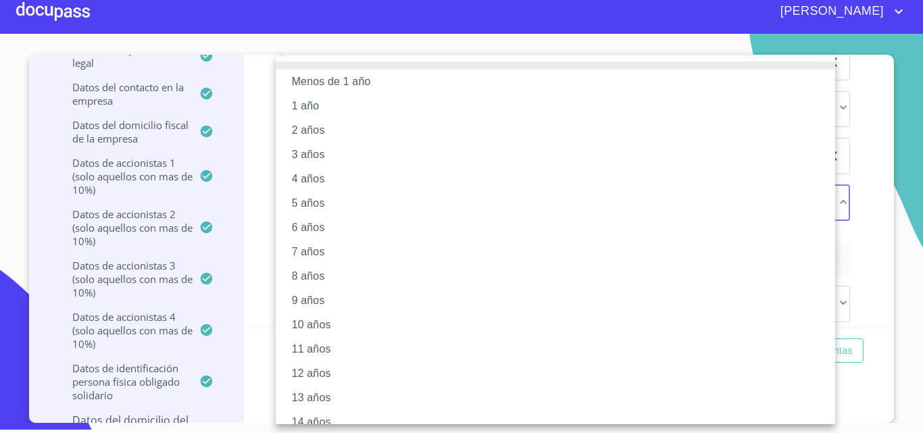
click at [315, 296] on li "9 años" at bounding box center [560, 300] width 569 height 24
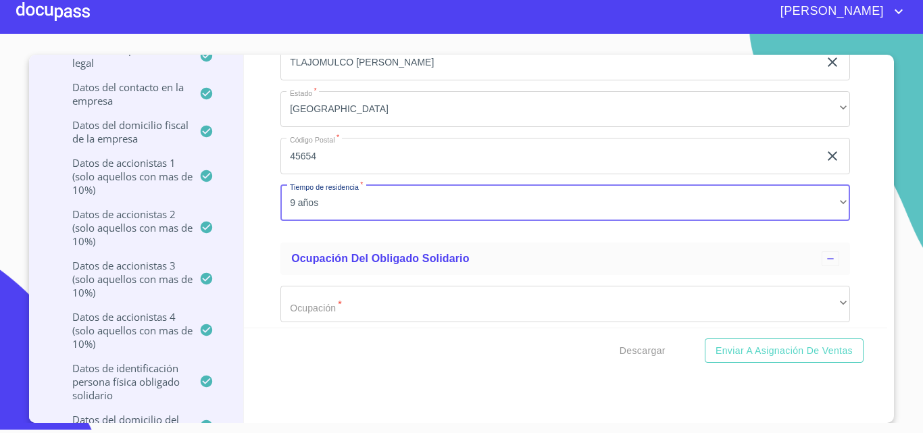
click at [274, 267] on div "Menos de 1 año 1 año 2 años 3 años 4 años 5 años 6 años 7 años 8 años 9 años 10…" at bounding box center [461, 216] width 923 height 433
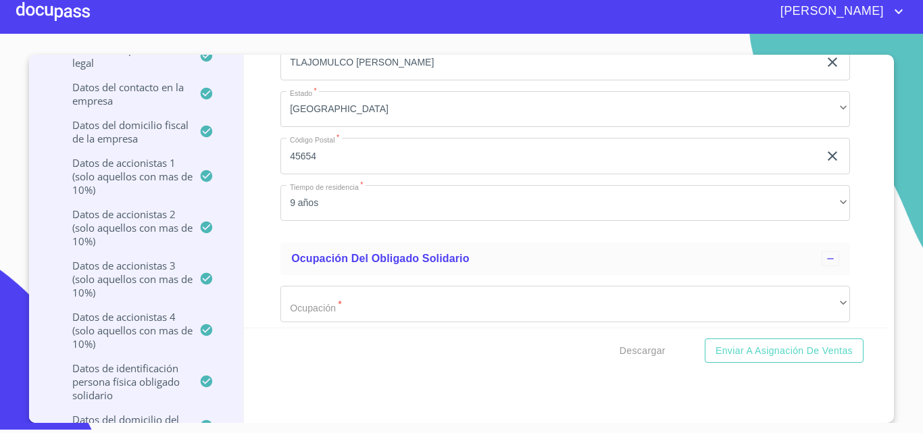
scroll to position [16865, 0]
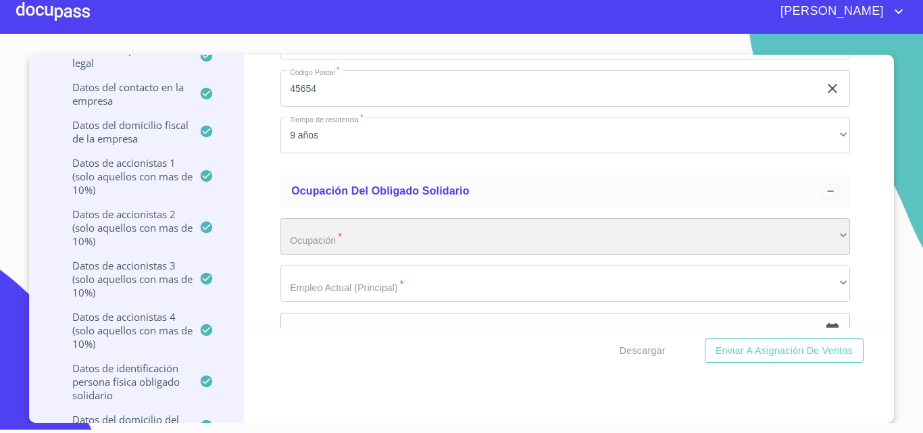
click at [299, 238] on div "​" at bounding box center [564, 236] width 569 height 36
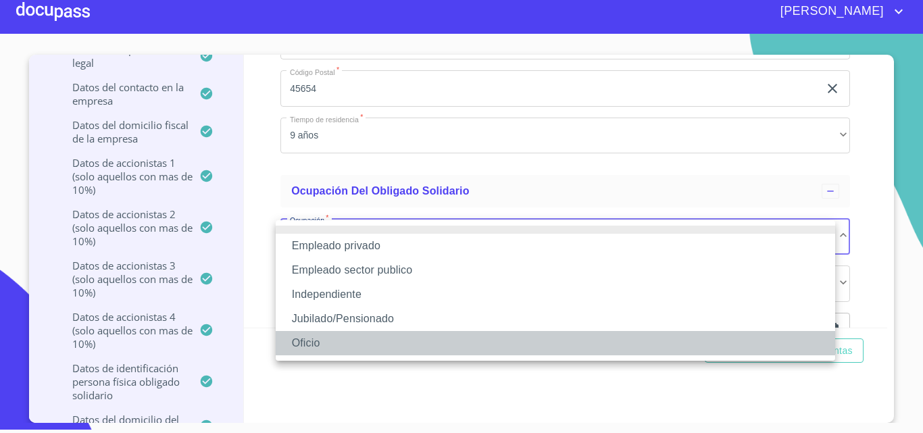
click at [309, 344] on li "Oficio" at bounding box center [555, 343] width 559 height 24
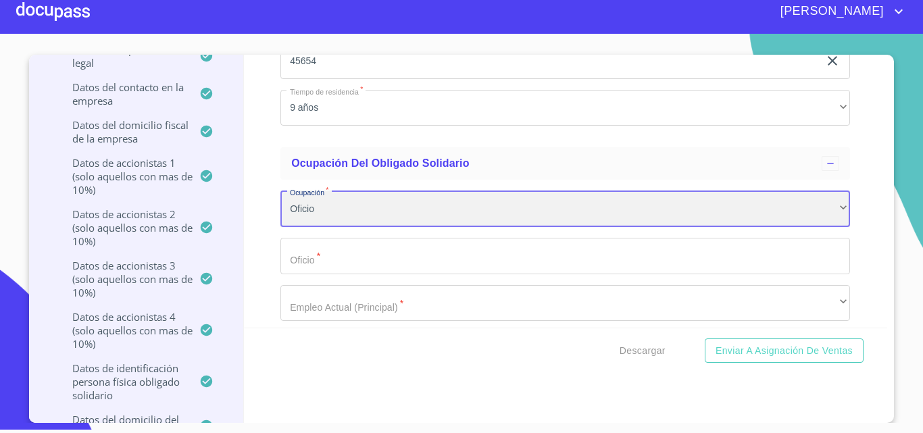
scroll to position [17000, 0]
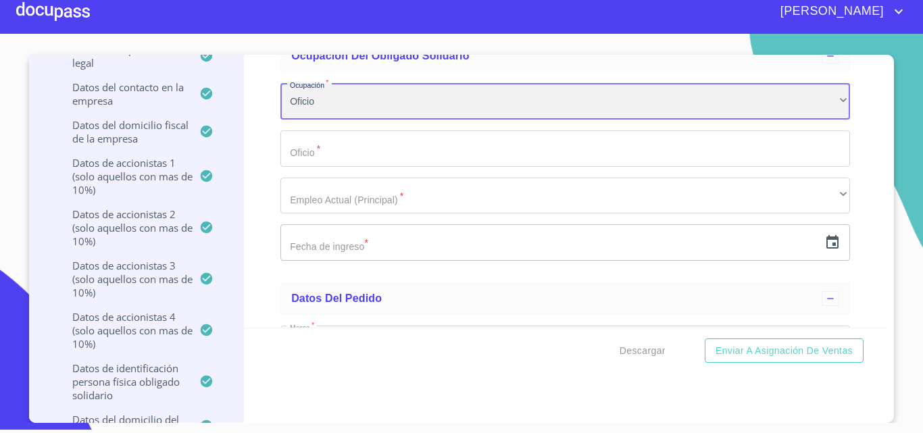
click at [319, 103] on div "Oficio" at bounding box center [564, 101] width 569 height 36
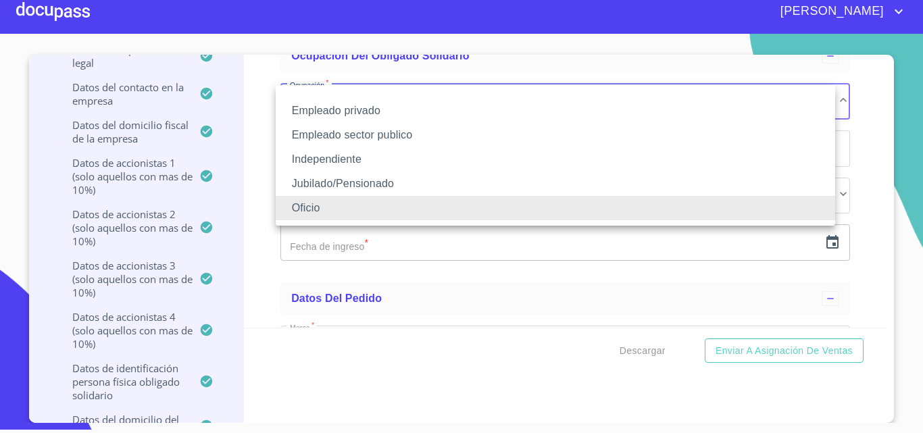
click at [323, 152] on li "Independiente" at bounding box center [555, 159] width 559 height 24
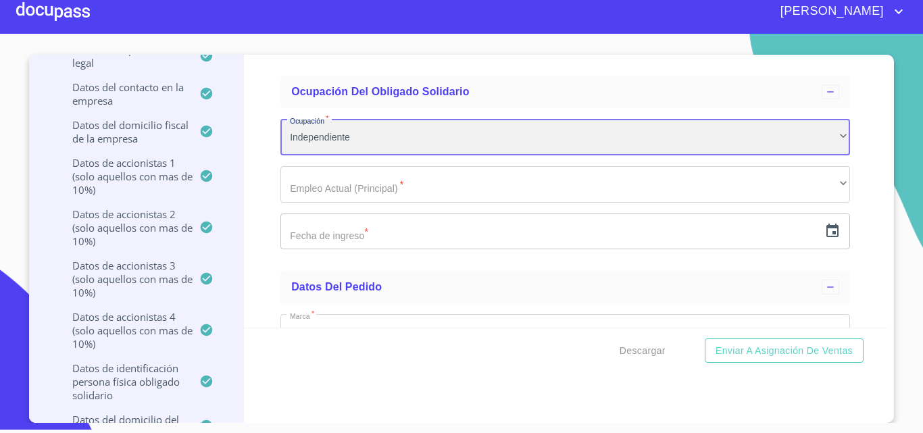
scroll to position [16933, 0]
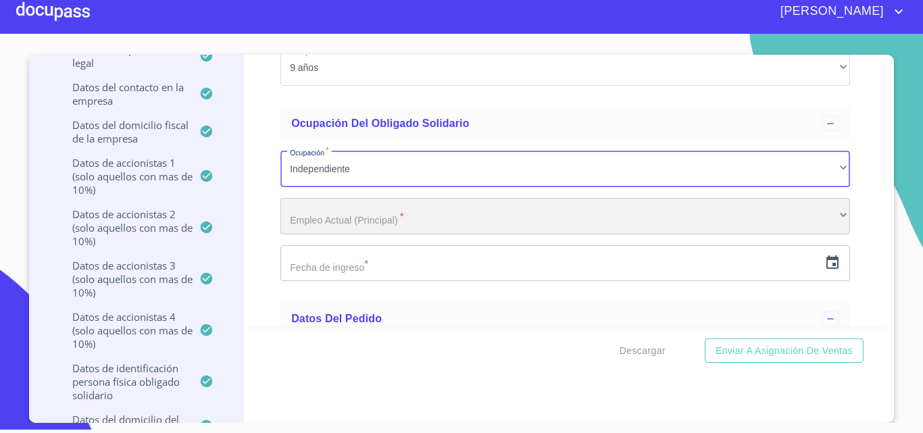
click at [311, 216] on div "​" at bounding box center [564, 216] width 569 height 36
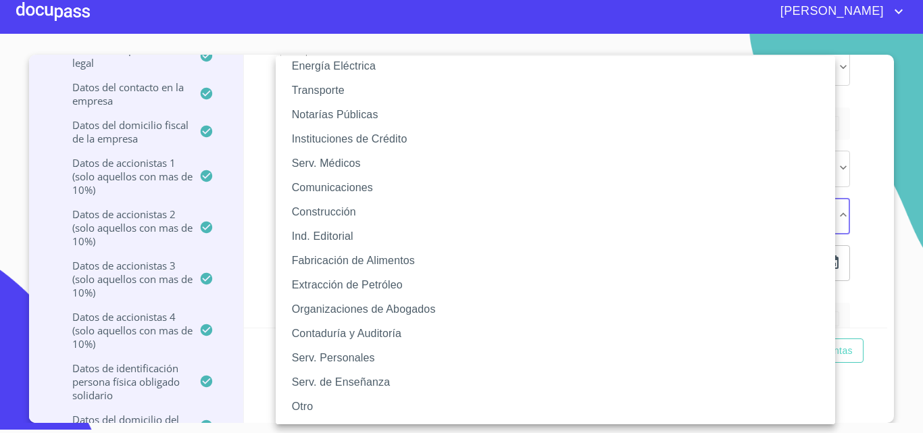
click at [315, 406] on li "Otro" at bounding box center [560, 406] width 569 height 24
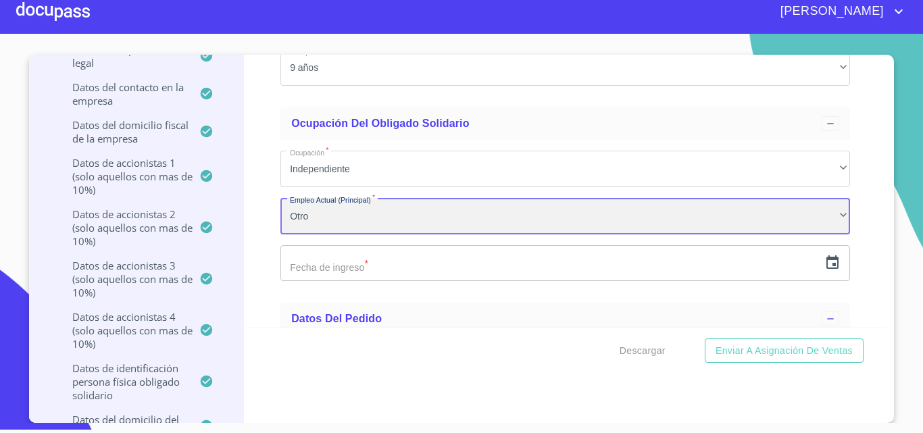
scroll to position [209, 0]
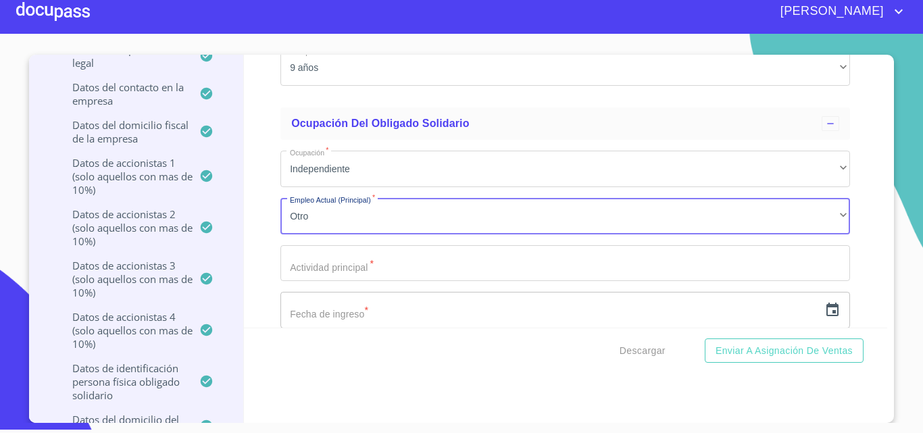
drag, startPoint x: 342, startPoint y: 256, endPoint x: 337, endPoint y: 263, distance: 9.2
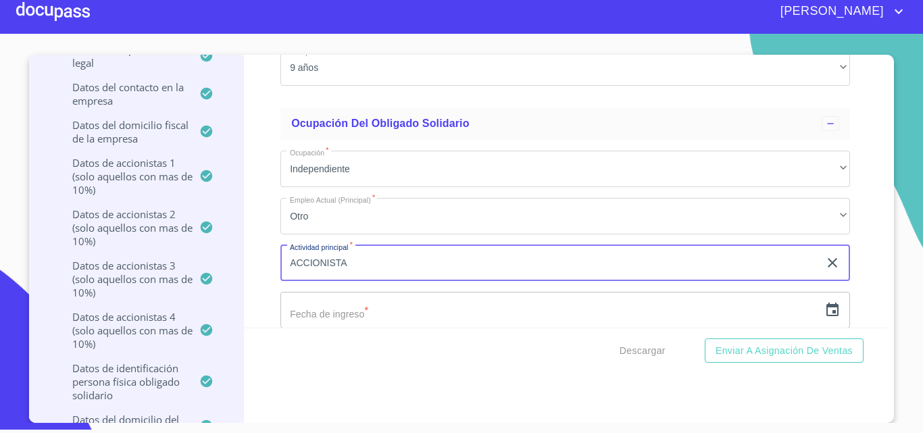
type input "ACCIONISTA"
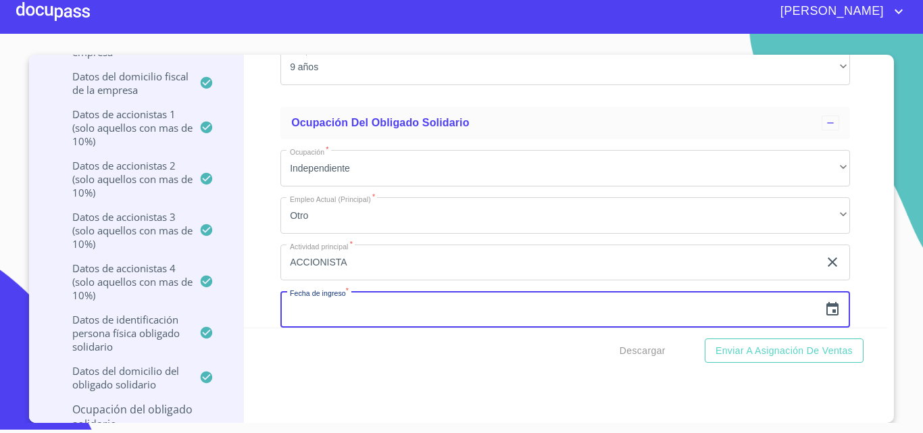
scroll to position [270, 0]
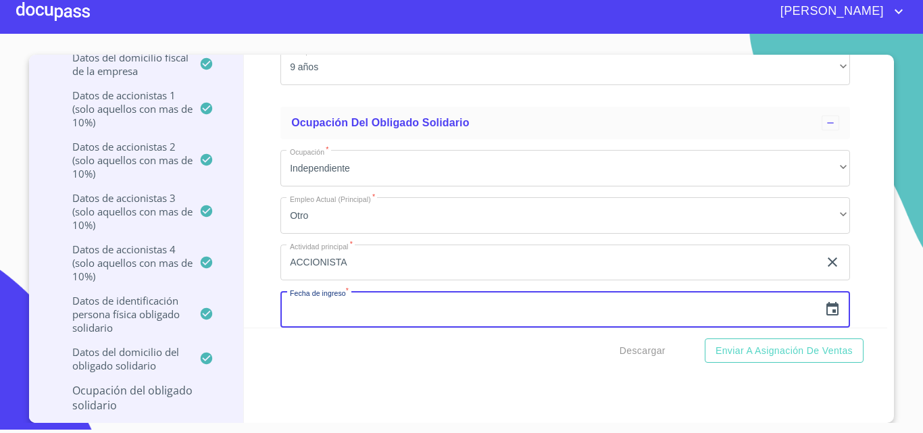
click at [824, 314] on icon "button" at bounding box center [832, 309] width 16 height 16
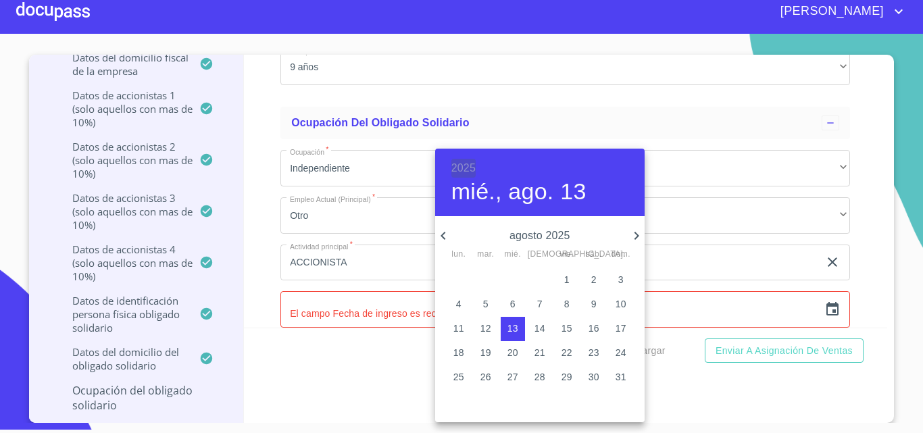
click at [468, 172] on h6 "2025" at bounding box center [463, 168] width 24 height 19
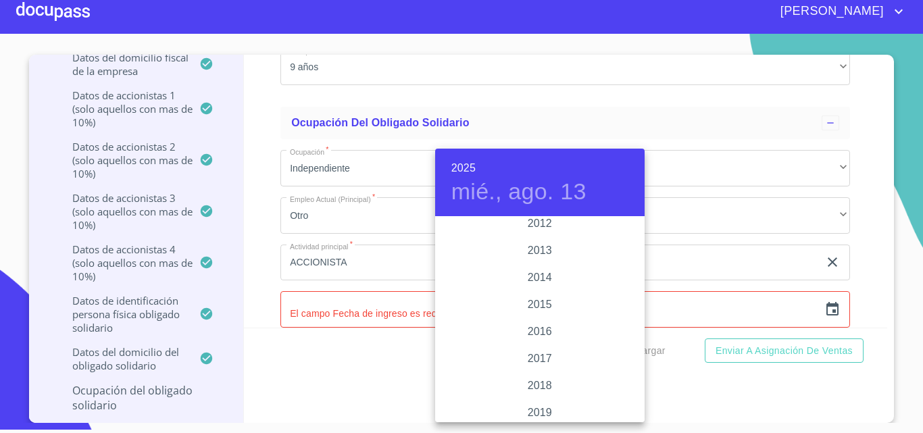
scroll to position [2350, 0]
click at [540, 310] on div "2015" at bounding box center [539, 312] width 209 height 27
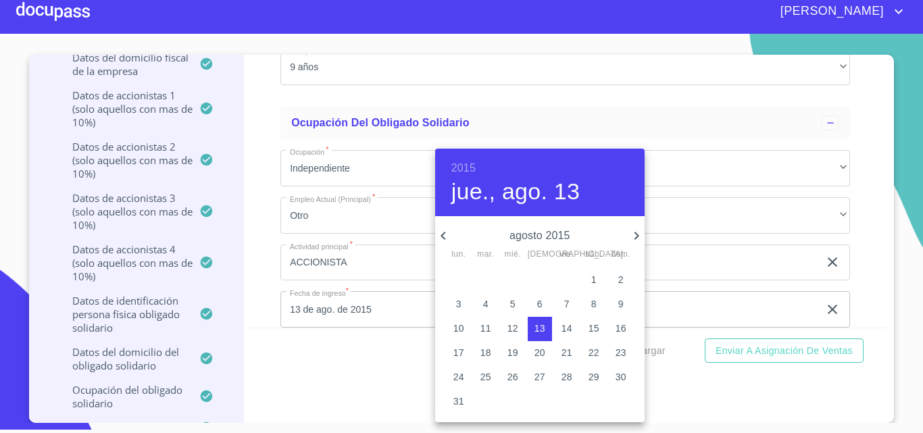
click at [637, 240] on icon "button" at bounding box center [636, 236] width 16 height 16
click at [461, 371] on p "28" at bounding box center [458, 377] width 11 height 14
type input "28 de sep. de 2015"
click at [261, 267] on div at bounding box center [461, 216] width 923 height 433
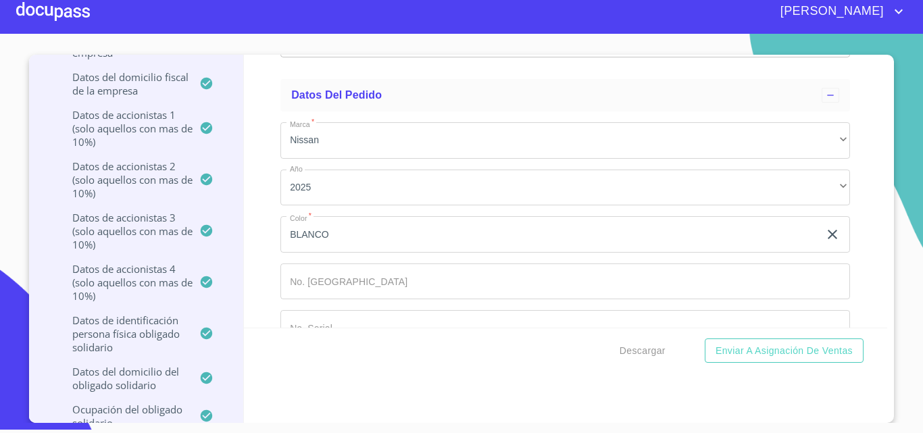
scroll to position [292, 0]
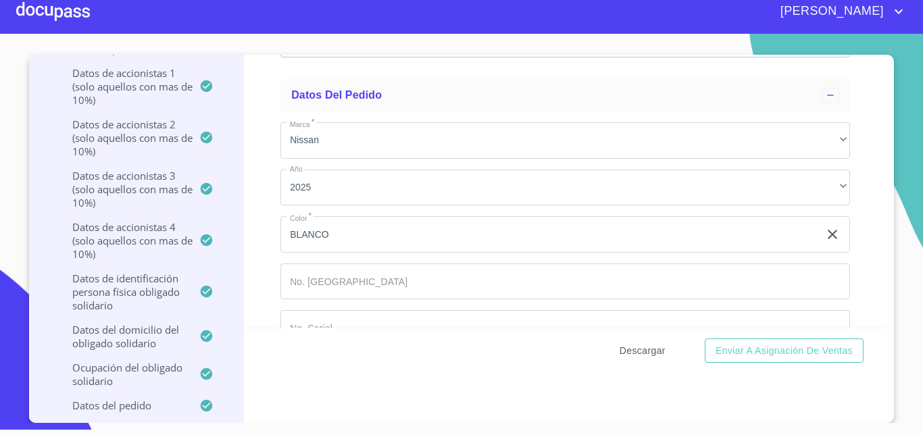
click at [645, 344] on span "Descargar" at bounding box center [642, 350] width 46 height 17
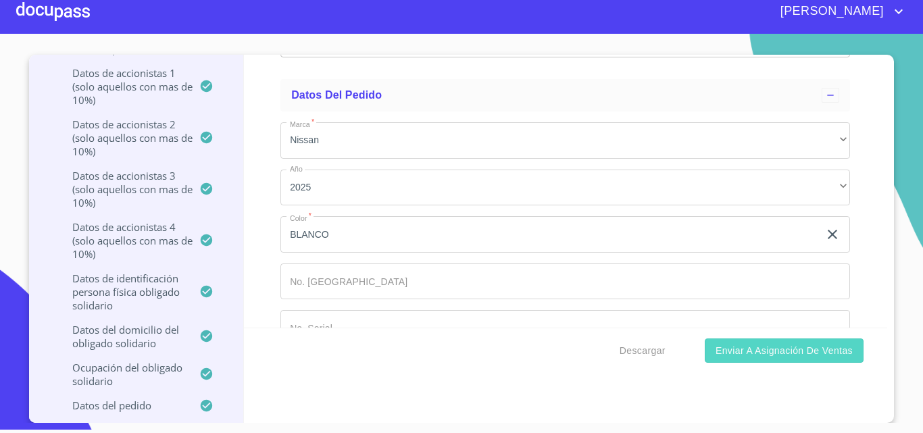
click at [744, 358] on span "Enviar a Asignación de Ventas" at bounding box center [783, 350] width 137 height 17
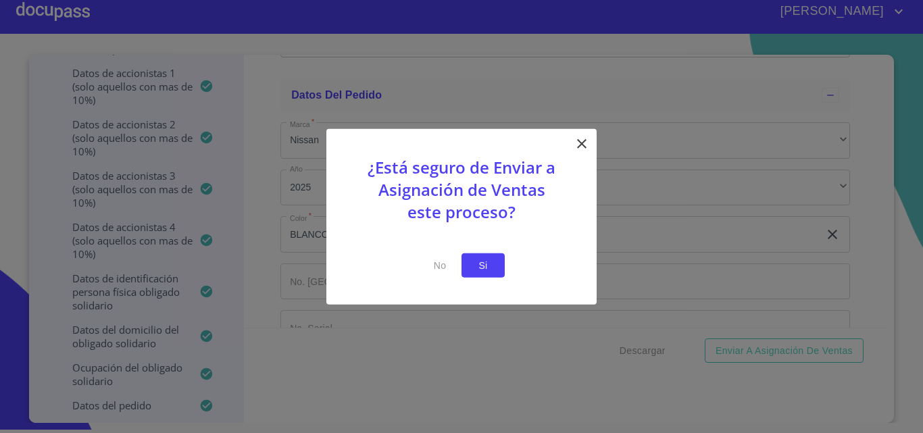
click at [484, 264] on span "Si" at bounding box center [483, 265] width 22 height 17
